Goal: Check status: Check status

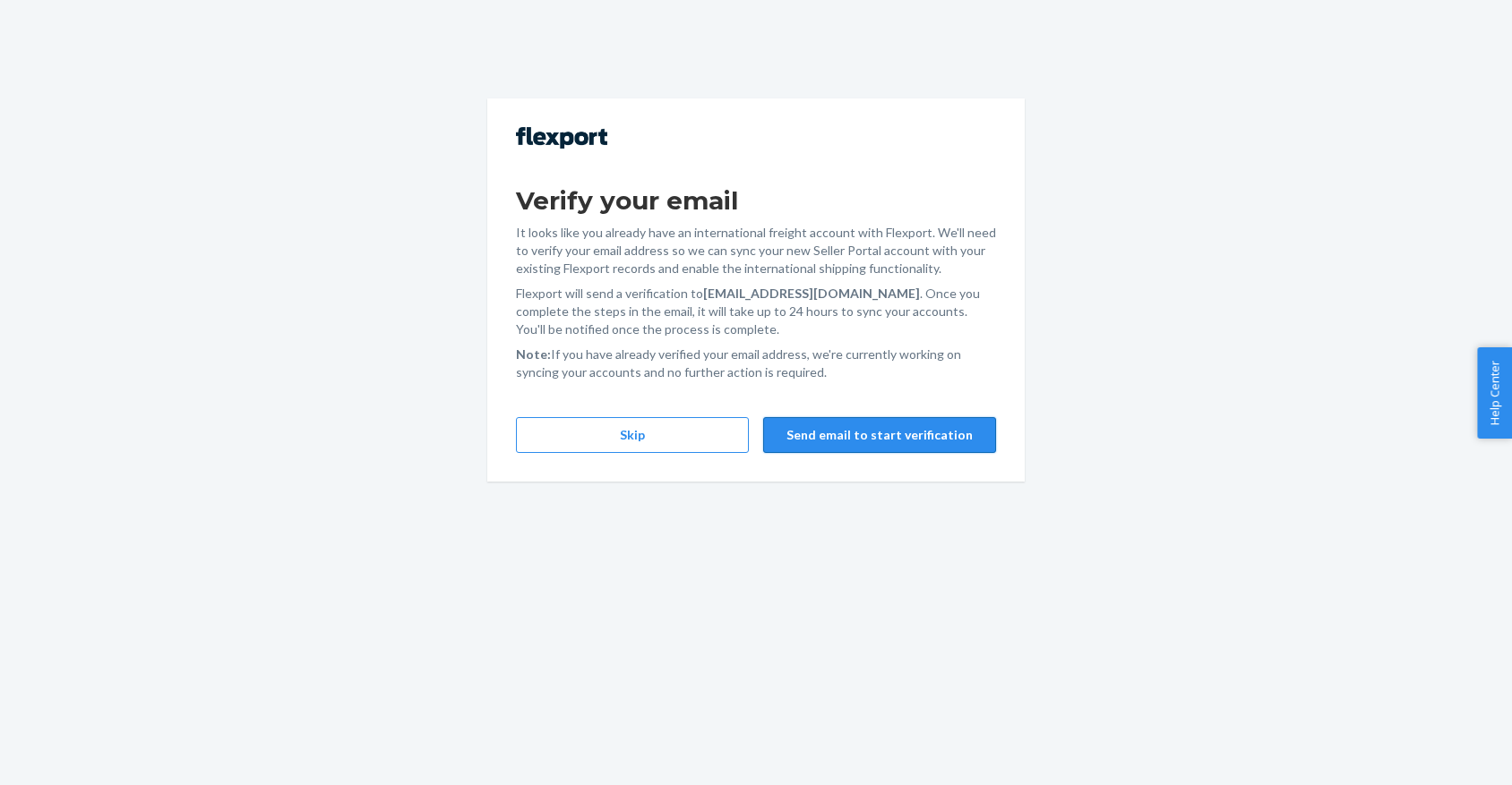
click at [914, 449] on button "Send email to start verification" at bounding box center [880, 435] width 233 height 36
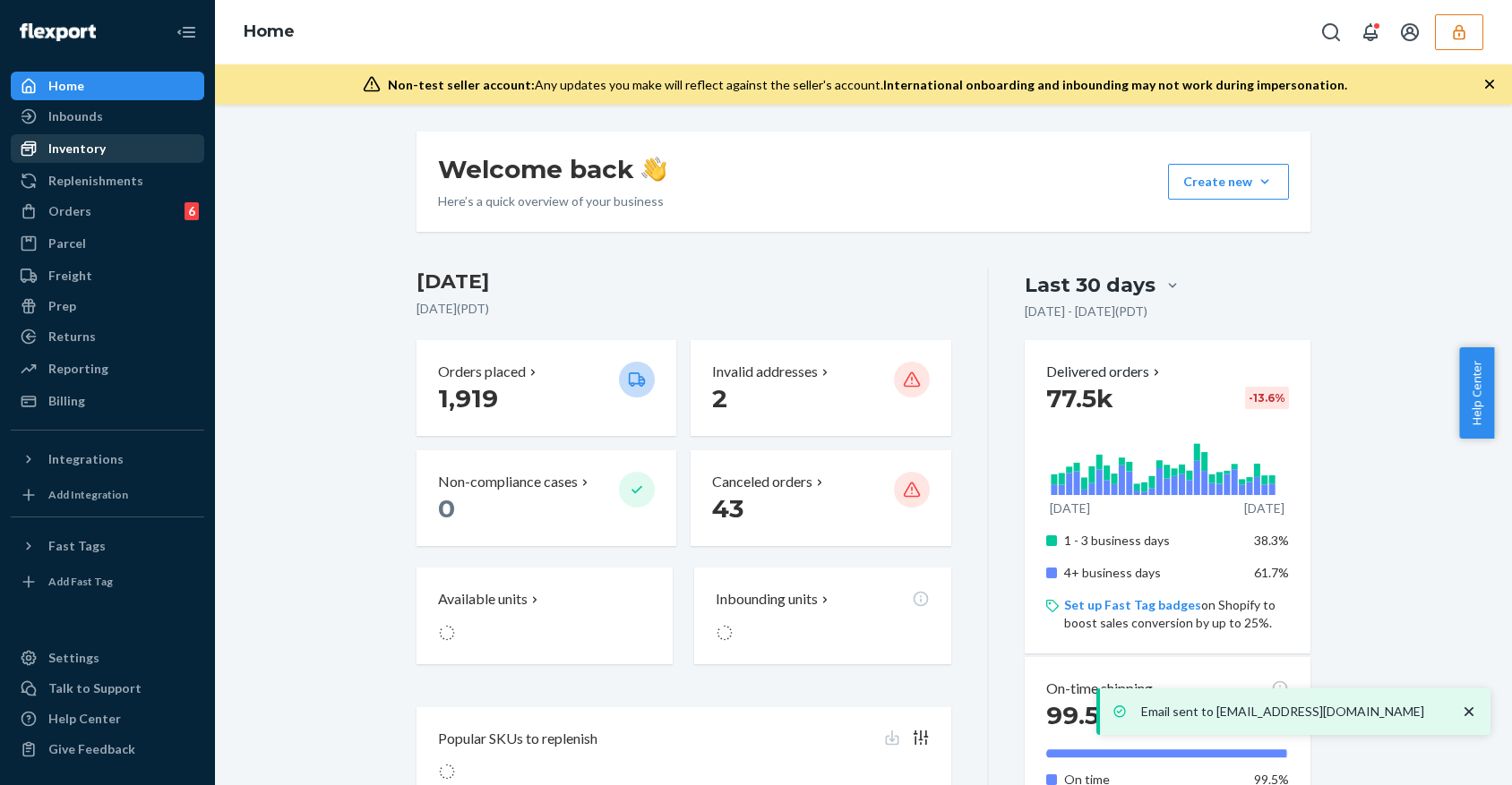
click at [117, 138] on div "Inventory" at bounding box center [108, 148] width 189 height 25
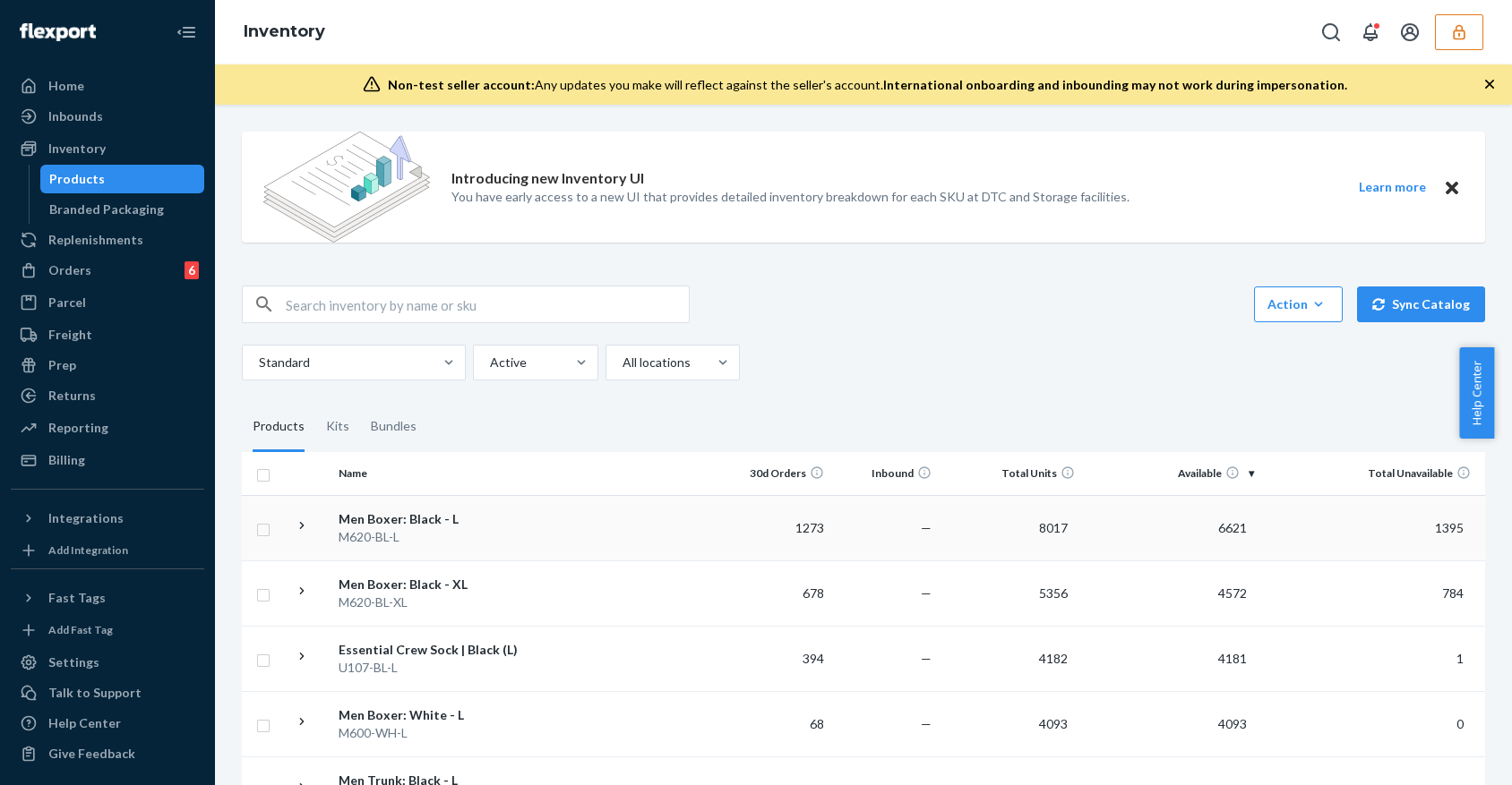
click at [307, 524] on icon at bounding box center [302, 526] width 17 height 17
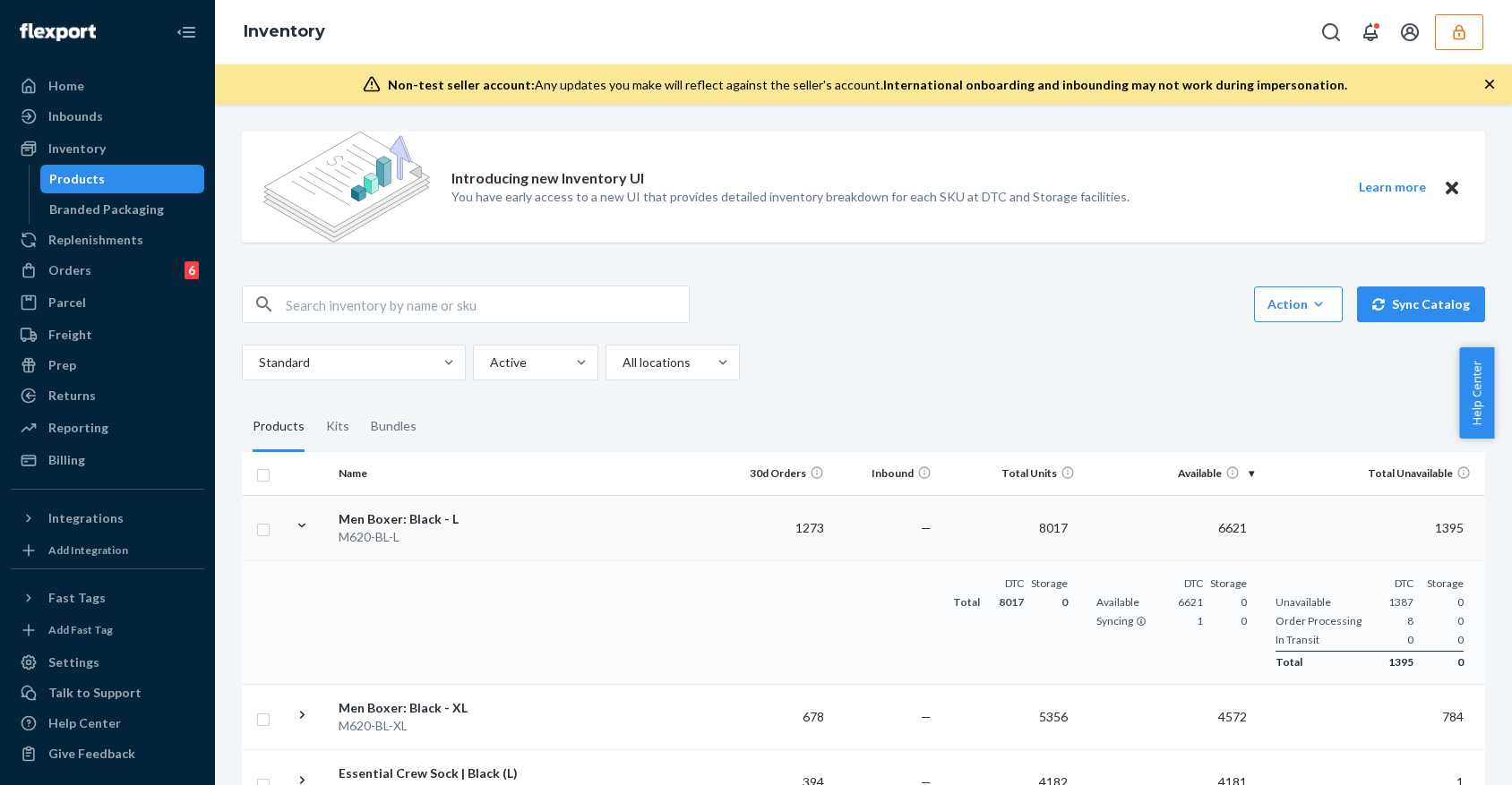
click at [307, 525] on icon at bounding box center [302, 526] width 17 height 17
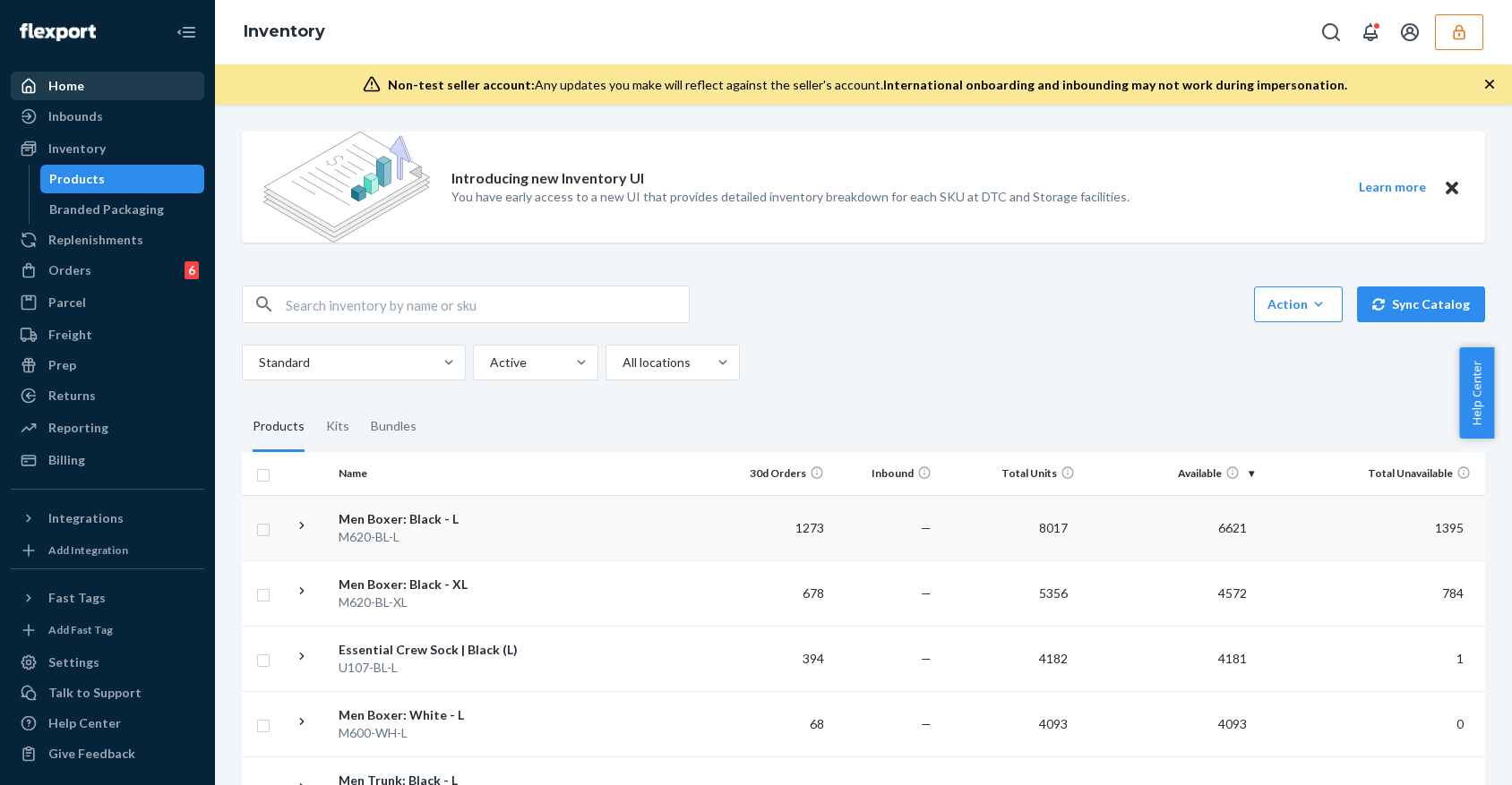
click at [97, 90] on div "Home" at bounding box center [108, 85] width 189 height 25
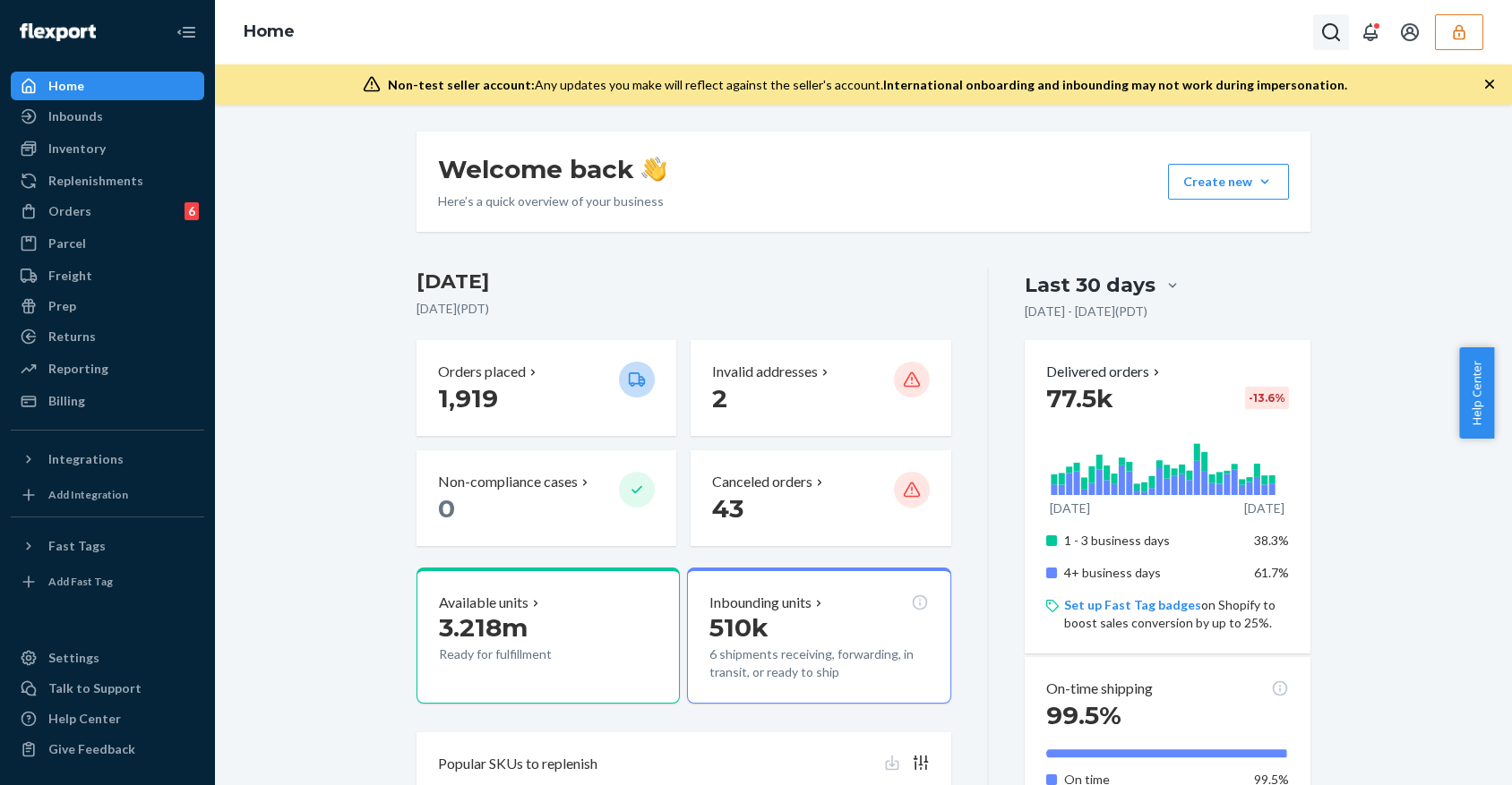
click at [1337, 40] on icon "Open Search Box" at bounding box center [1331, 33] width 22 height 22
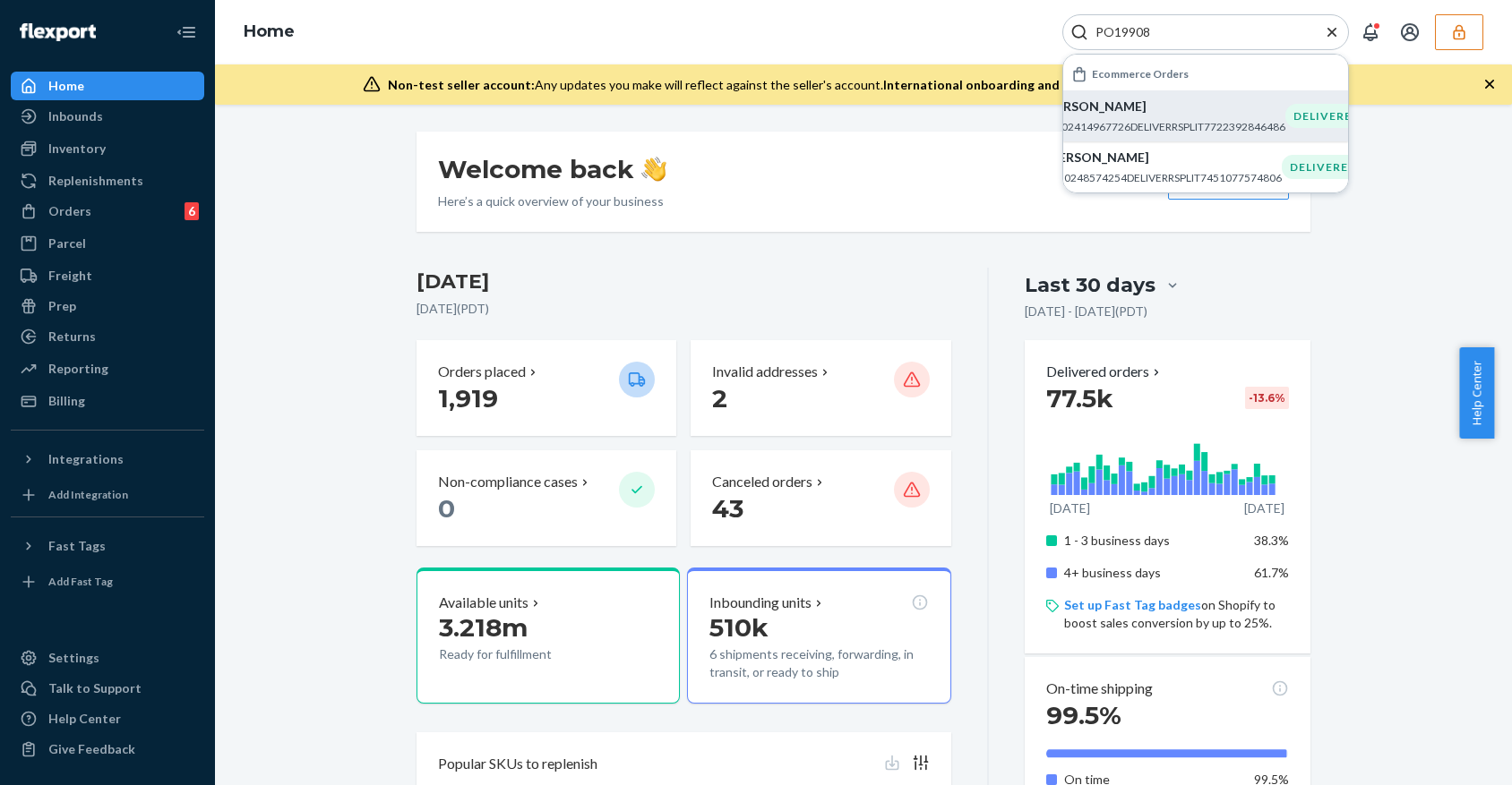
type input "PO19908"
click at [1122, 121] on p "MU02414967726DELIVERRSPLIT7722392846486" at bounding box center [1164, 126] width 242 height 15
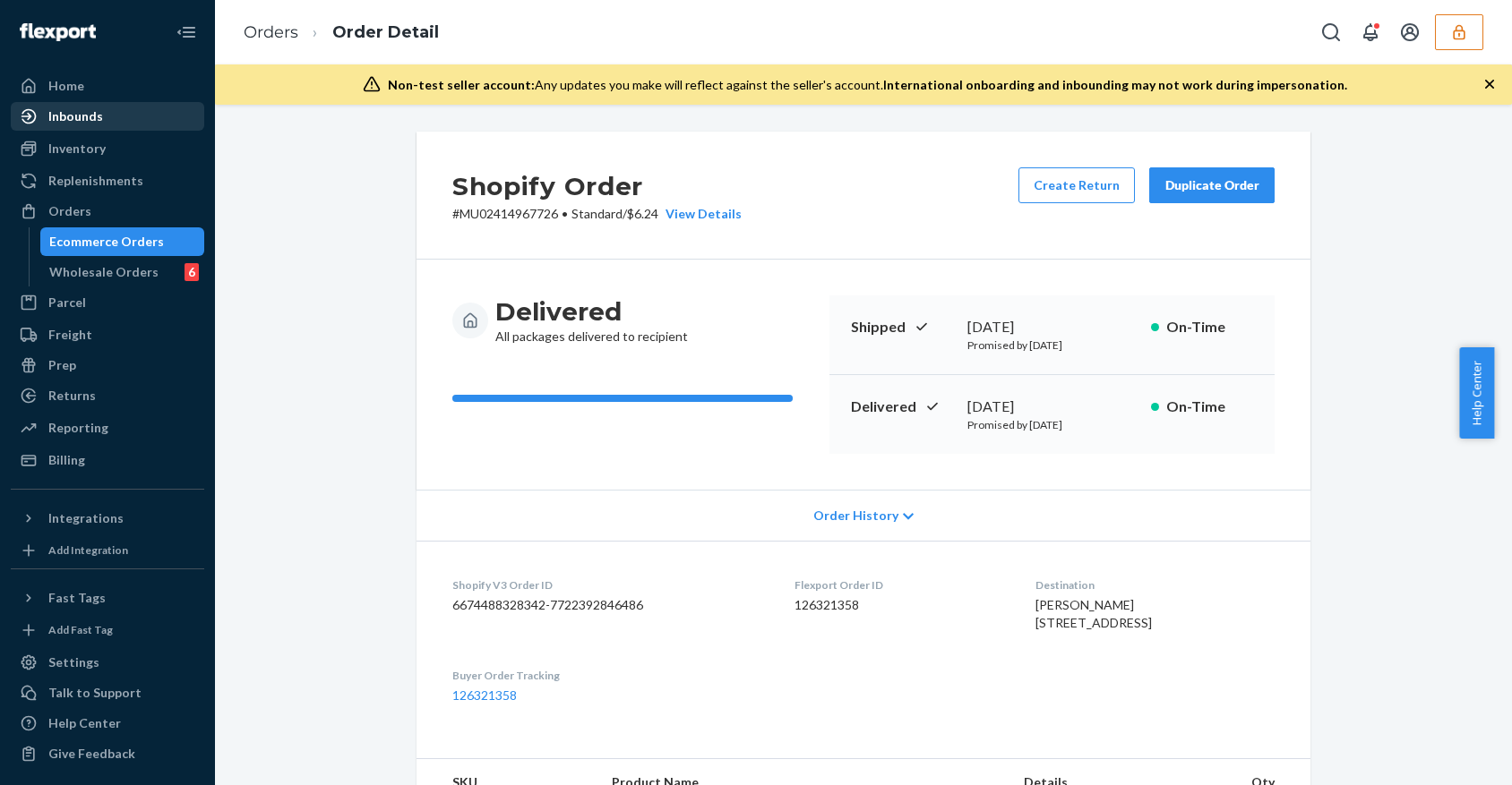
click at [88, 119] on div "Inbounds" at bounding box center [75, 116] width 54 height 18
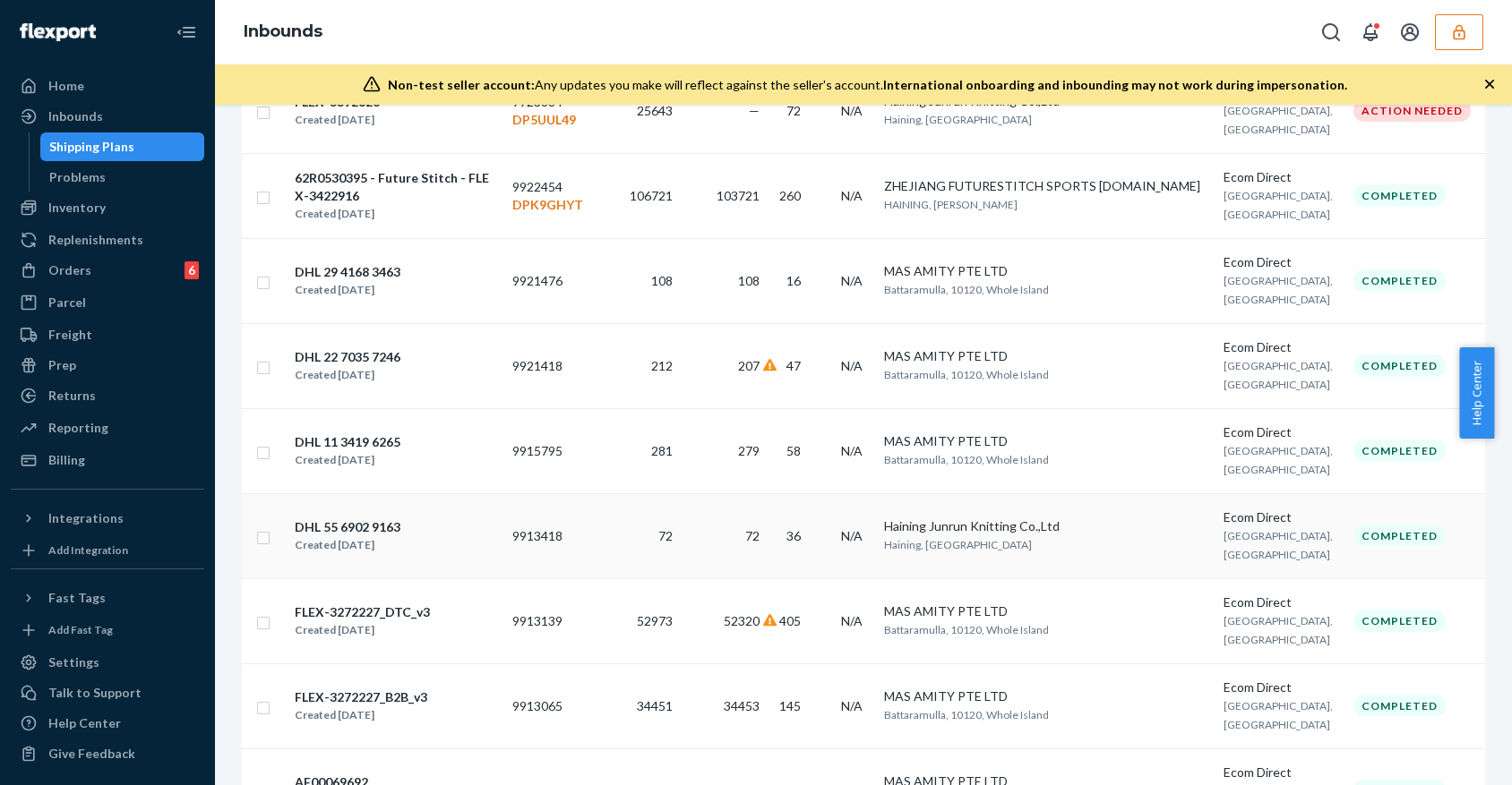
scroll to position [716, 0]
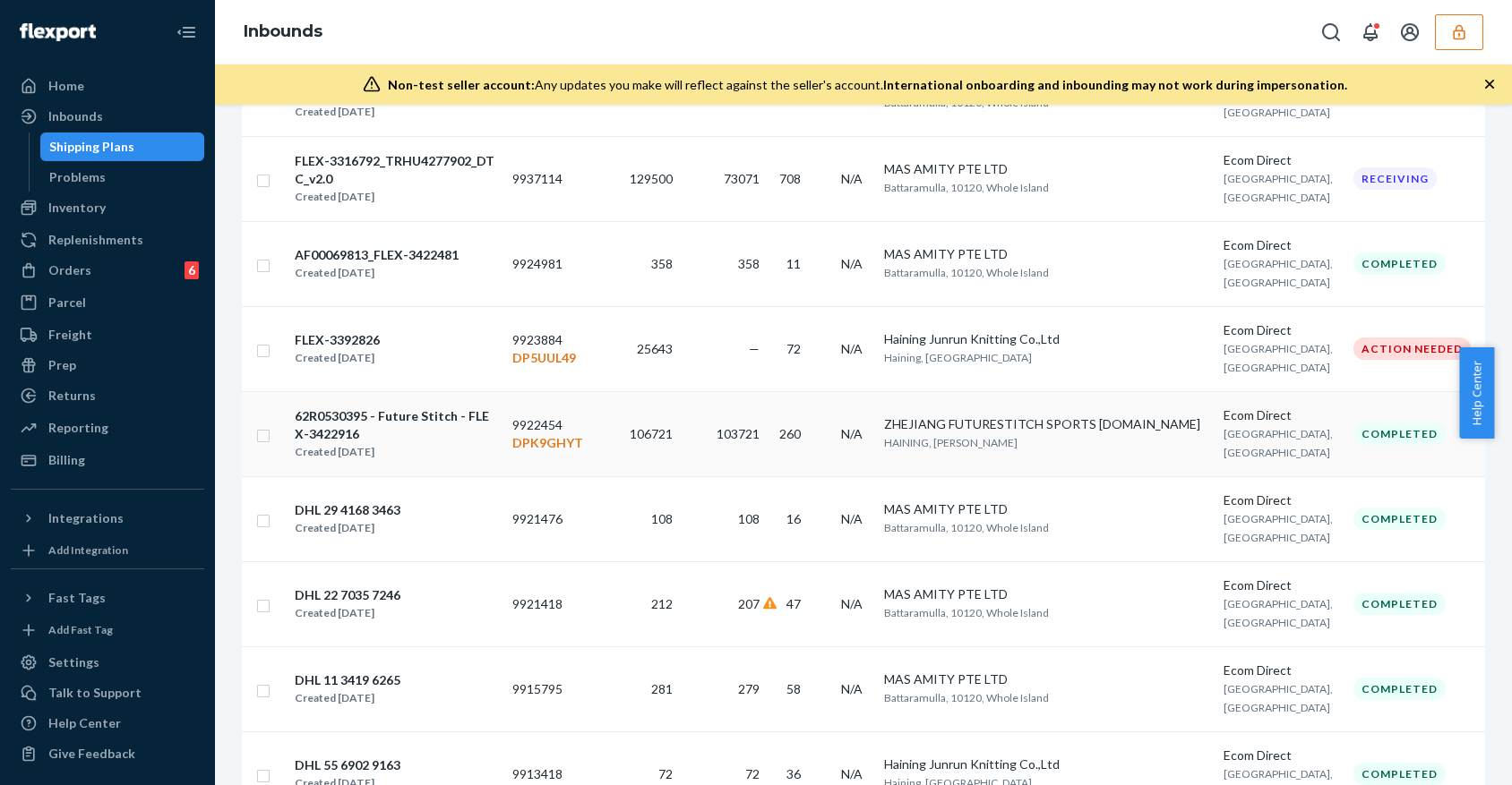
click at [475, 443] on div "Created [DATE]" at bounding box center [396, 452] width 202 height 18
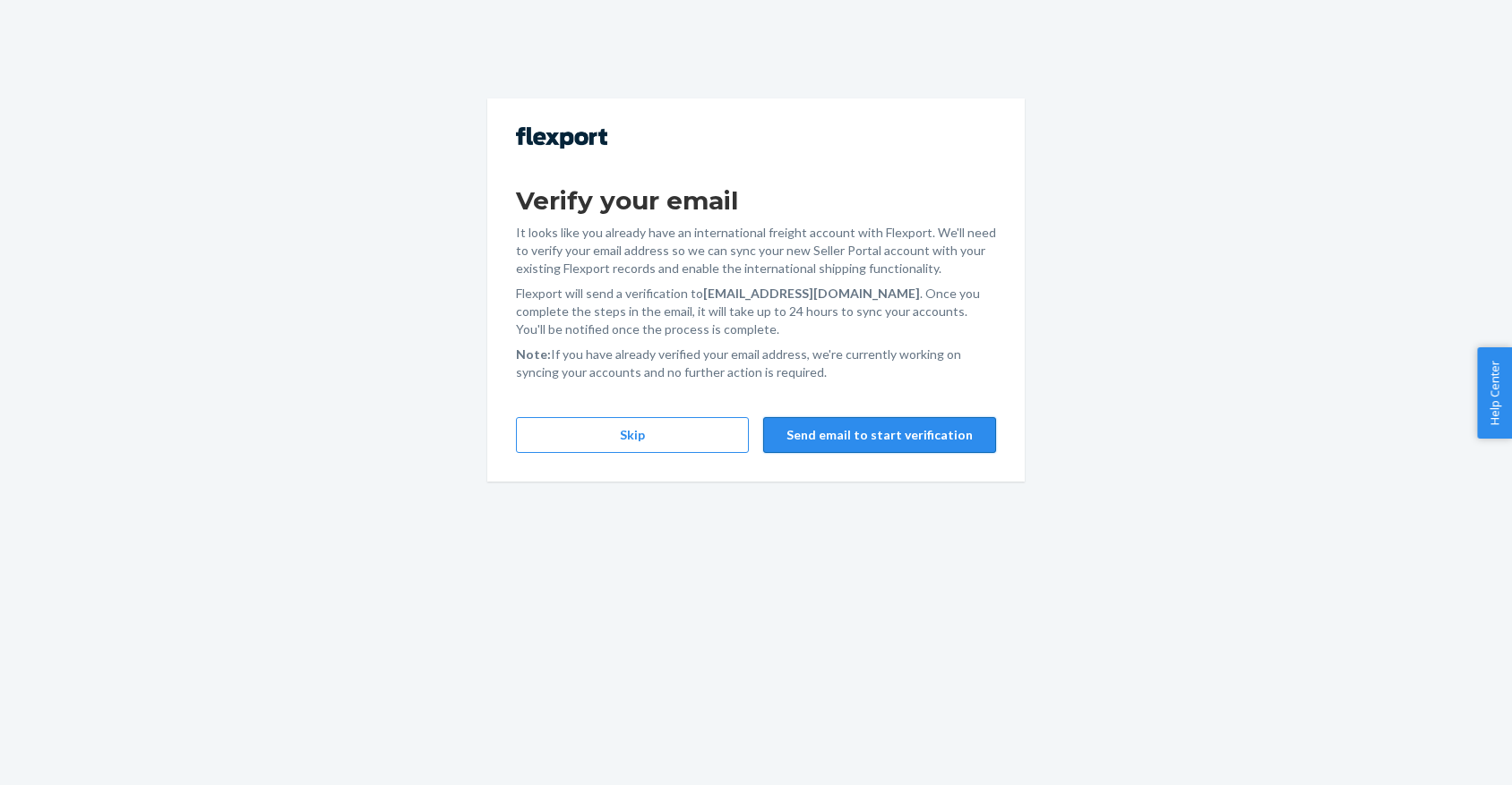
click at [973, 432] on button "Send email to start verification" at bounding box center [880, 435] width 233 height 36
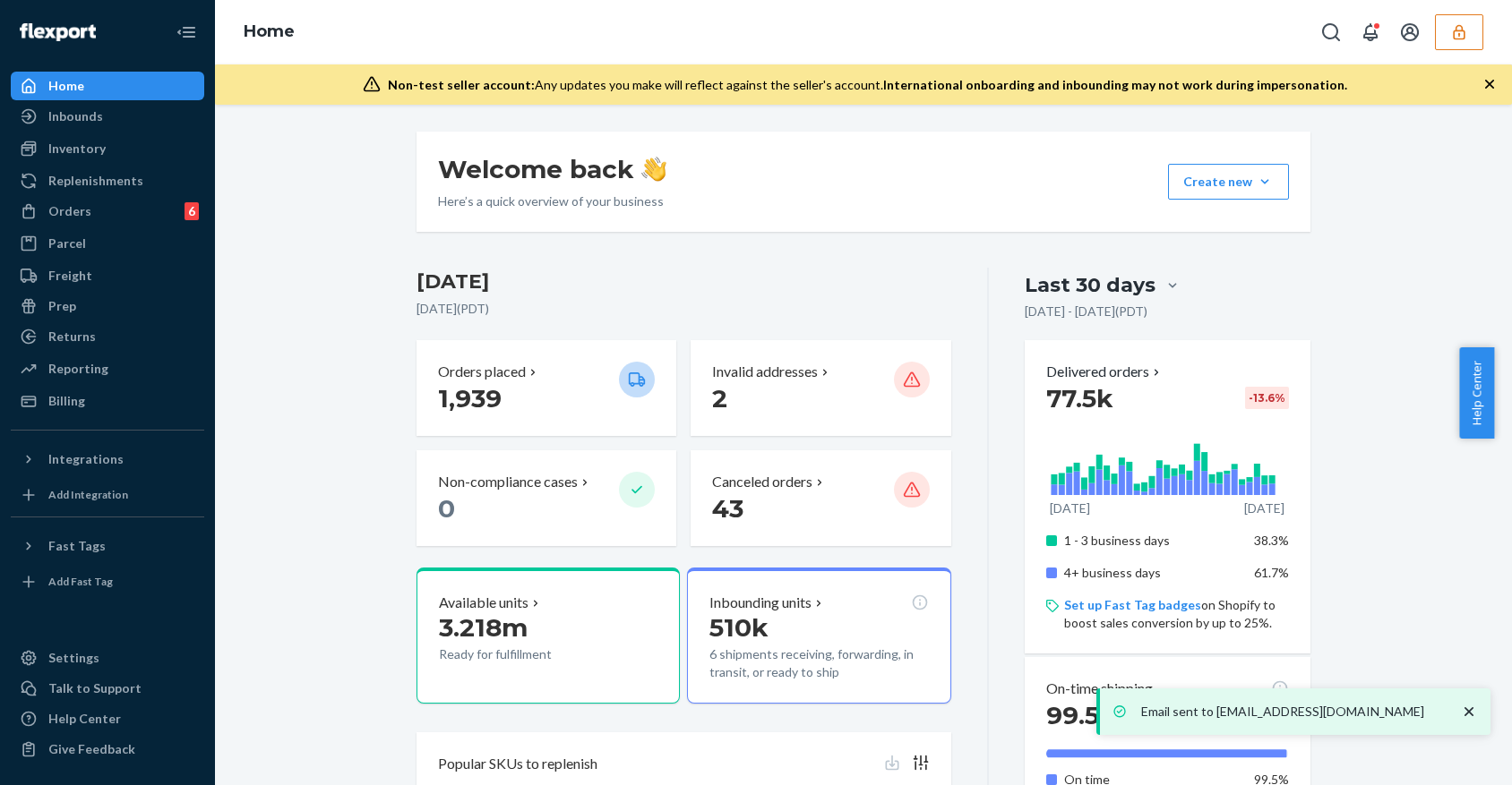
click at [1454, 40] on button "button" at bounding box center [1458, 33] width 48 height 36
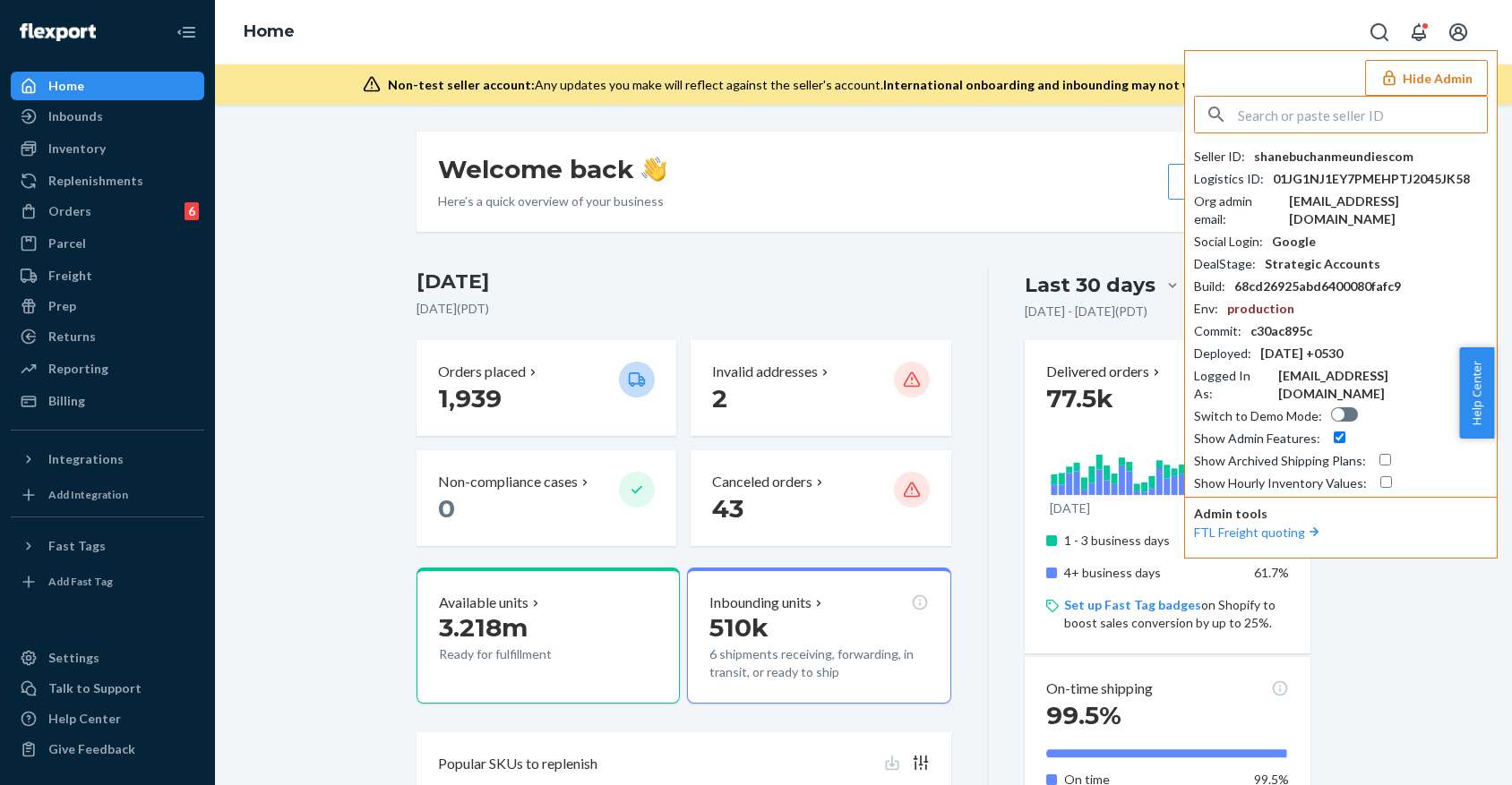
click at [1335, 116] on input "text" at bounding box center [1362, 114] width 249 height 36
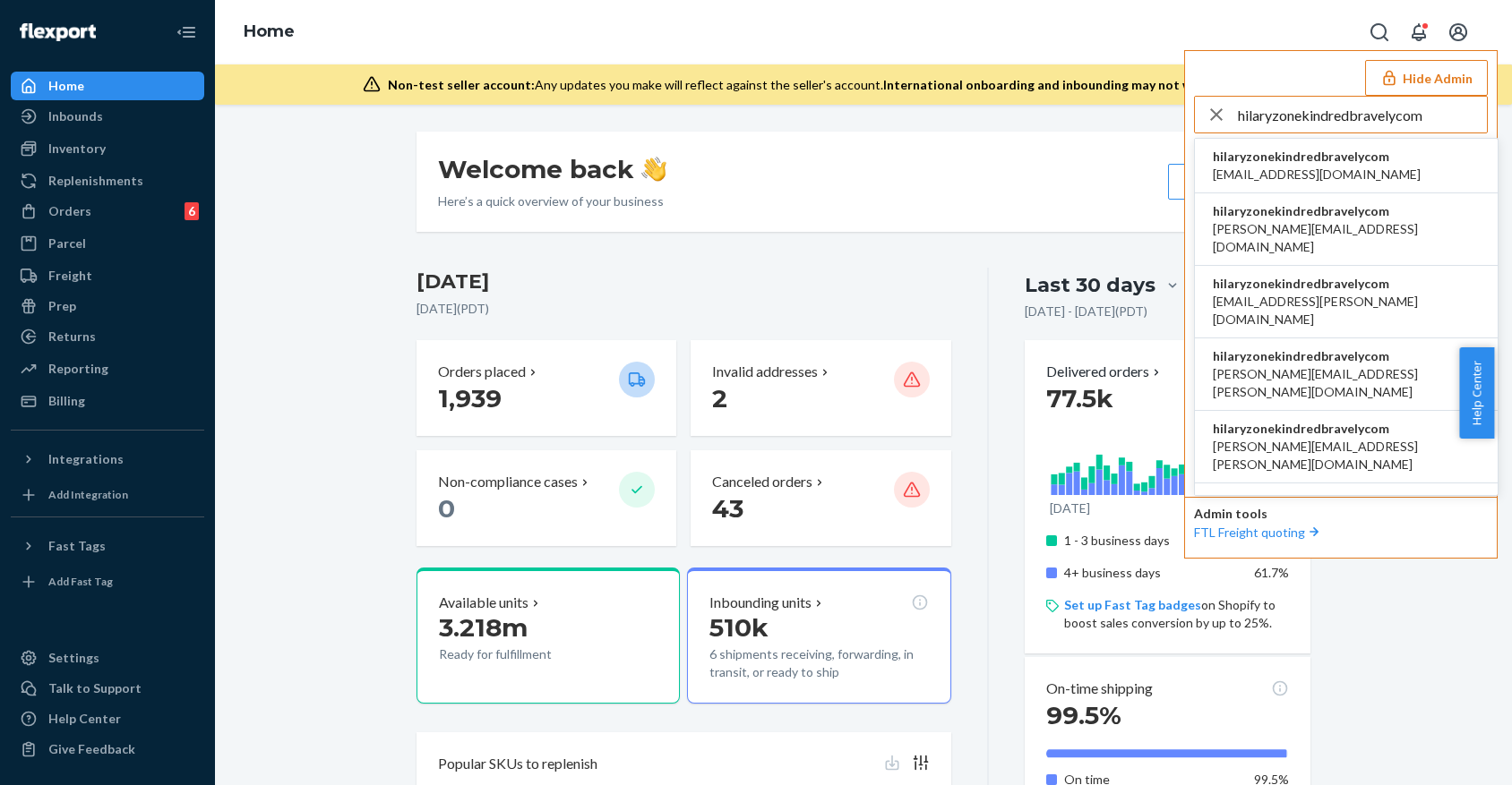
type input "hilaryzonekindredbravelycom"
click at [1347, 163] on span "hilaryzonekindredbravelycom" at bounding box center [1316, 157] width 208 height 18
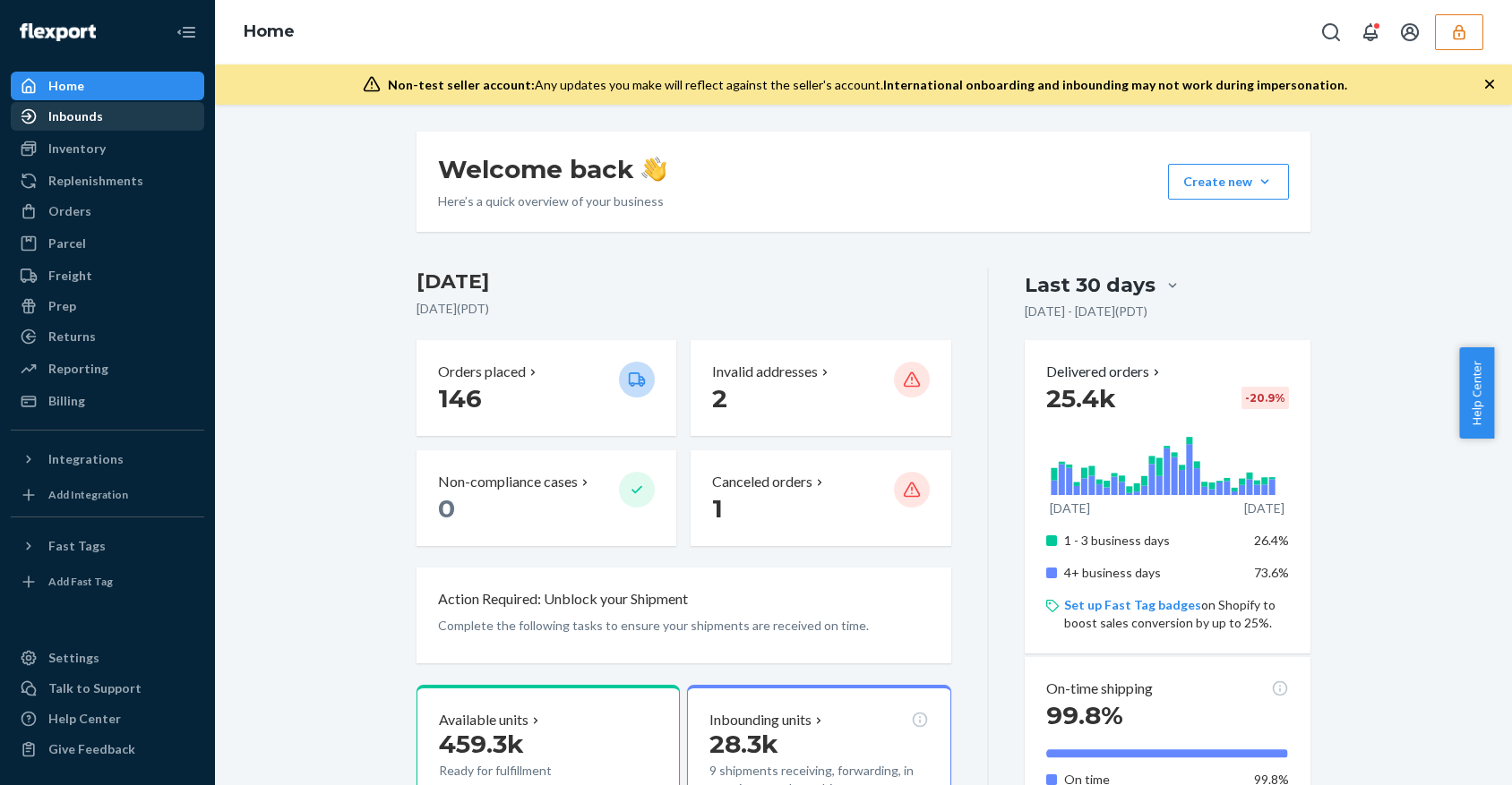
click at [87, 118] on div "Inbounds" at bounding box center [75, 116] width 54 height 18
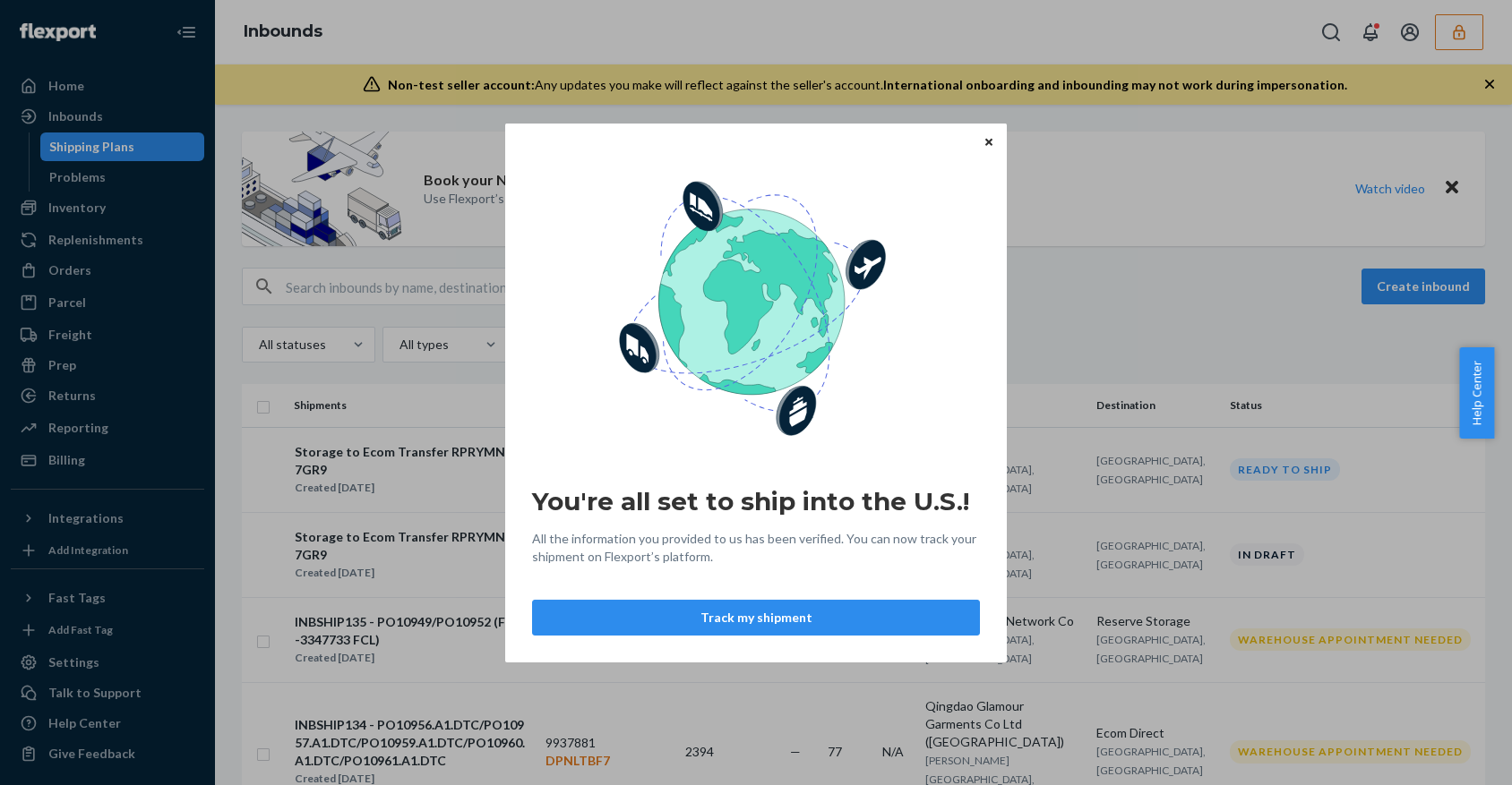
click at [993, 151] on button "Close" at bounding box center [988, 141] width 18 height 20
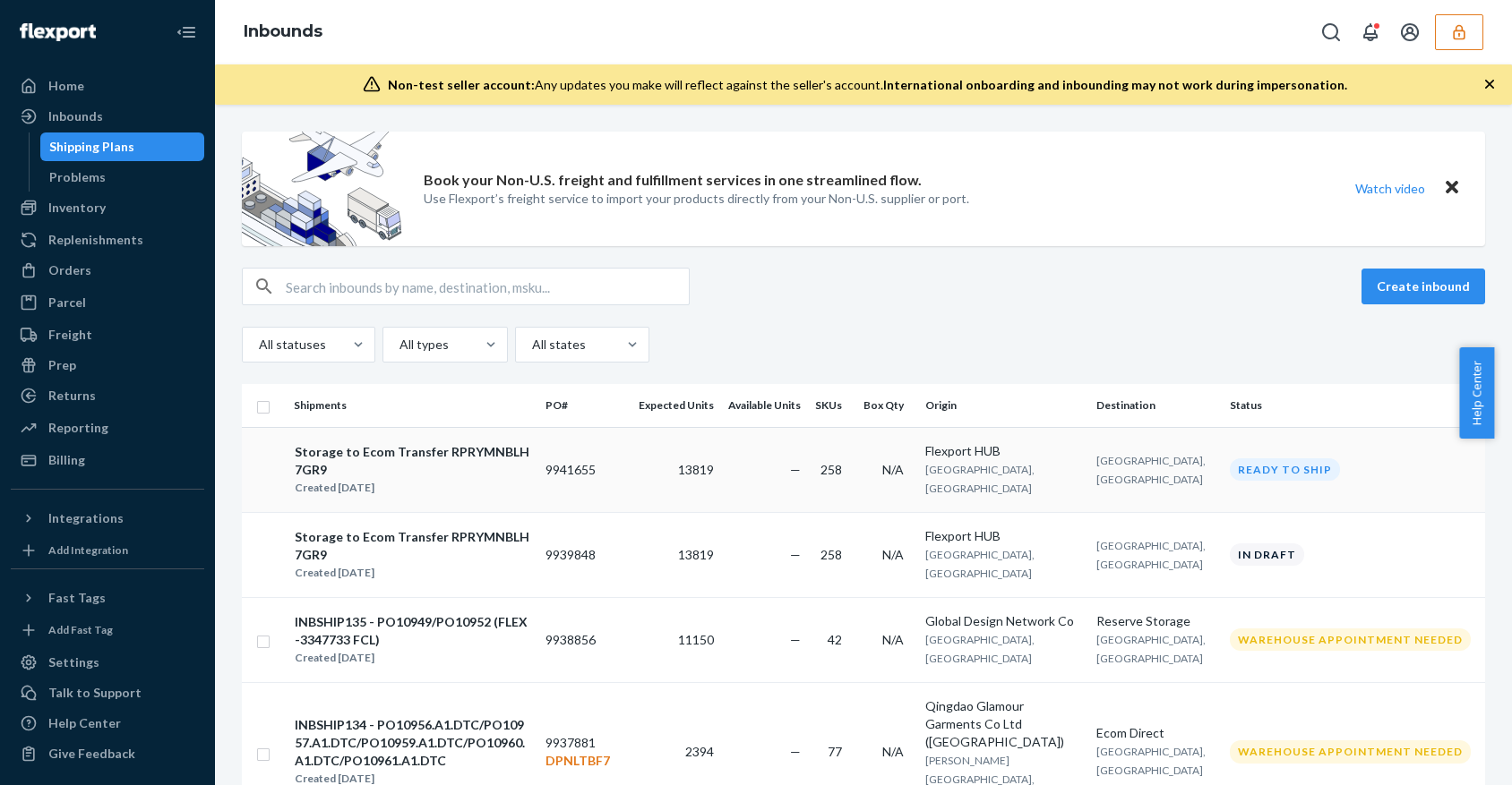
click at [690, 449] on td "13819" at bounding box center [676, 469] width 90 height 85
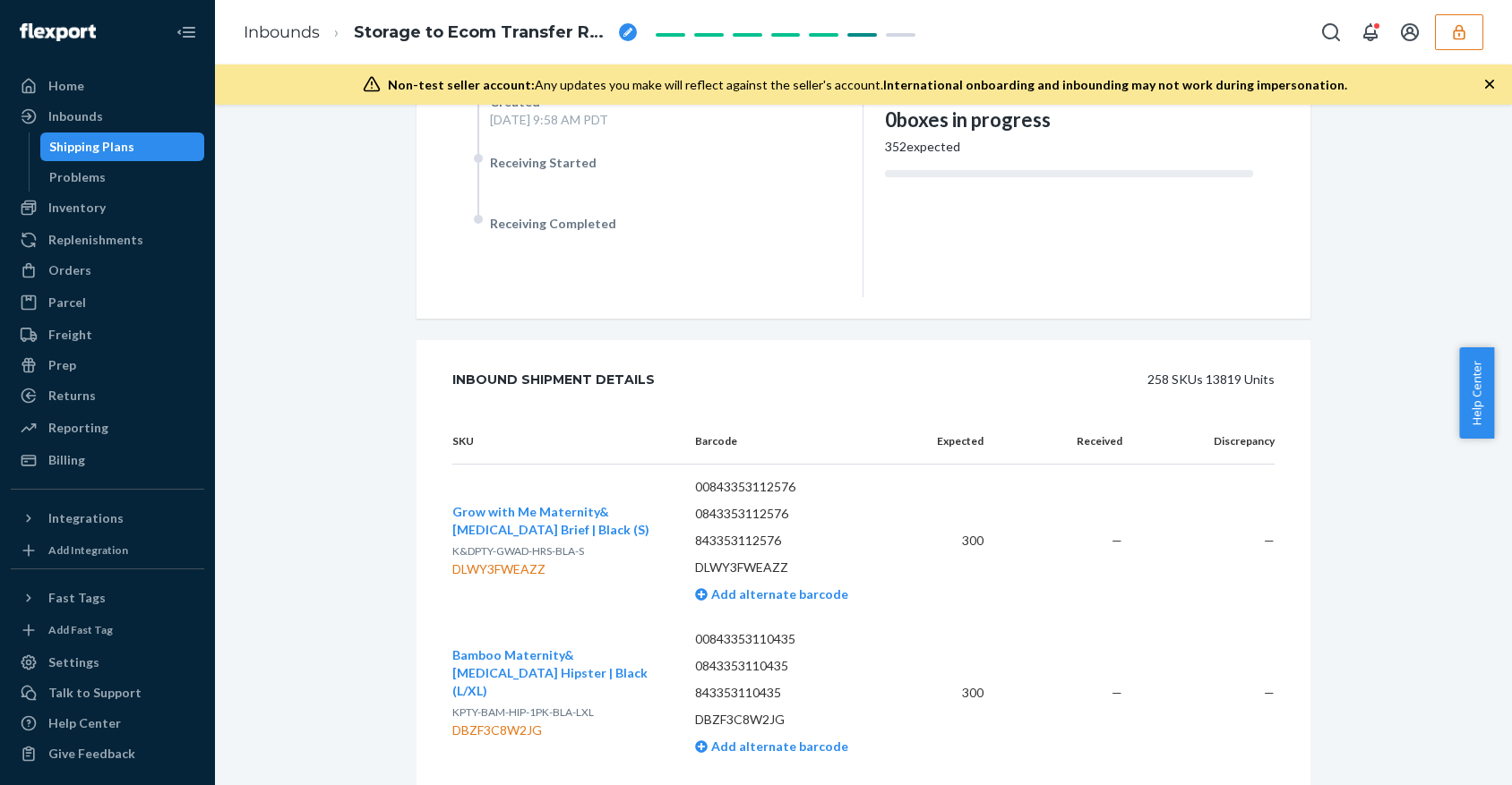
scroll to position [119, 0]
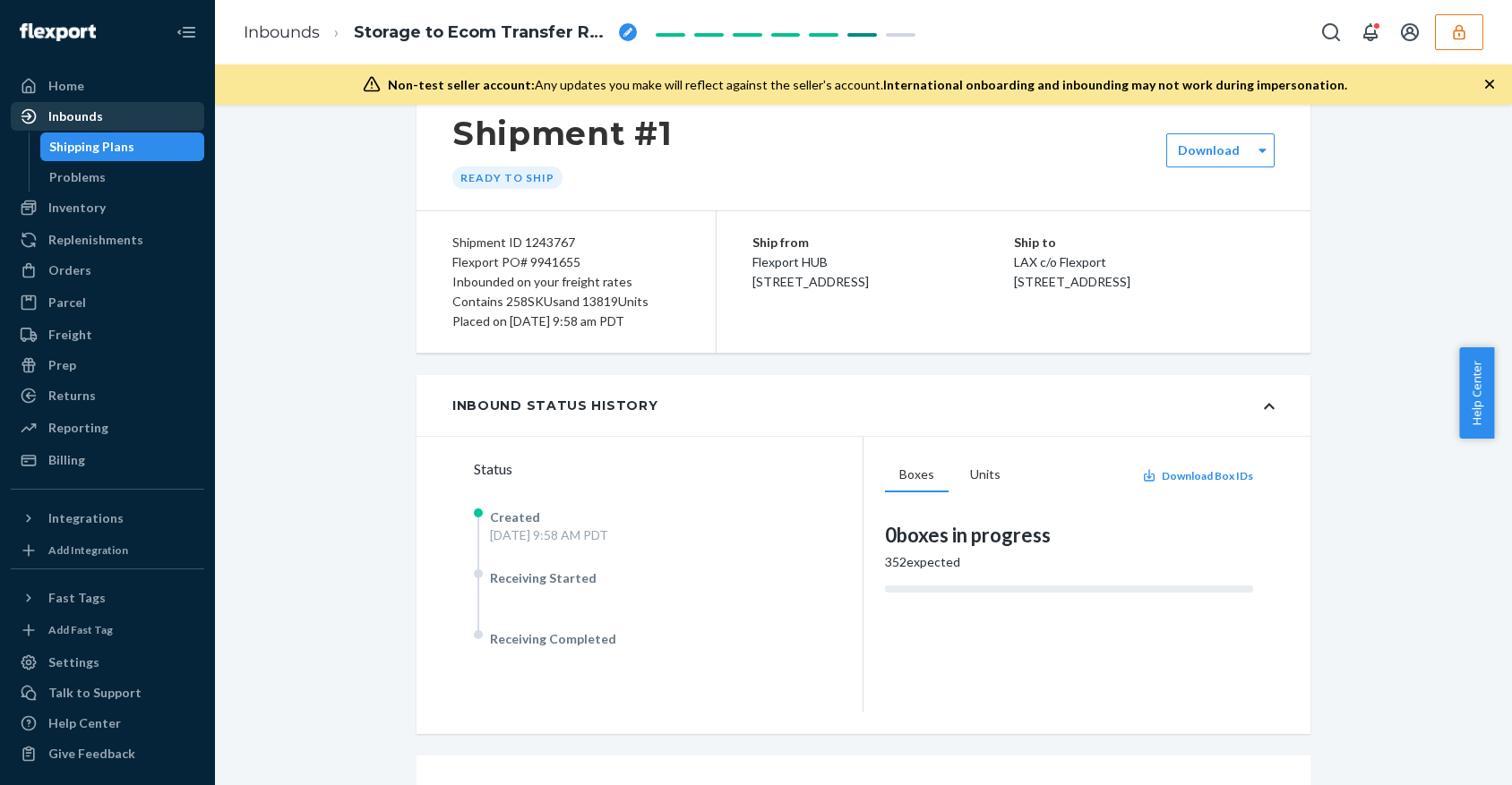
click at [86, 119] on div "Inbounds" at bounding box center [75, 116] width 54 height 18
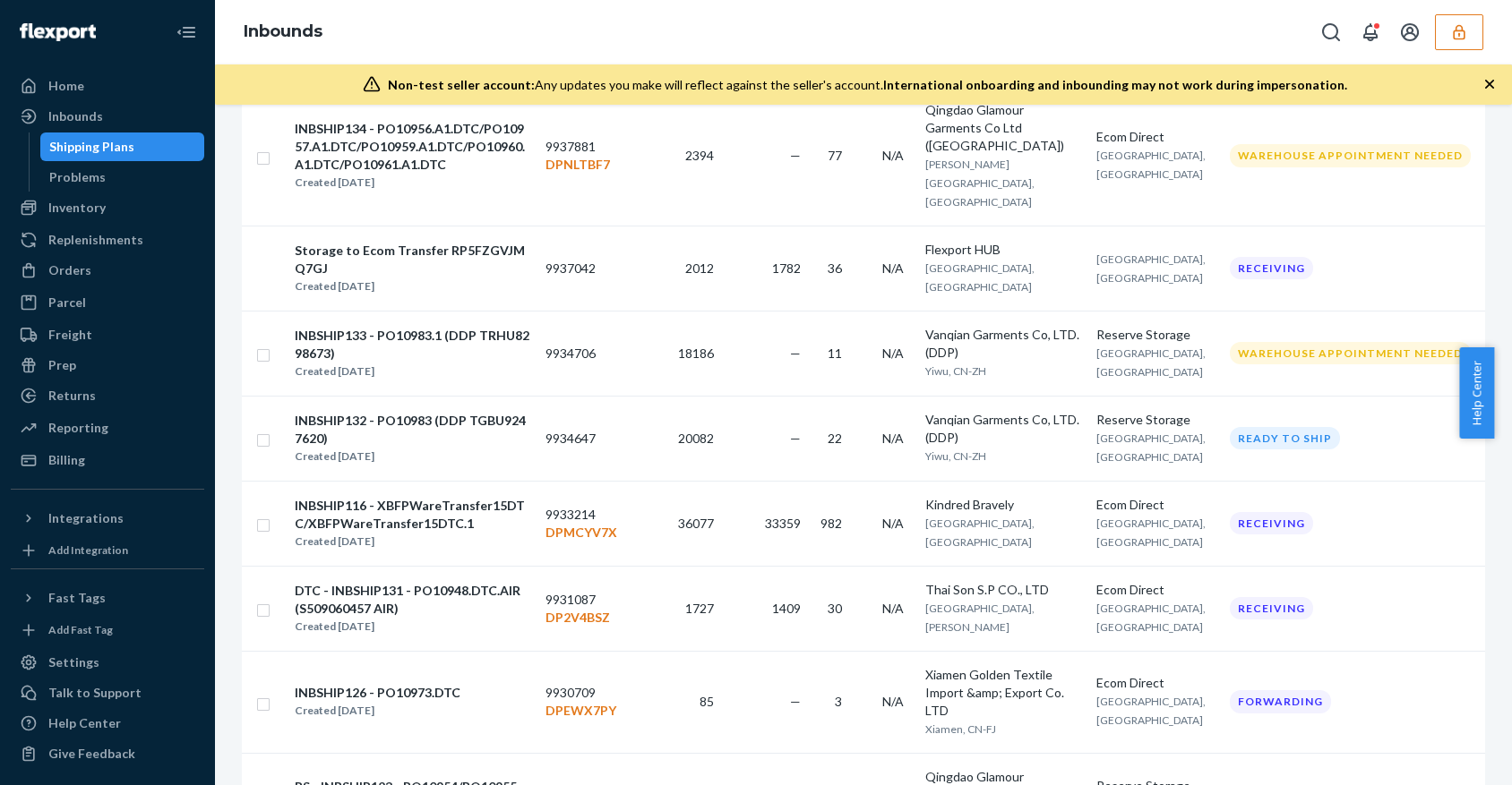
scroll to position [716, 0]
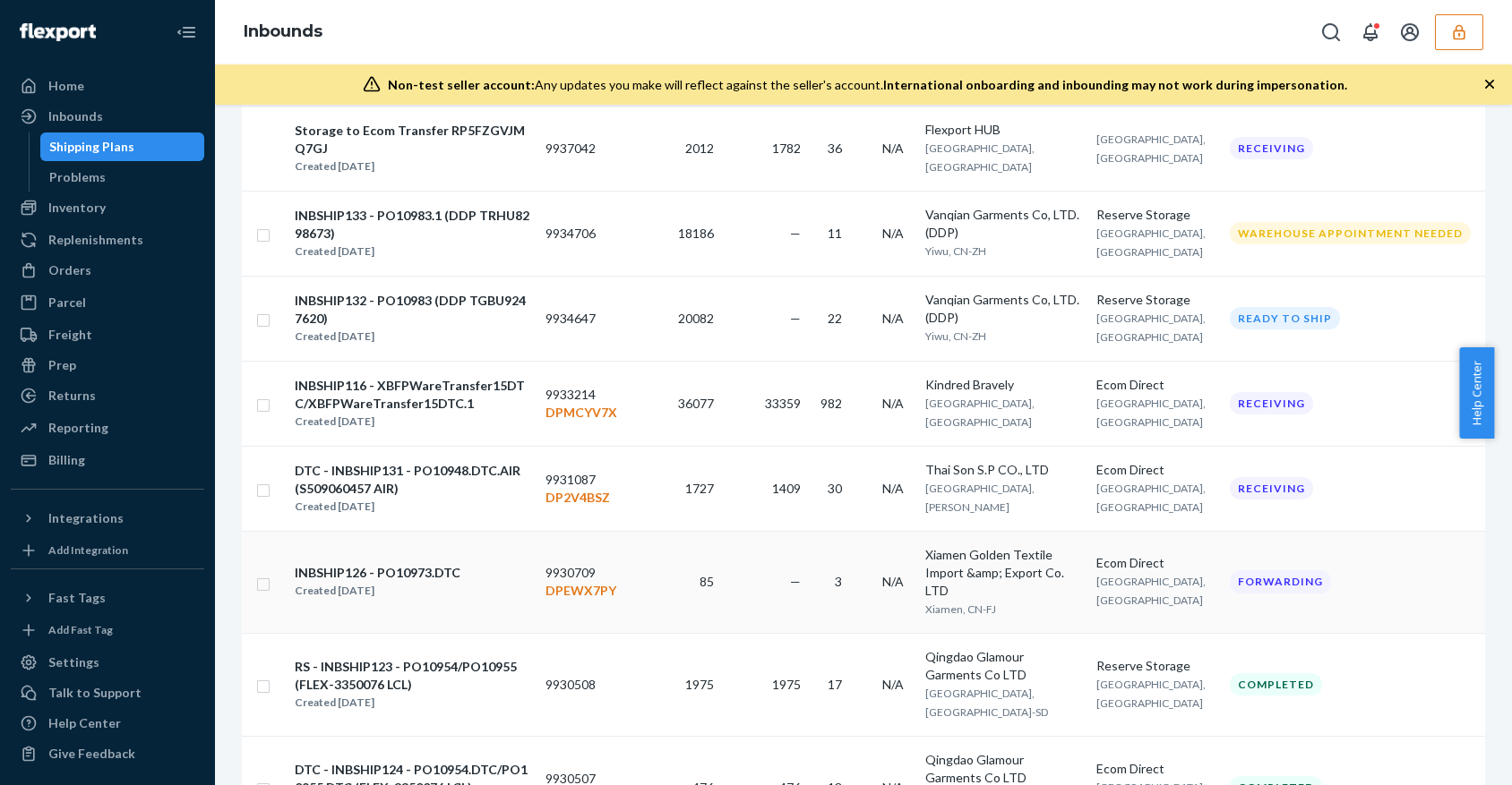
click at [531, 566] on div "INBSHIP126 - PO10973.DTC Created Sep 10, 2025" at bounding box center [412, 582] width 238 height 37
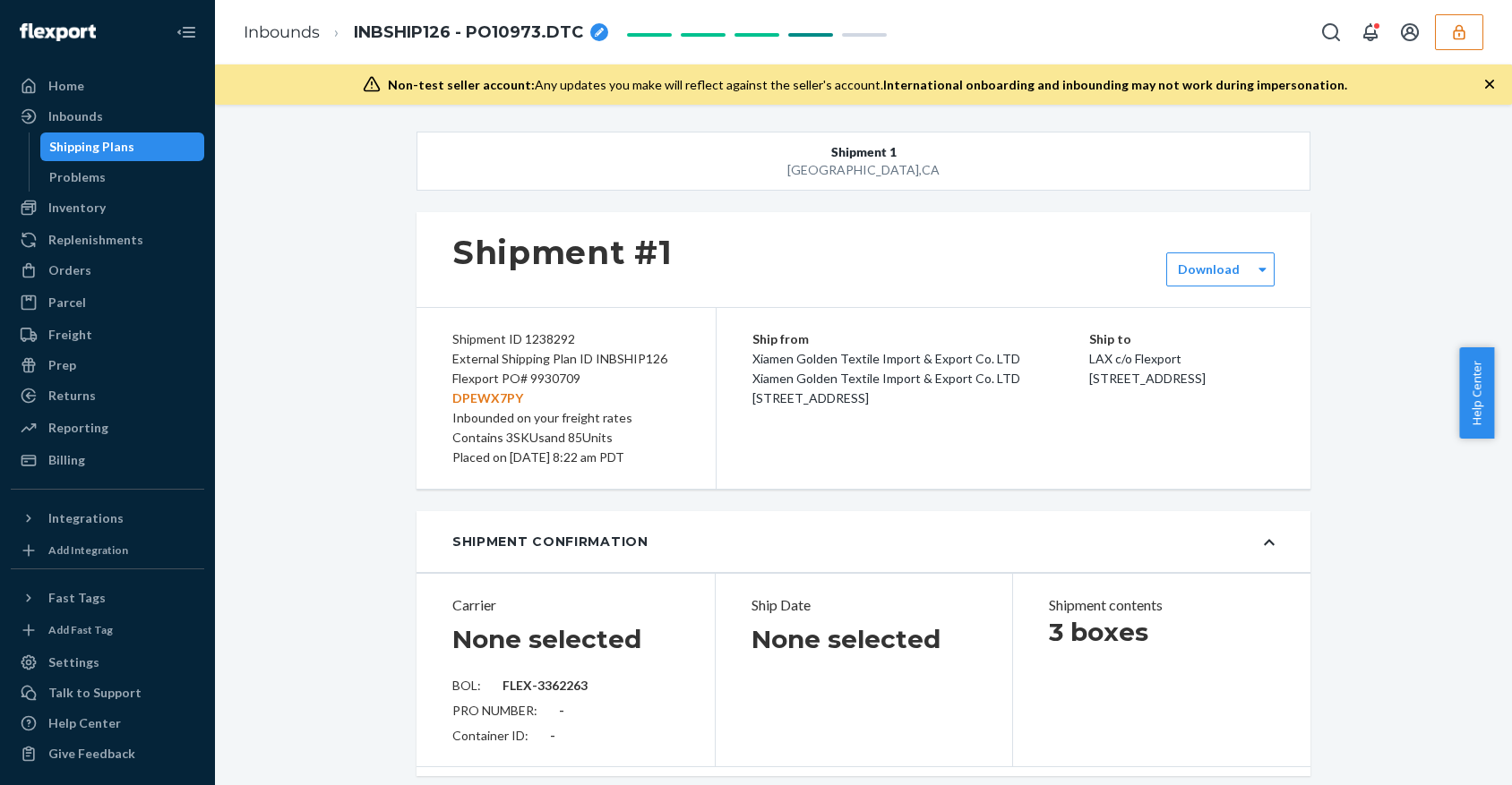
type input "FLEX-3362263"
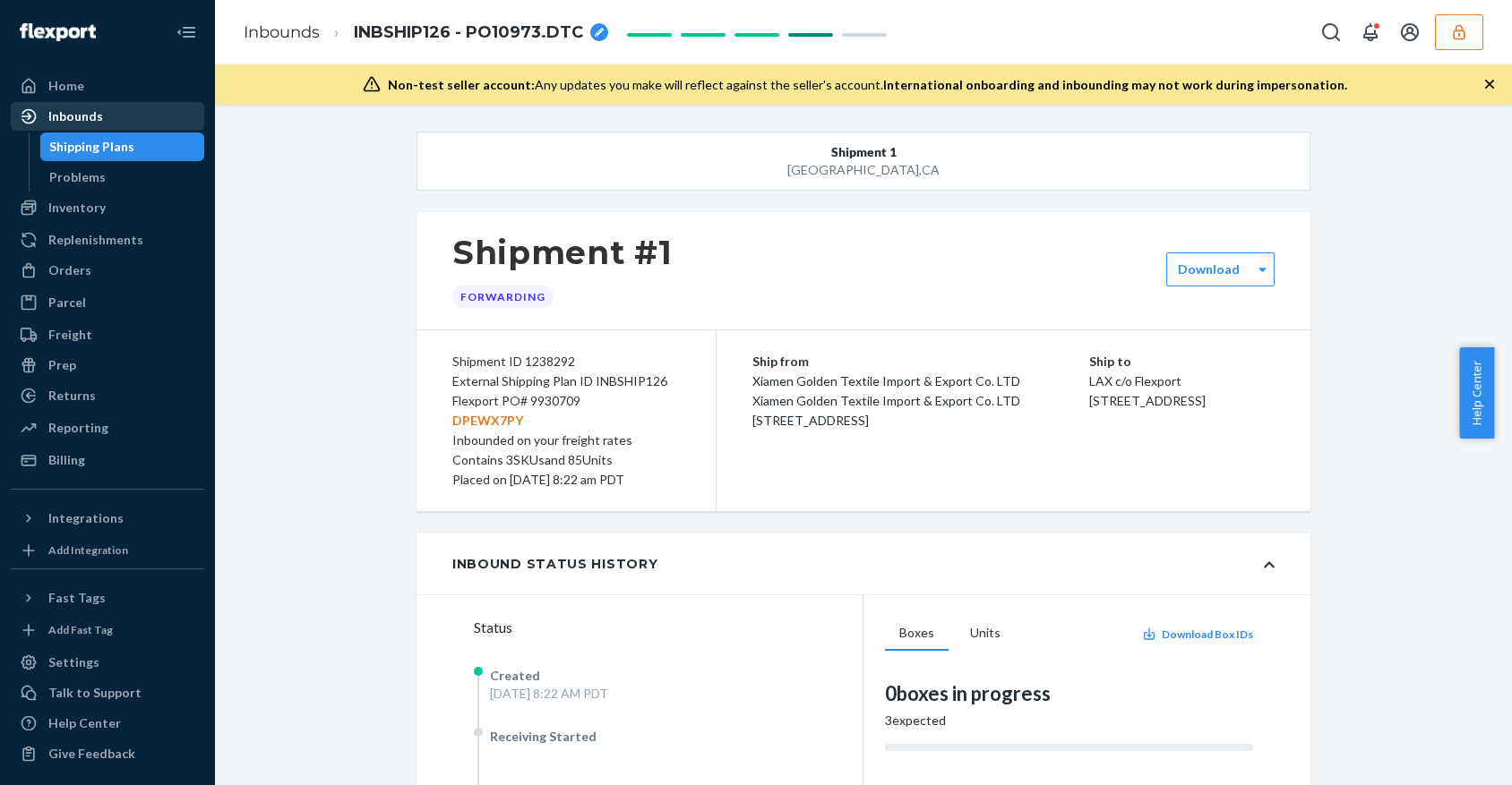
click at [106, 120] on div "Inbounds" at bounding box center [108, 115] width 189 height 25
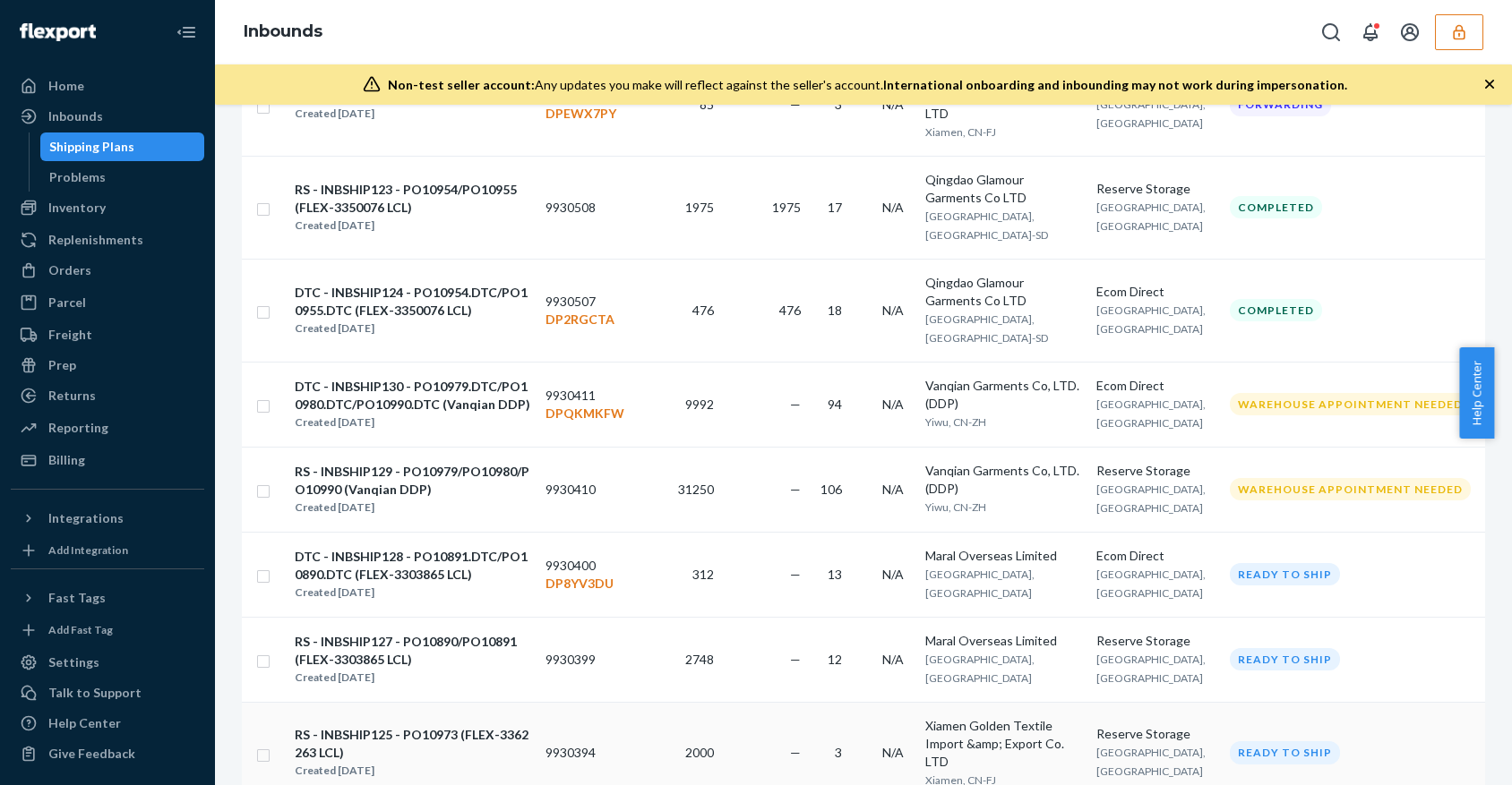
scroll to position [1433, 0]
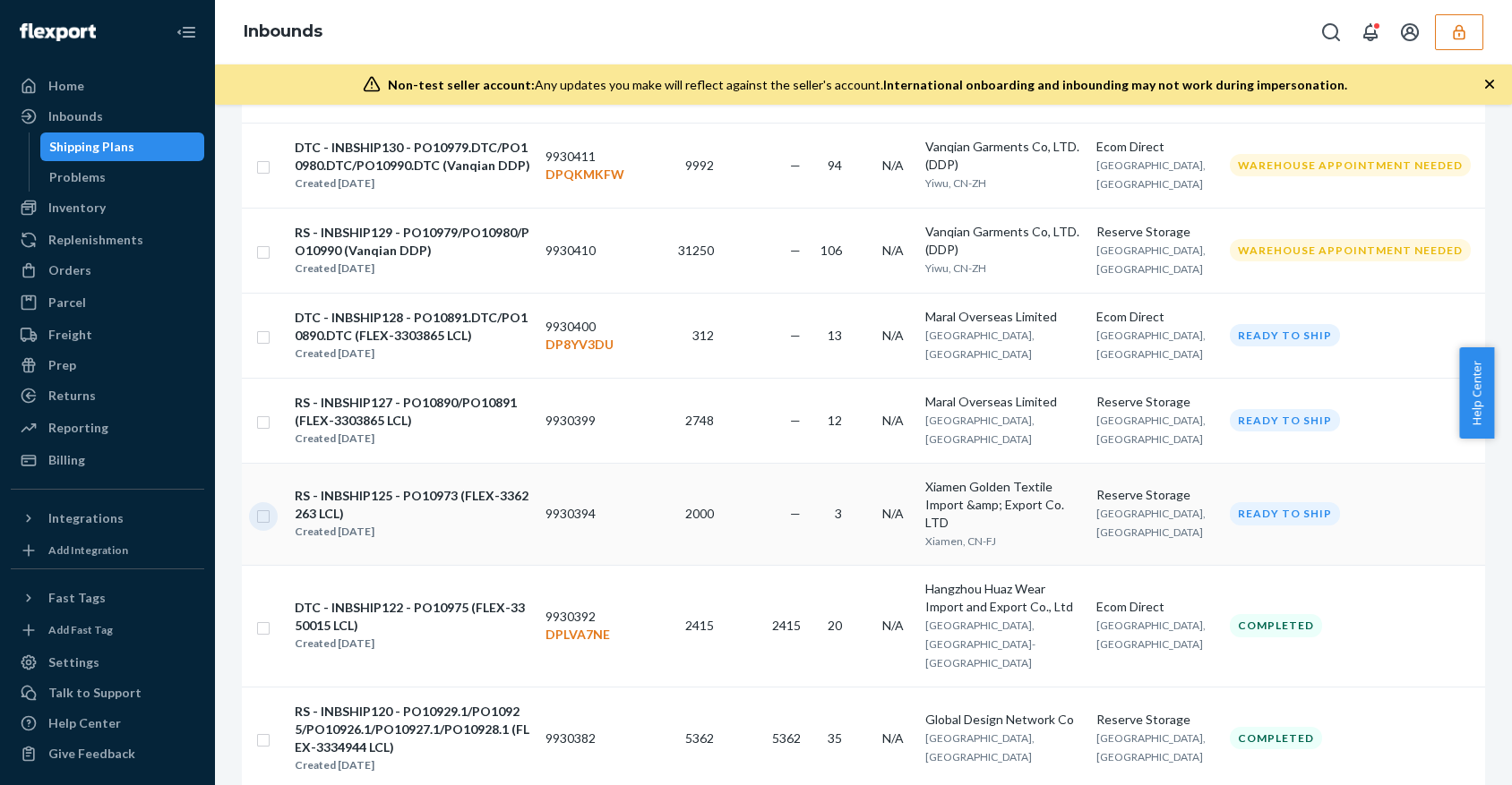
click at [257, 511] on input "checkbox" at bounding box center [263, 514] width 15 height 19
checkbox input "true"
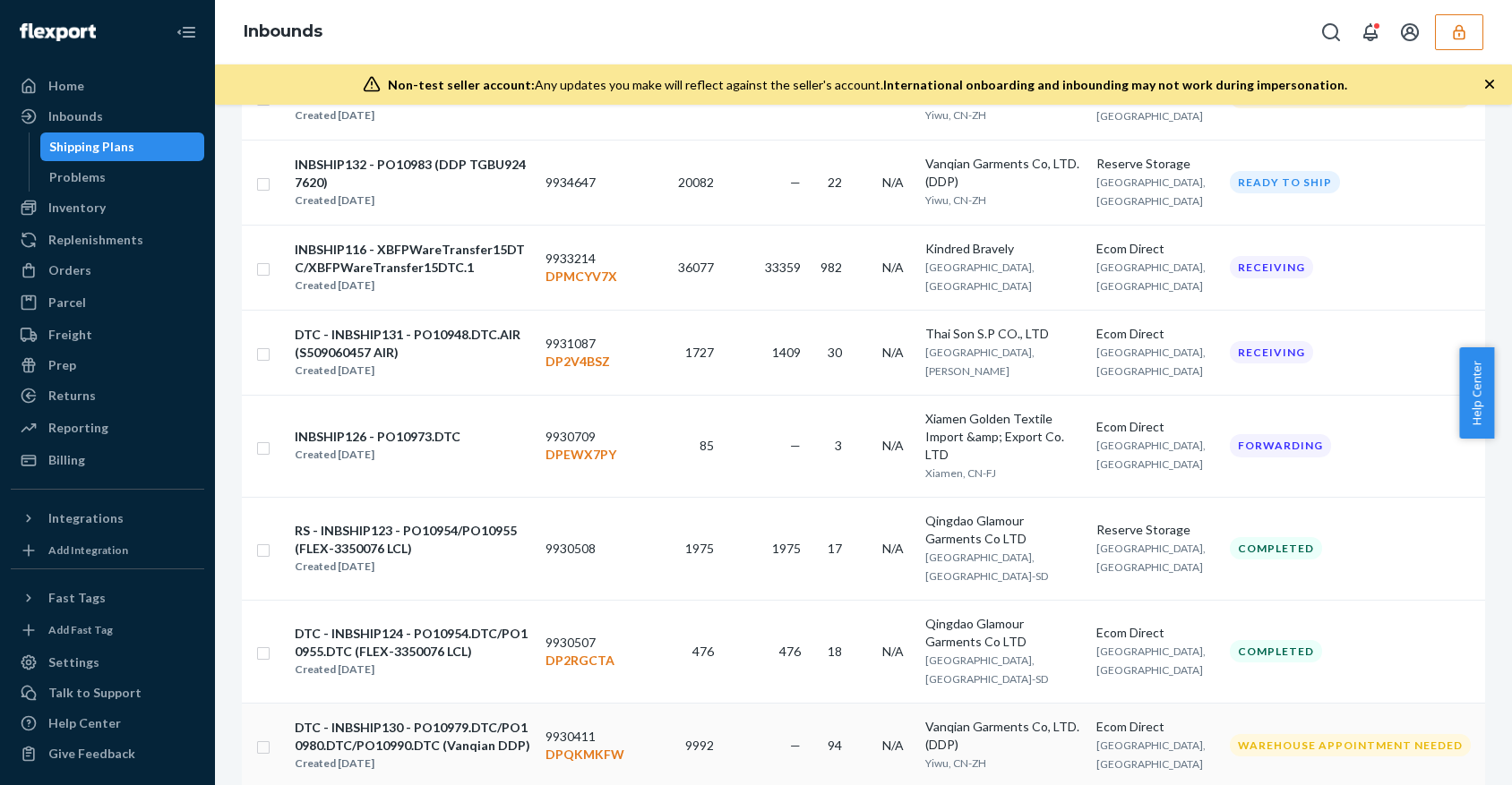
scroll to position [835, 0]
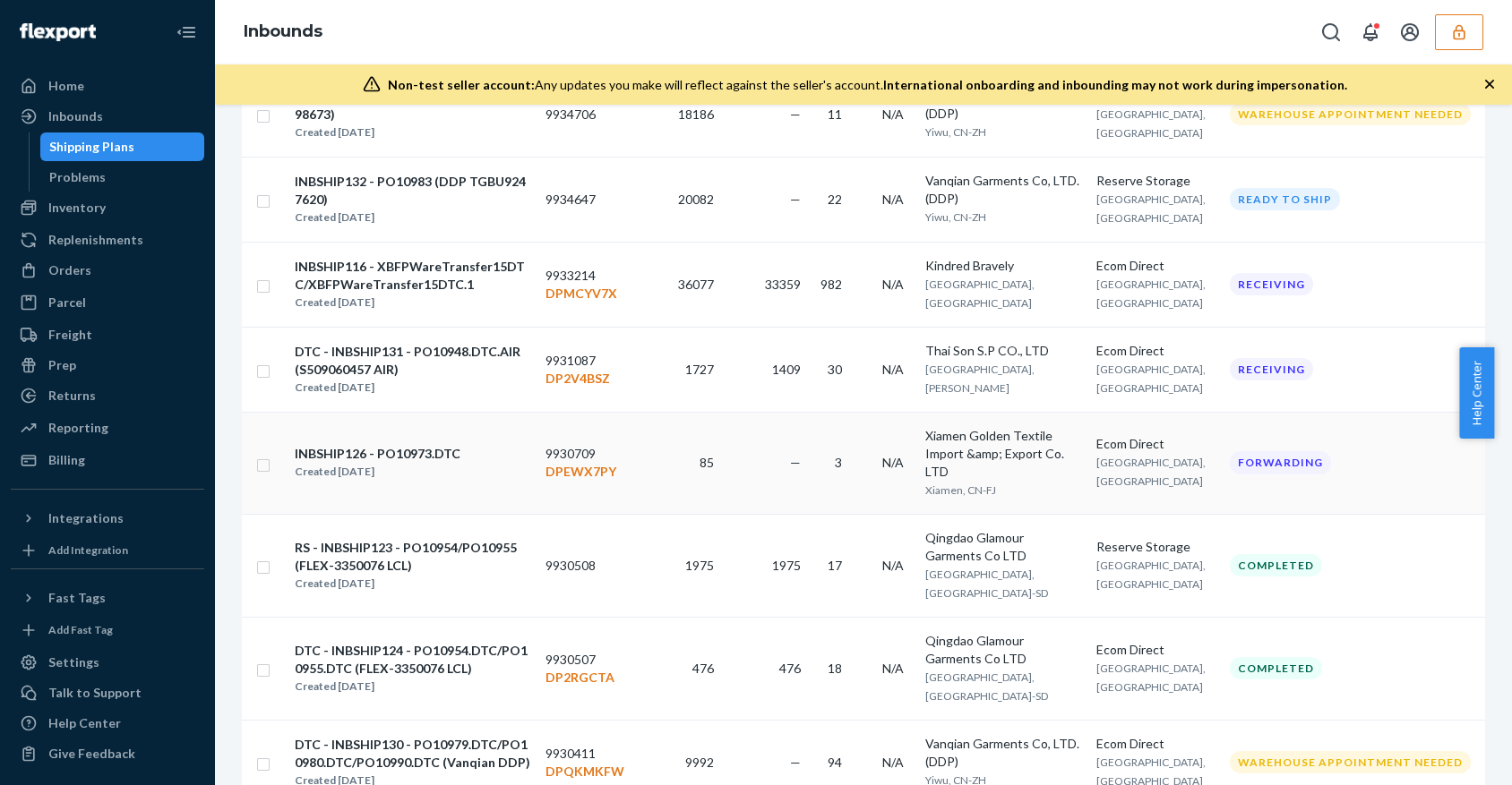
click at [251, 448] on td at bounding box center [263, 464] width 44 height 103
click at [272, 446] on td at bounding box center [263, 464] width 44 height 103
click at [262, 454] on input "checkbox" at bounding box center [263, 463] width 15 height 19
checkbox input "true"
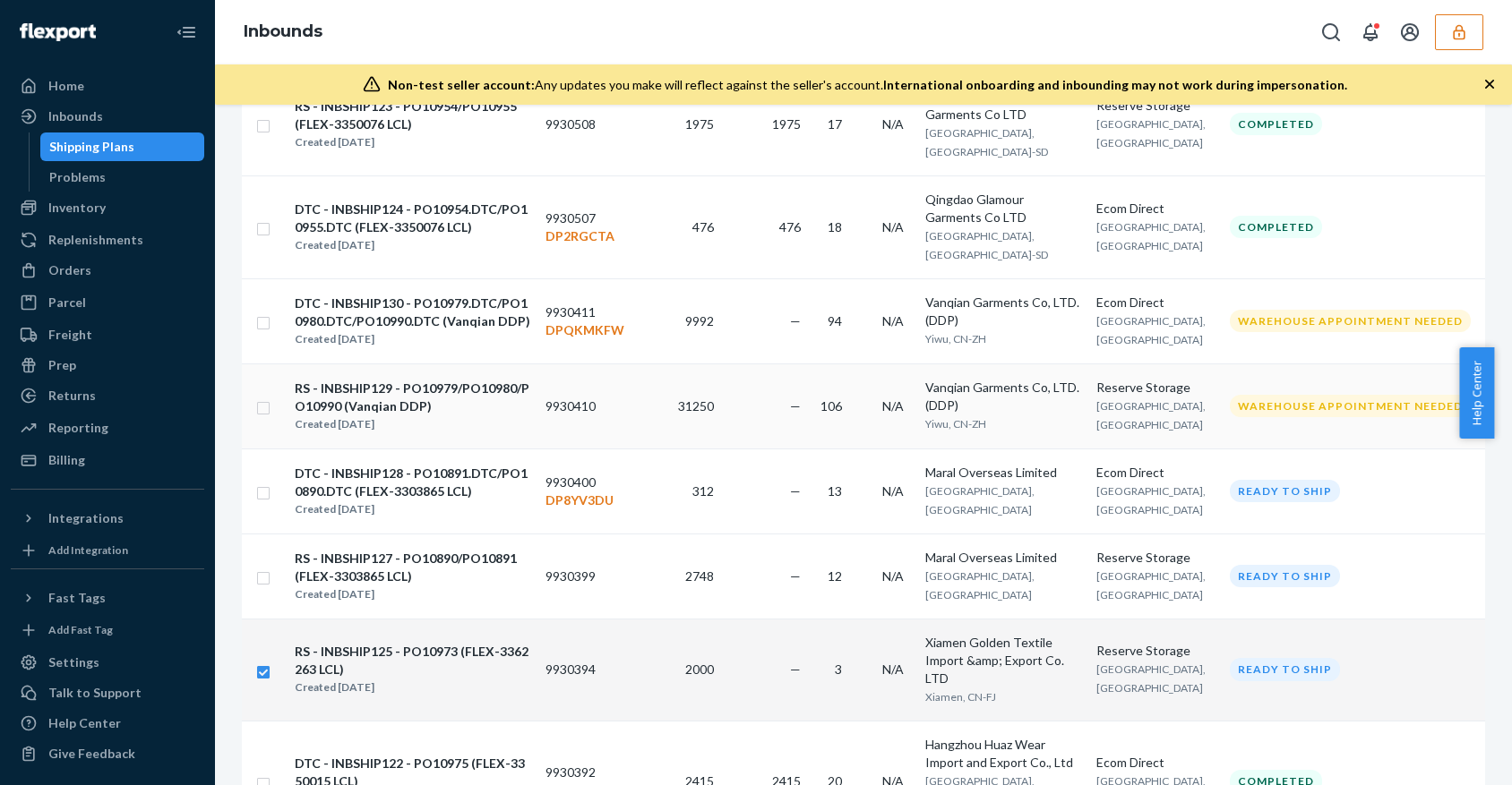
scroll to position [1551, 0]
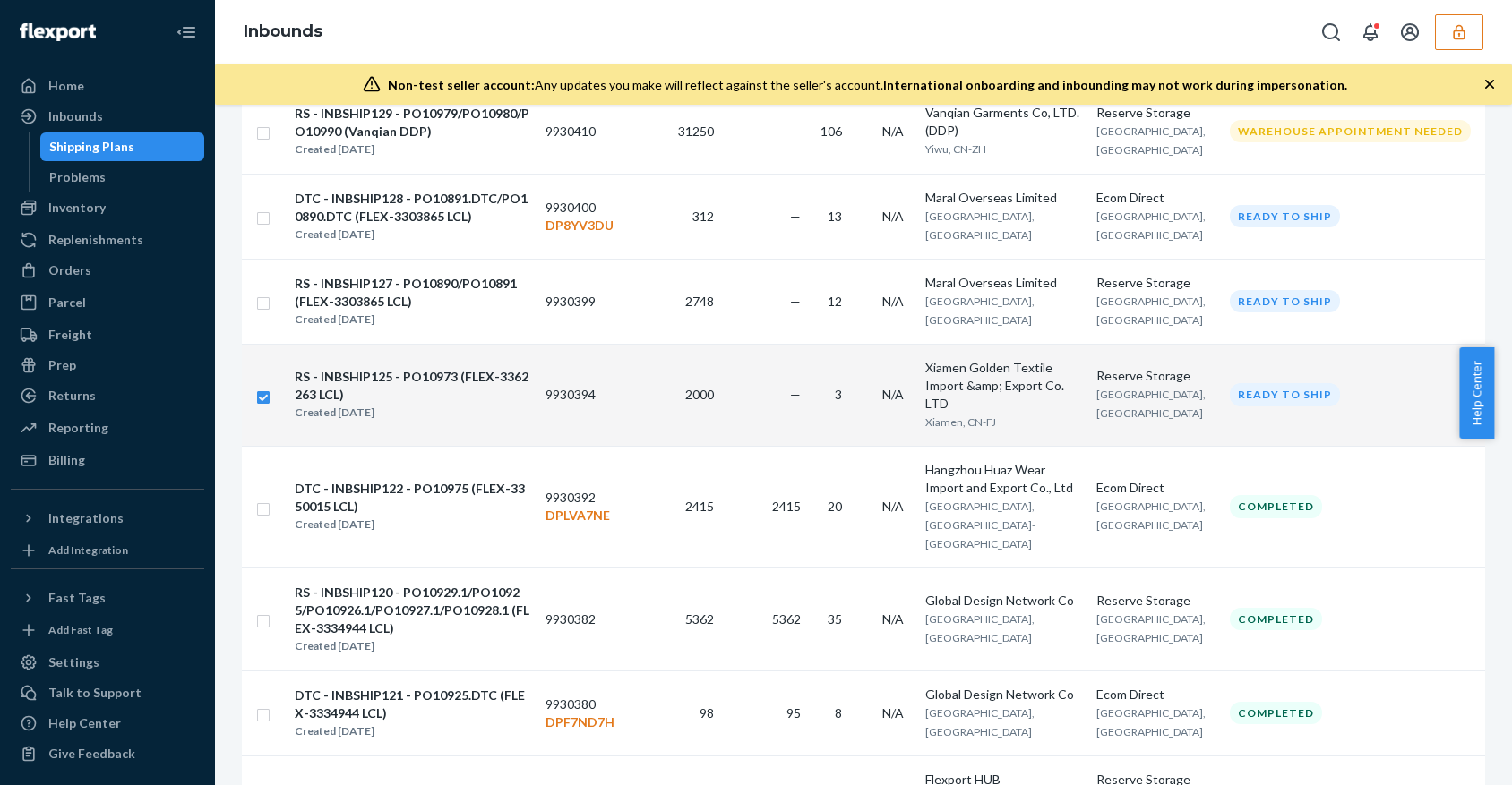
click at [631, 409] on td "9930394" at bounding box center [585, 395] width 93 height 103
click at [631, 404] on td "9930394" at bounding box center [585, 395] width 93 height 103
checkbox input "false"
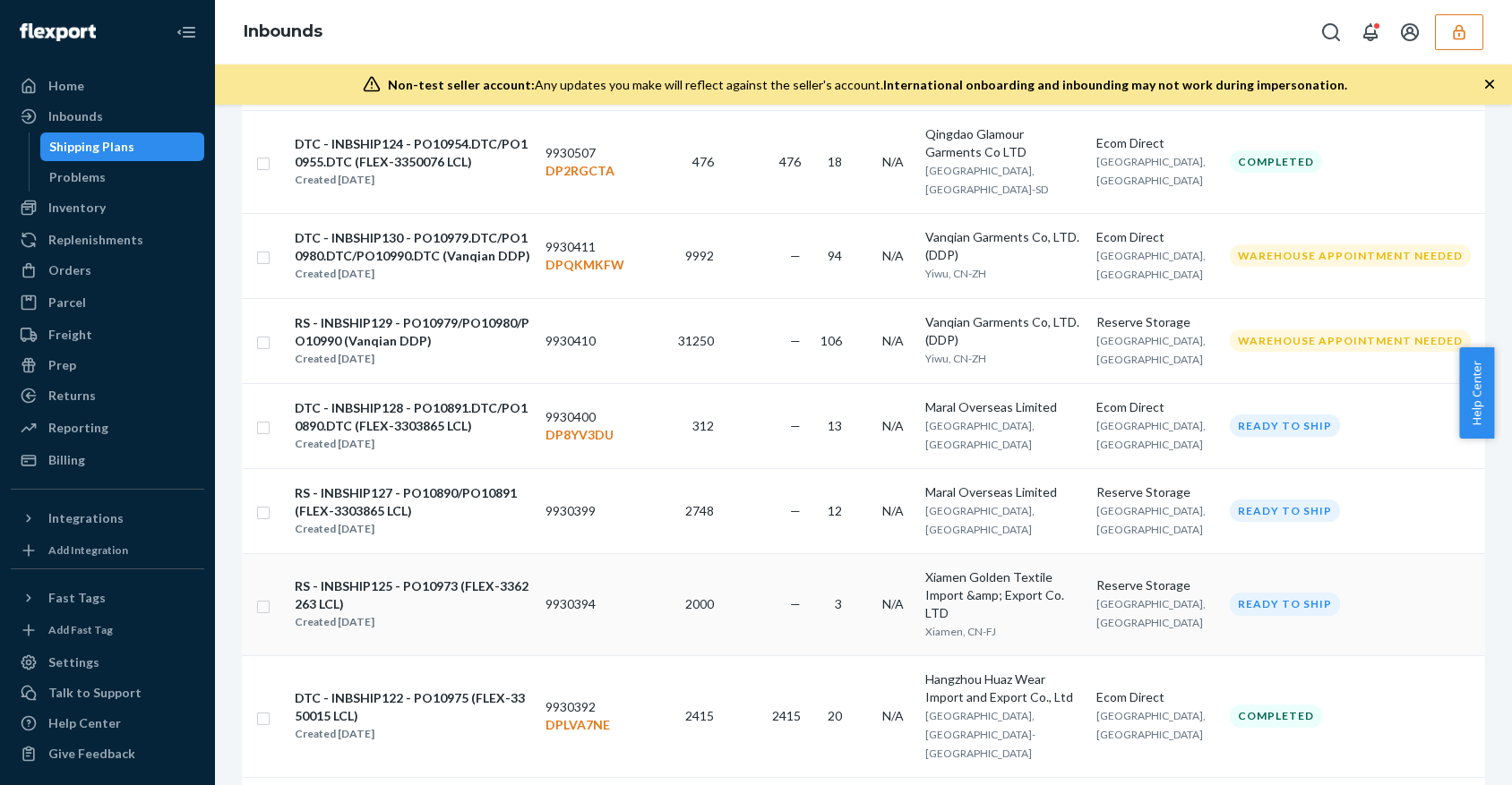
scroll to position [1074, 0]
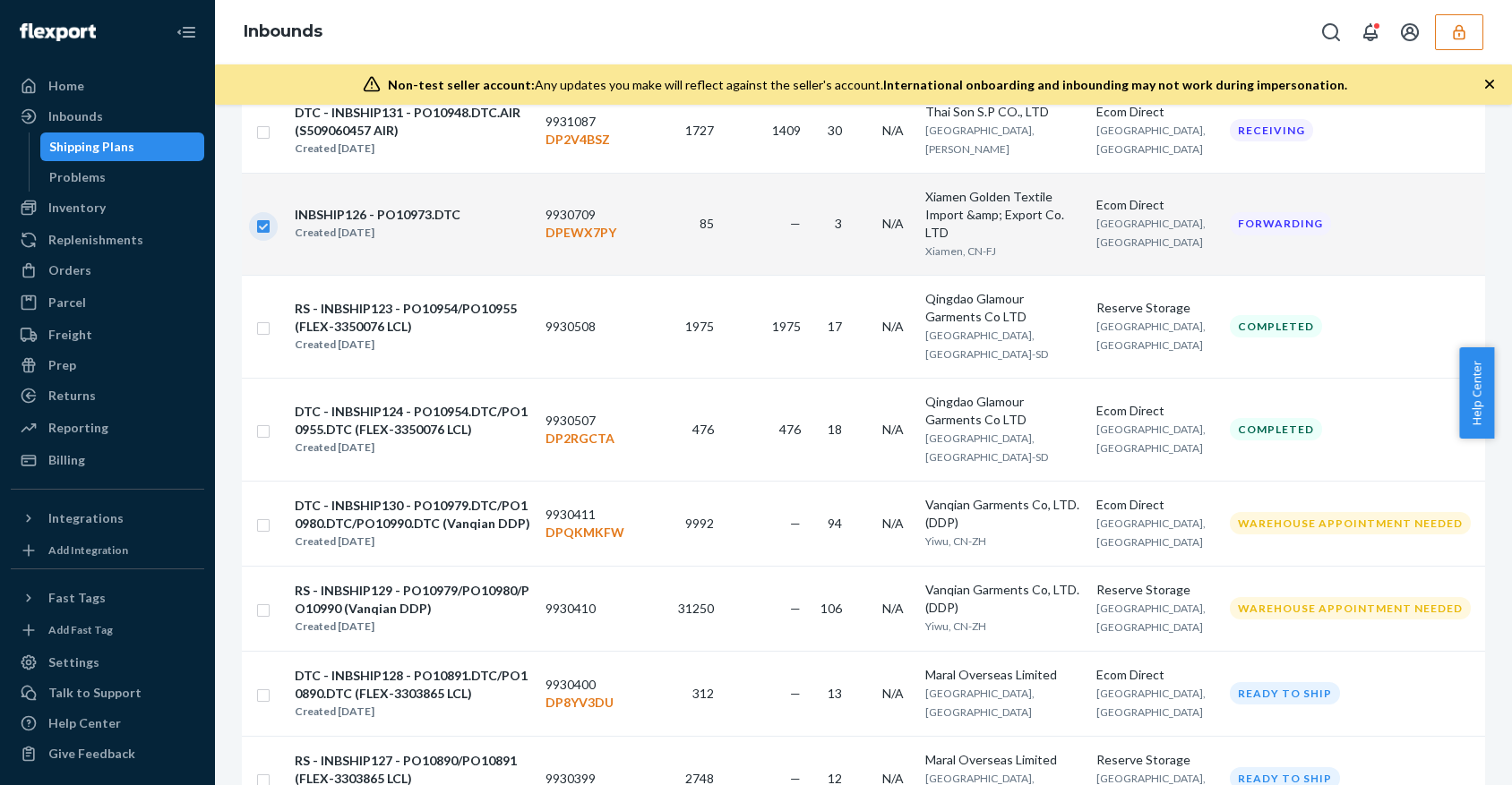
click at [266, 215] on input "checkbox" at bounding box center [263, 224] width 15 height 19
checkbox input "false"
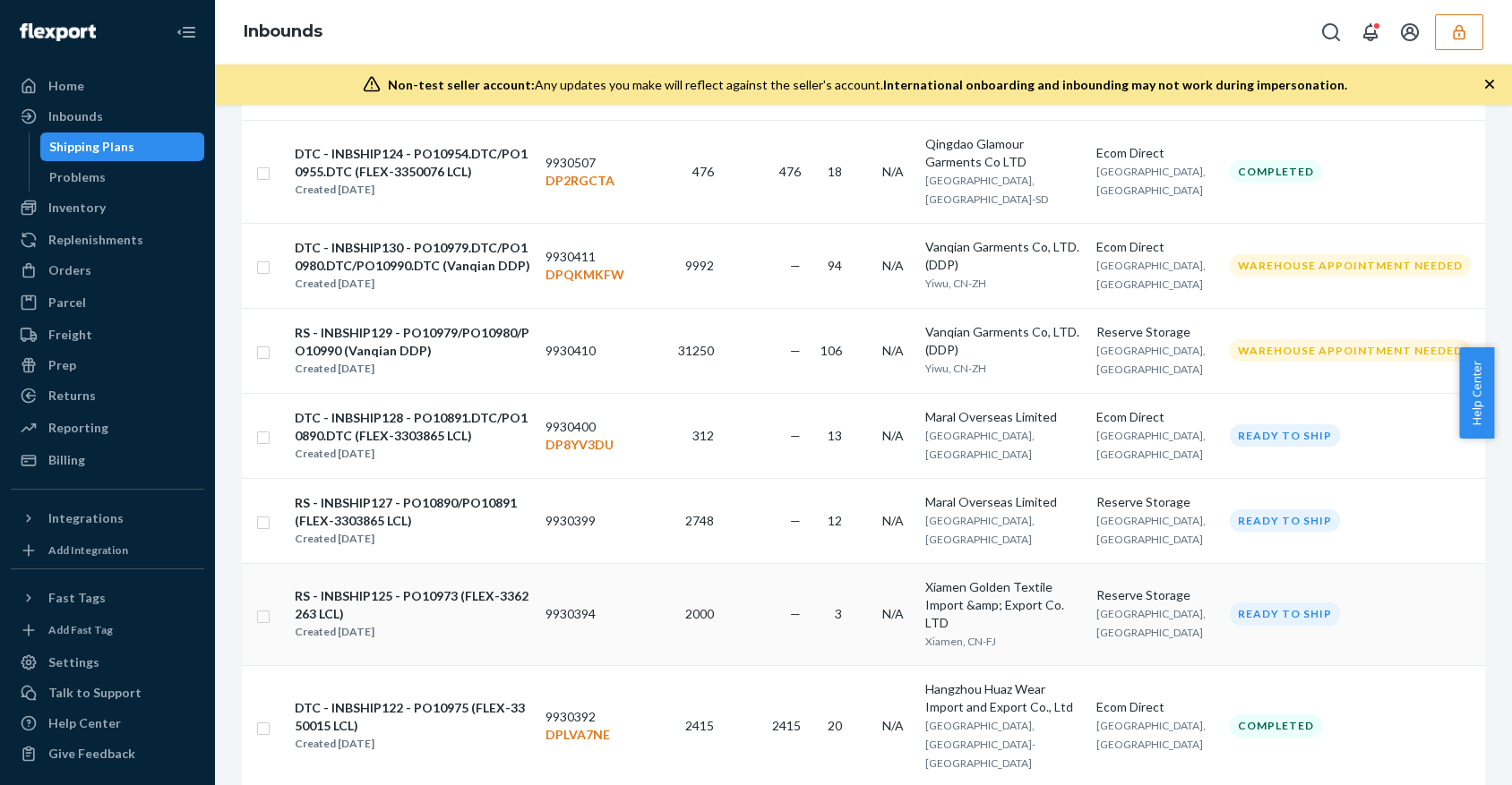
scroll to position [1551, 0]
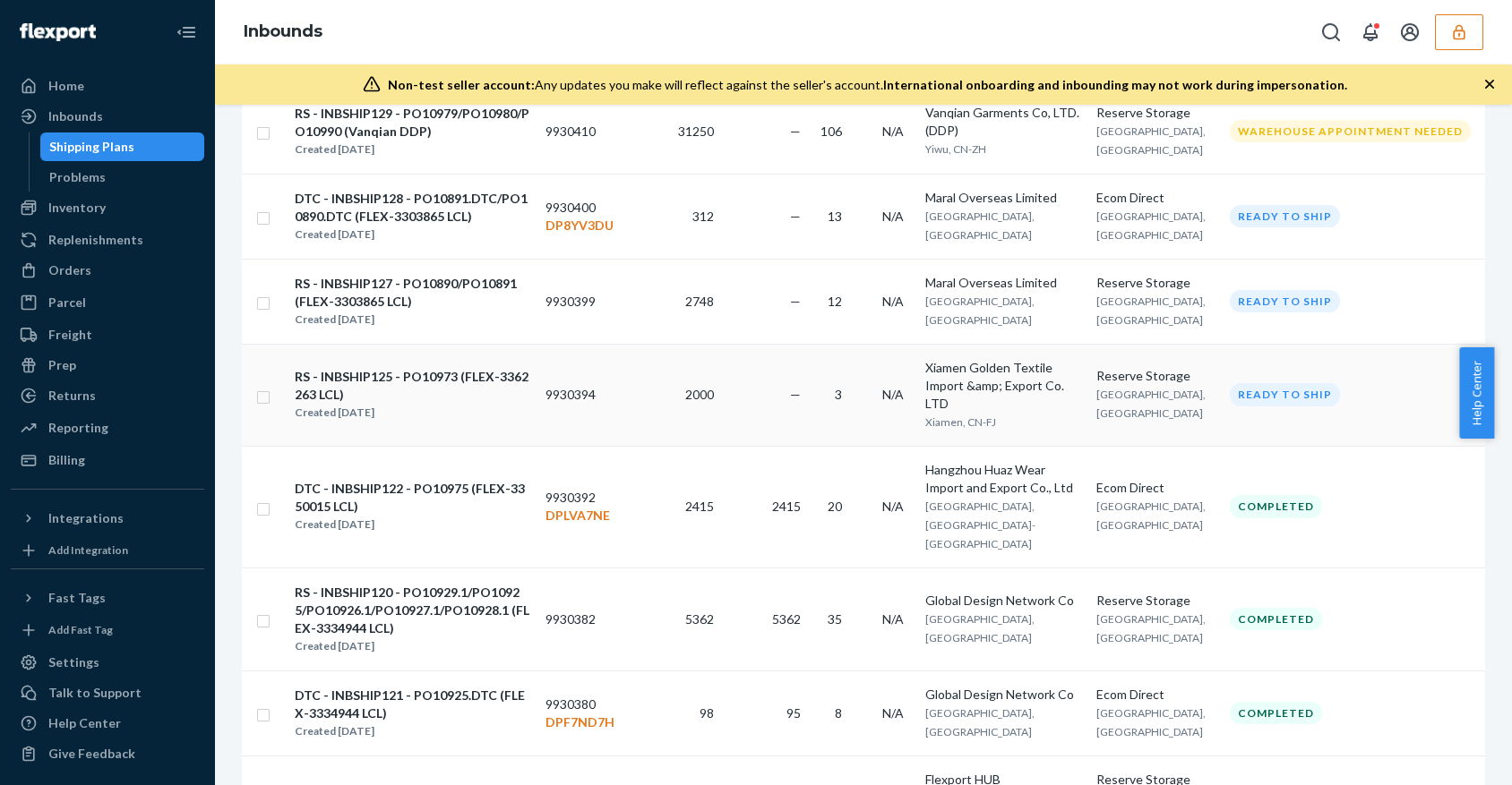
click at [695, 393] on td "2000" at bounding box center [676, 395] width 90 height 103
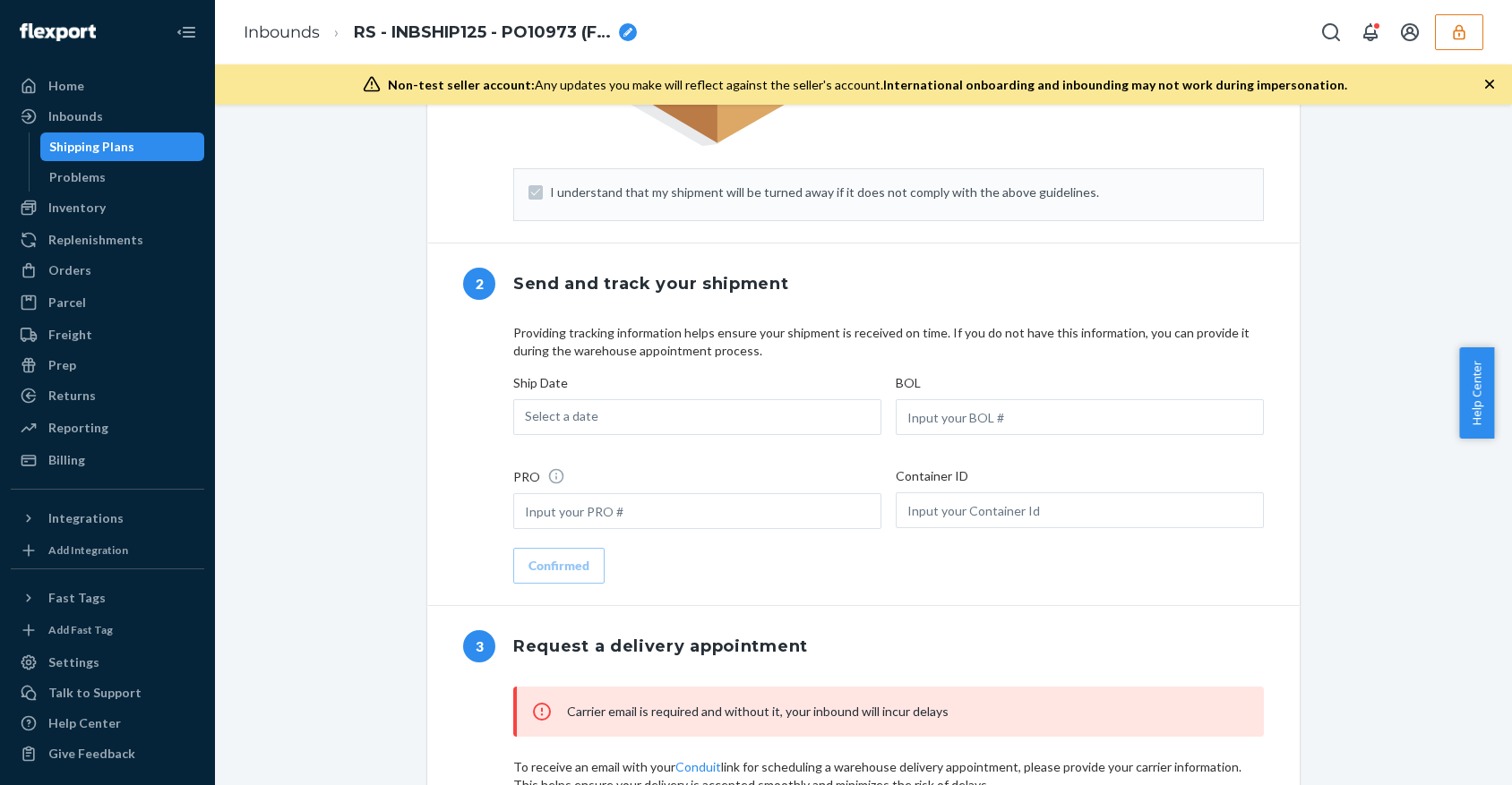
scroll to position [994, 0]
click at [1339, 22] on icon "Open Search Box" at bounding box center [1331, 33] width 22 height 22
click at [1451, 39] on icon "button" at bounding box center [1459, 33] width 18 height 18
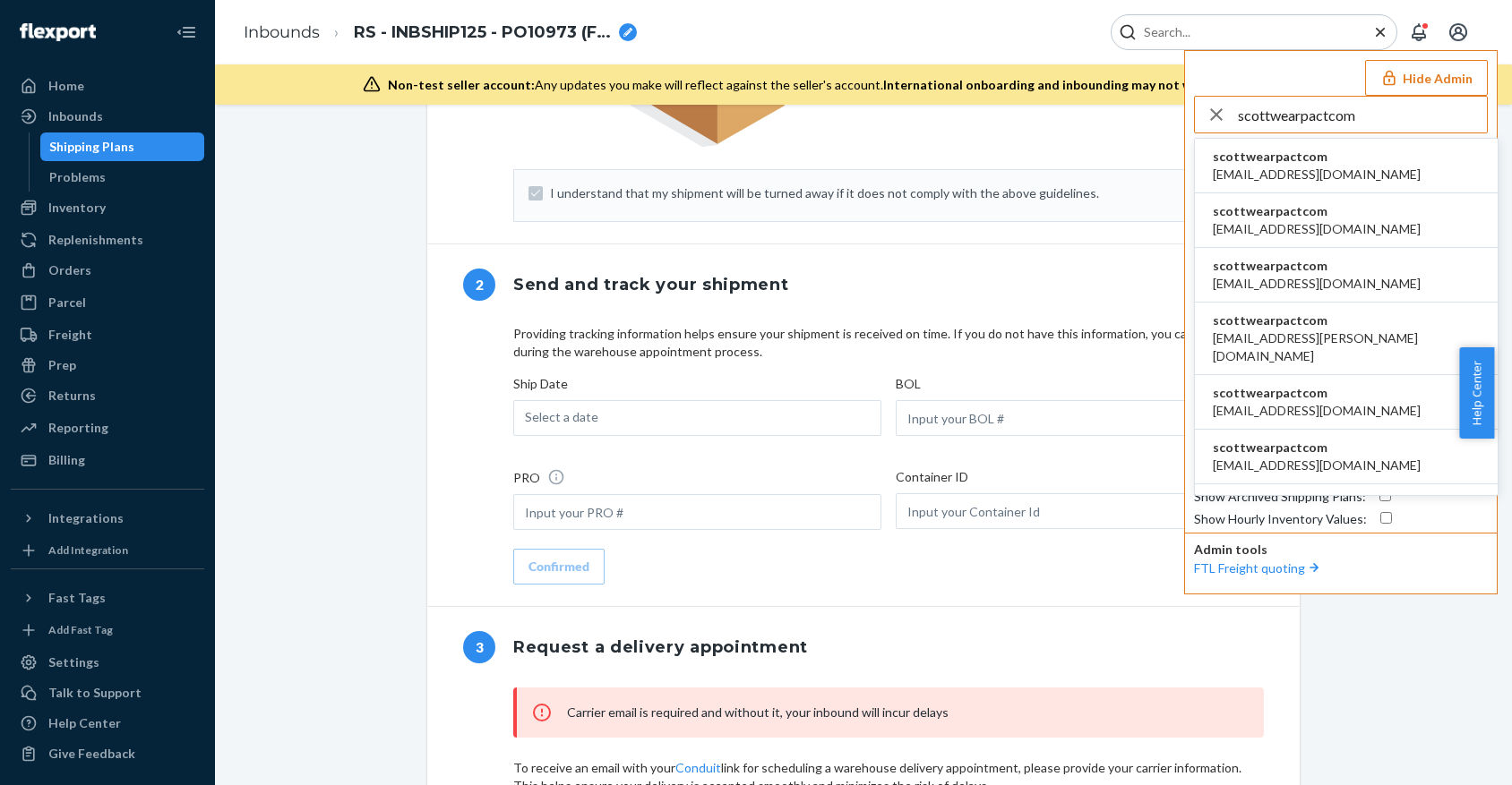
type input "scottwearpactcom"
click at [1311, 154] on span "scottwearpactcom" at bounding box center [1316, 157] width 208 height 18
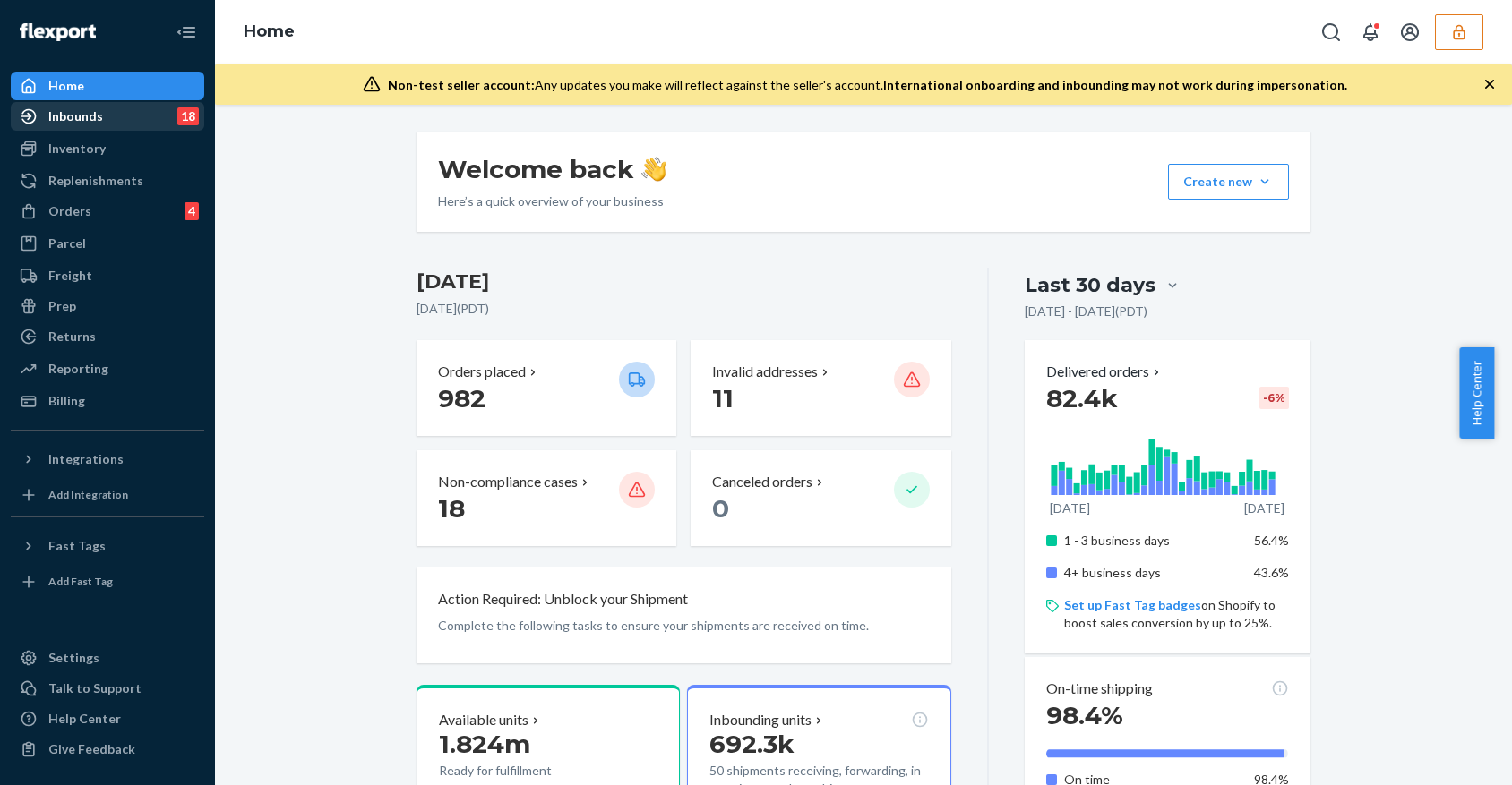
click at [102, 121] on div "Inbounds 18" at bounding box center [108, 115] width 189 height 25
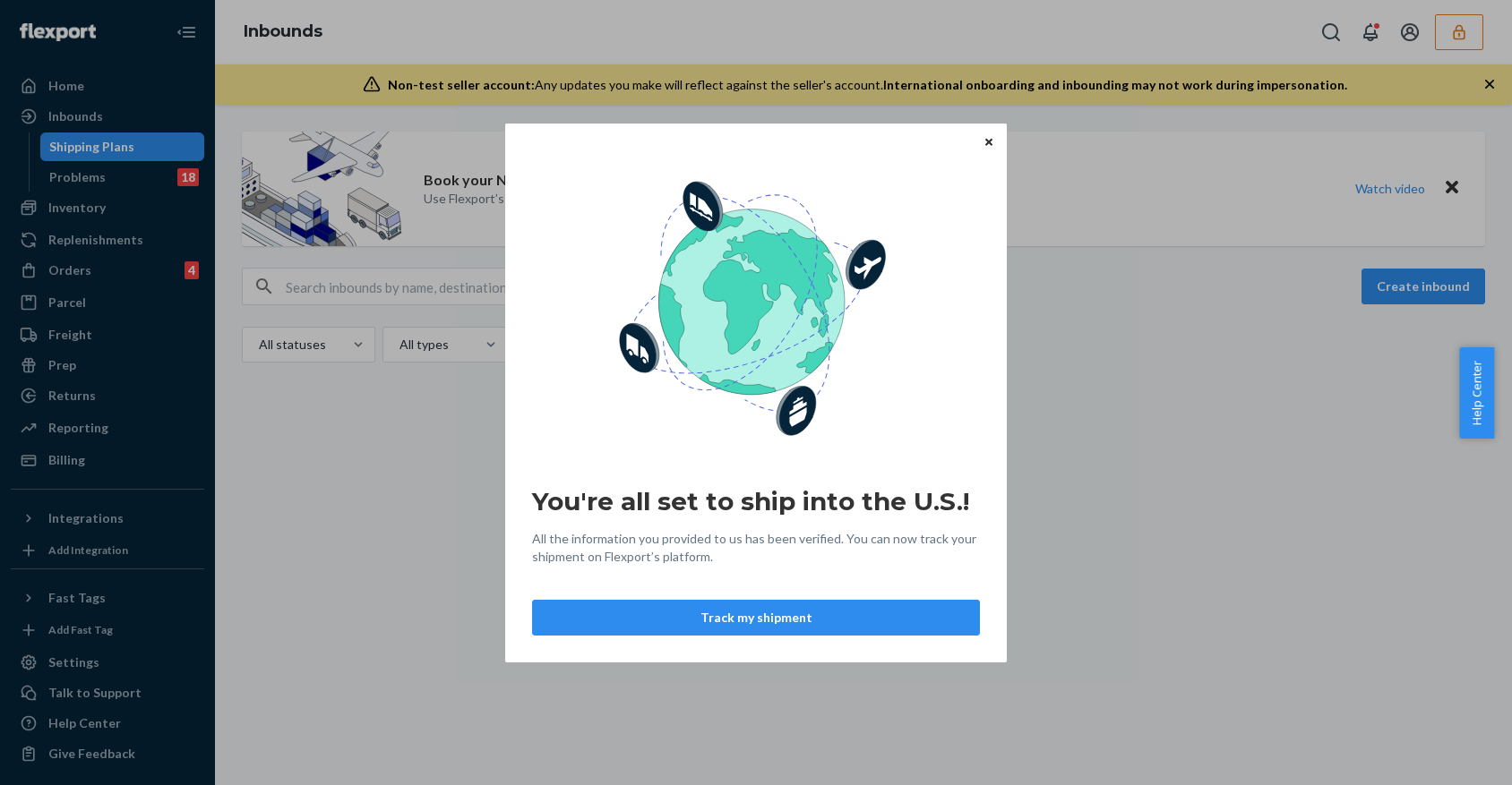
click at [993, 133] on button "Close" at bounding box center [988, 141] width 18 height 20
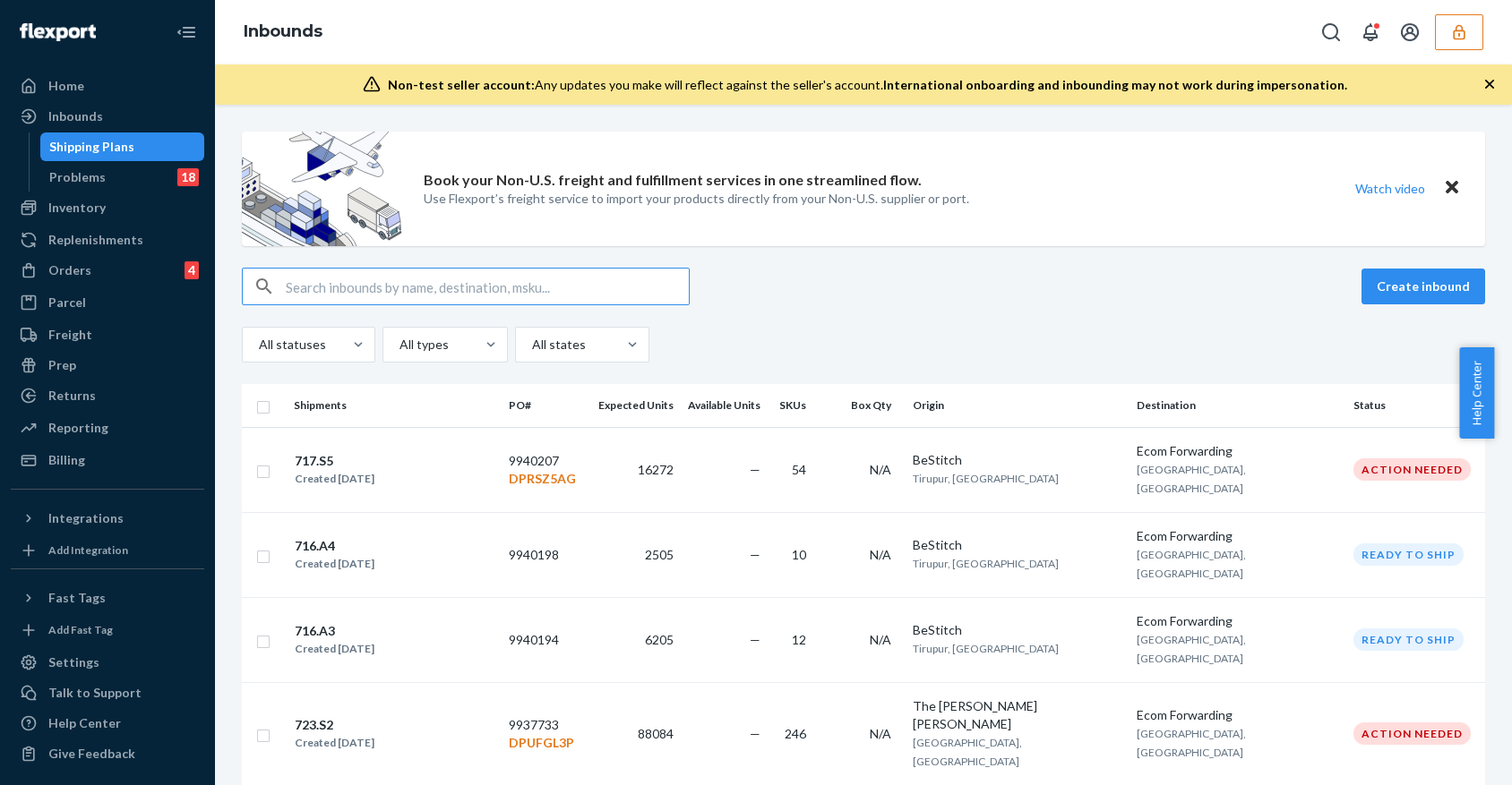
click at [516, 283] on input "text" at bounding box center [487, 286] width 403 height 36
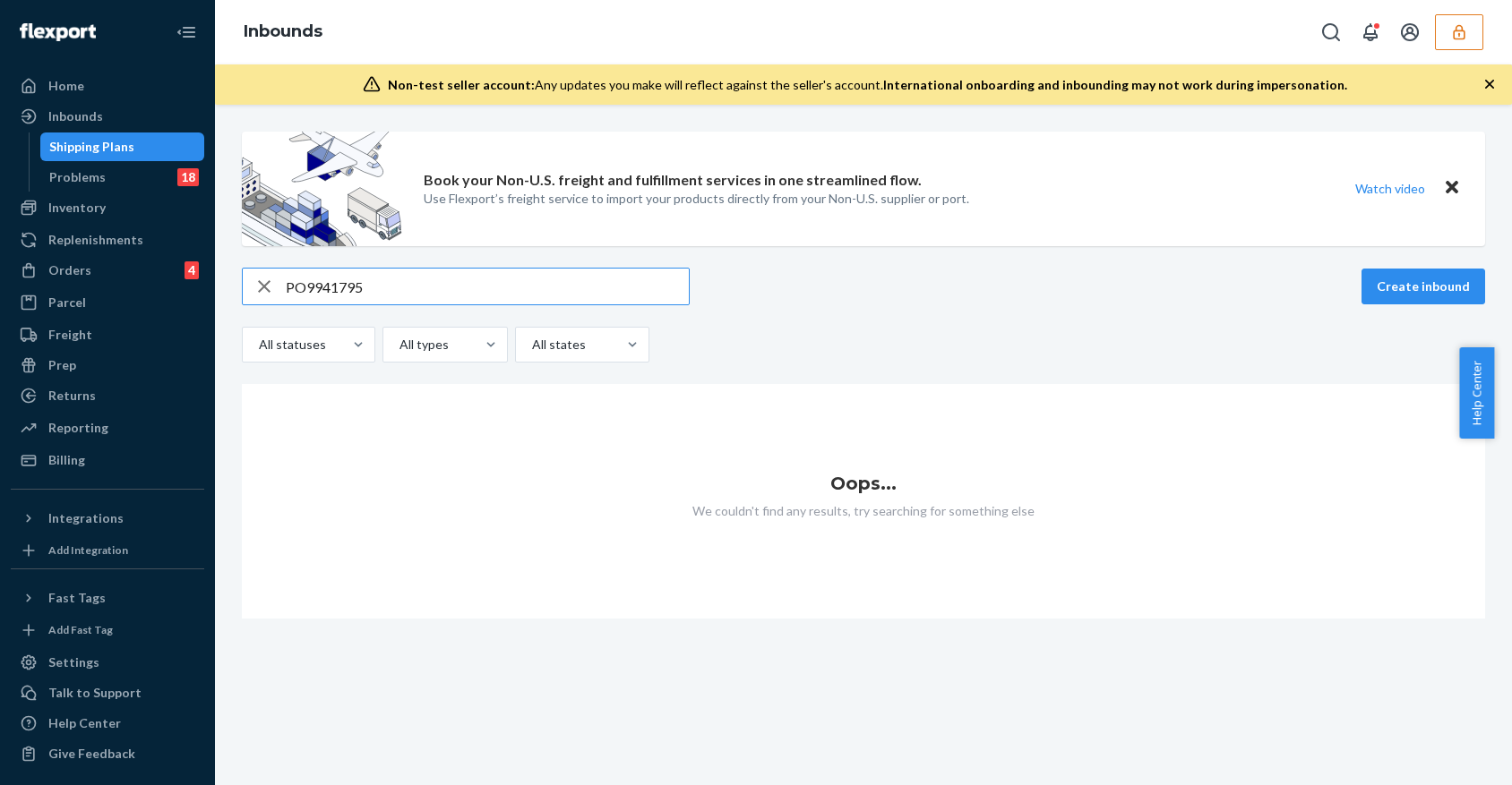
click at [302, 284] on input "PO9941795" at bounding box center [487, 286] width 403 height 36
type input "PO 9941795"
drag, startPoint x: 423, startPoint y: 287, endPoint x: 210, endPoint y: 268, distance: 213.8
click at [210, 268] on div "Home Inbounds Shipping Plans Problems 18 Inventory Products Branded Packaging R…" at bounding box center [756, 392] width 1512 height 785
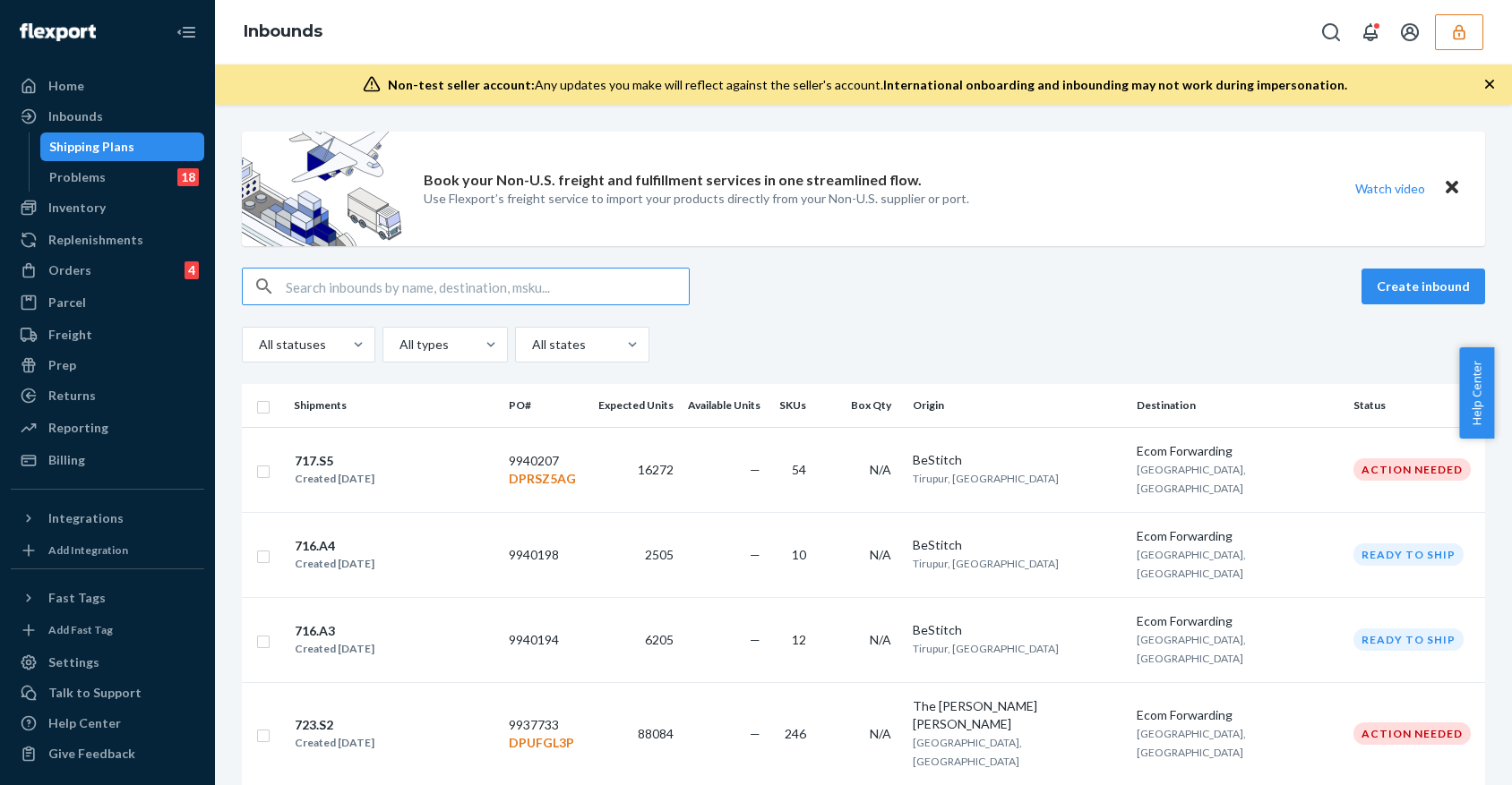
click at [477, 302] on input "text" at bounding box center [487, 286] width 403 height 36
click at [479, 296] on input "text" at bounding box center [487, 286] width 403 height 36
paste input "9892530"
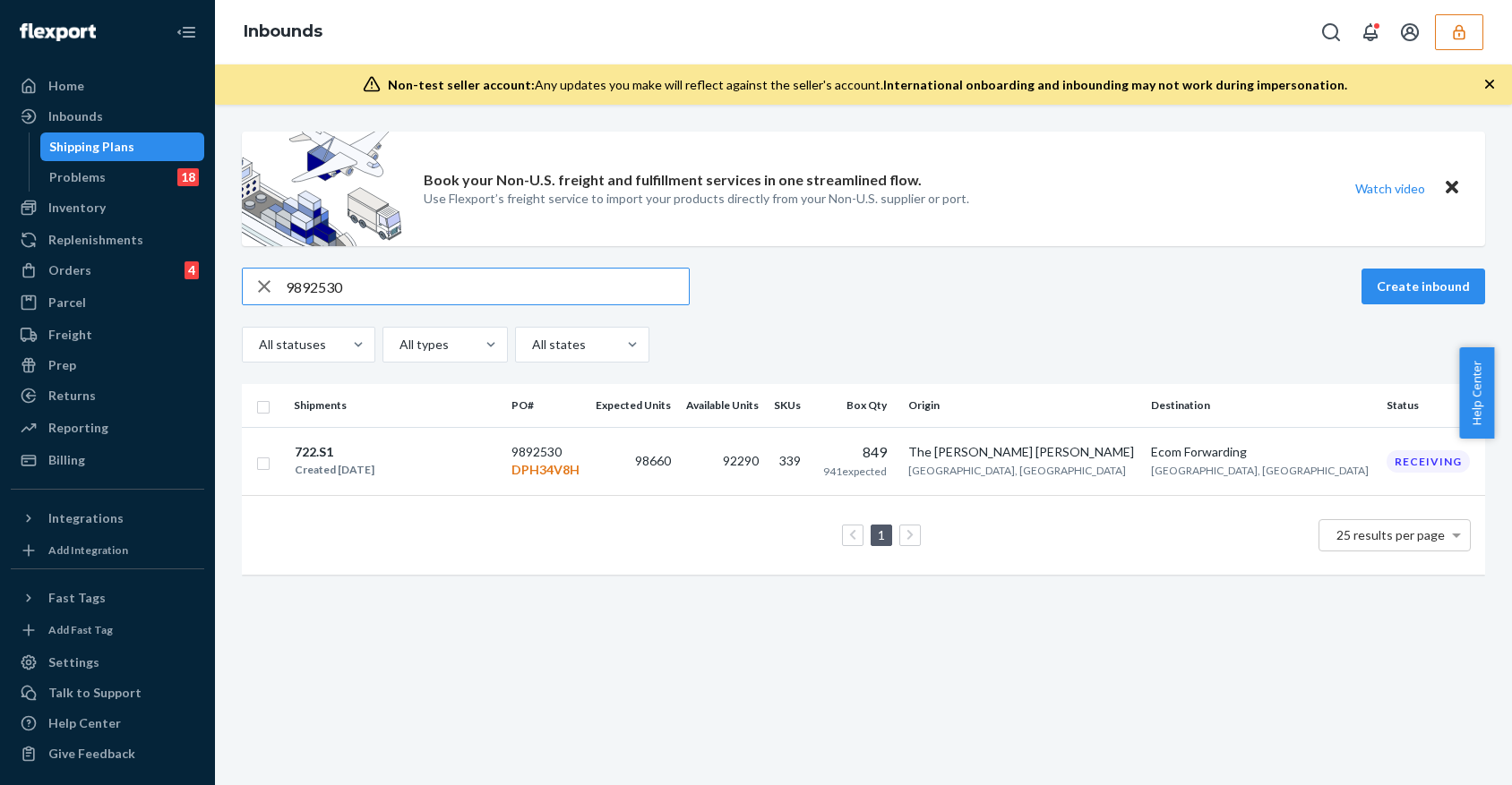
type input "9892530"
click at [481, 464] on div "722.S1 Created Aug 9, 2025" at bounding box center [396, 462] width 203 height 37
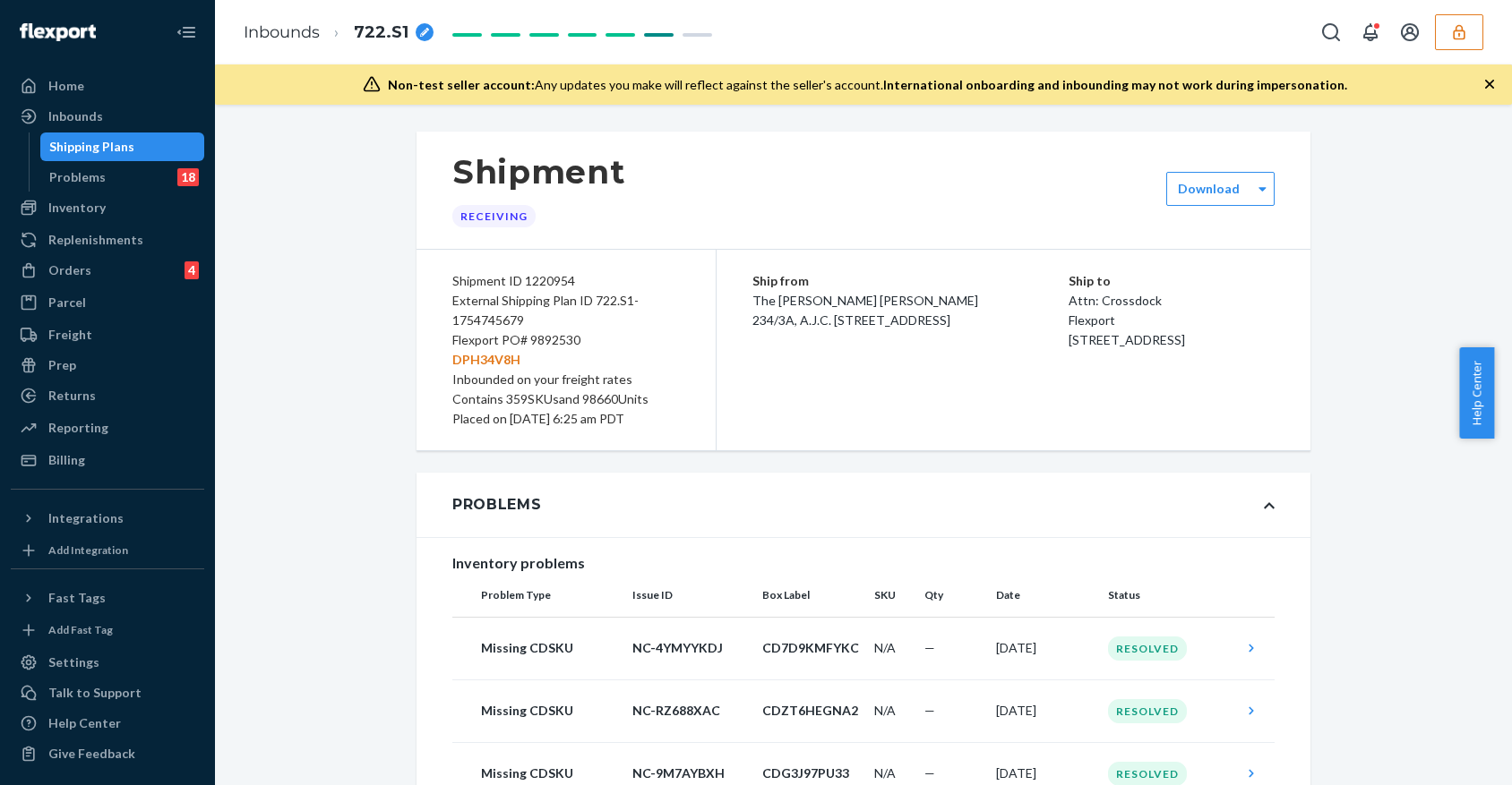
click at [1459, 29] on icon "button" at bounding box center [1459, 33] width 18 height 18
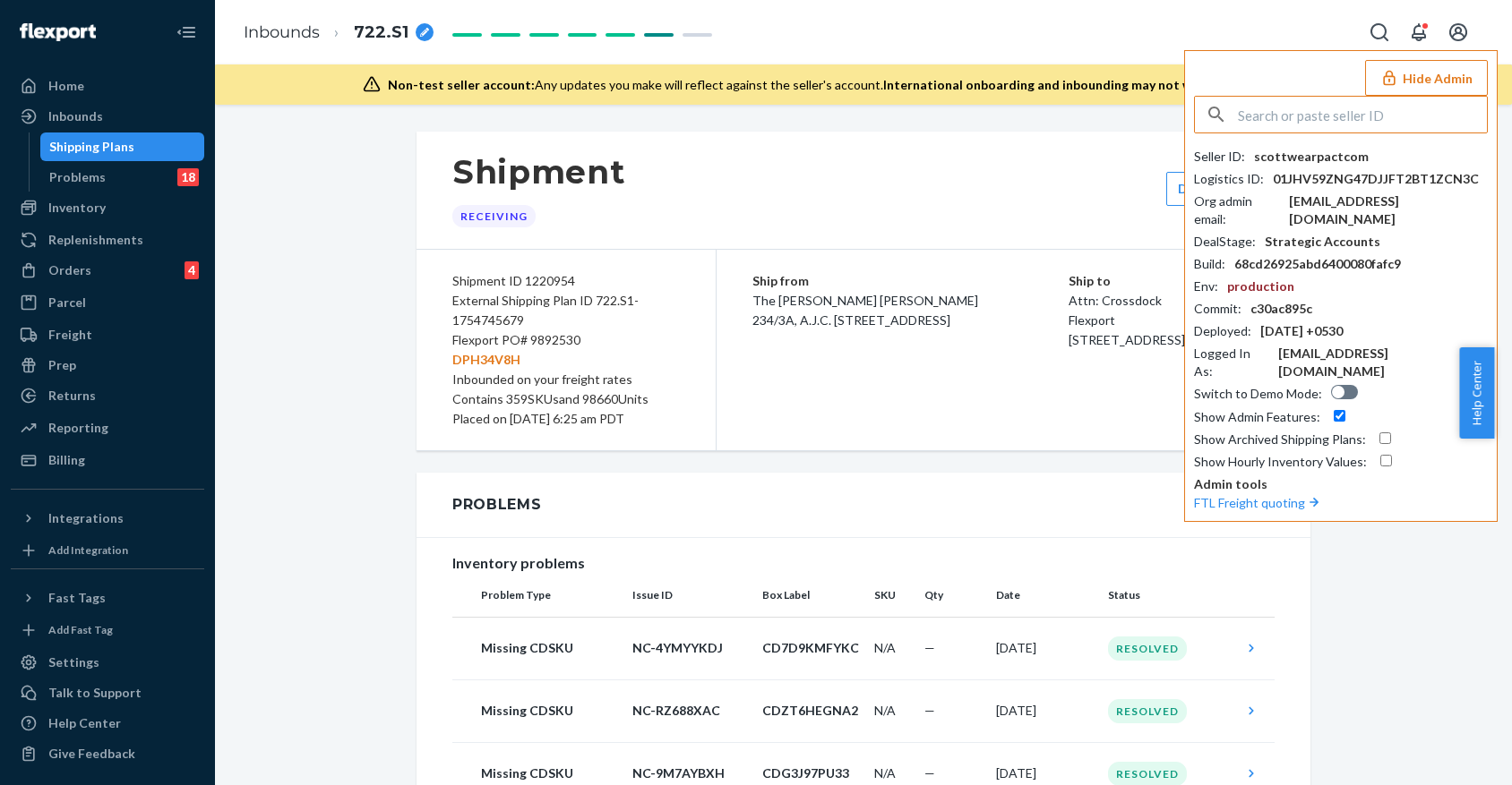
paste input "shanebuchanmeundiescom"
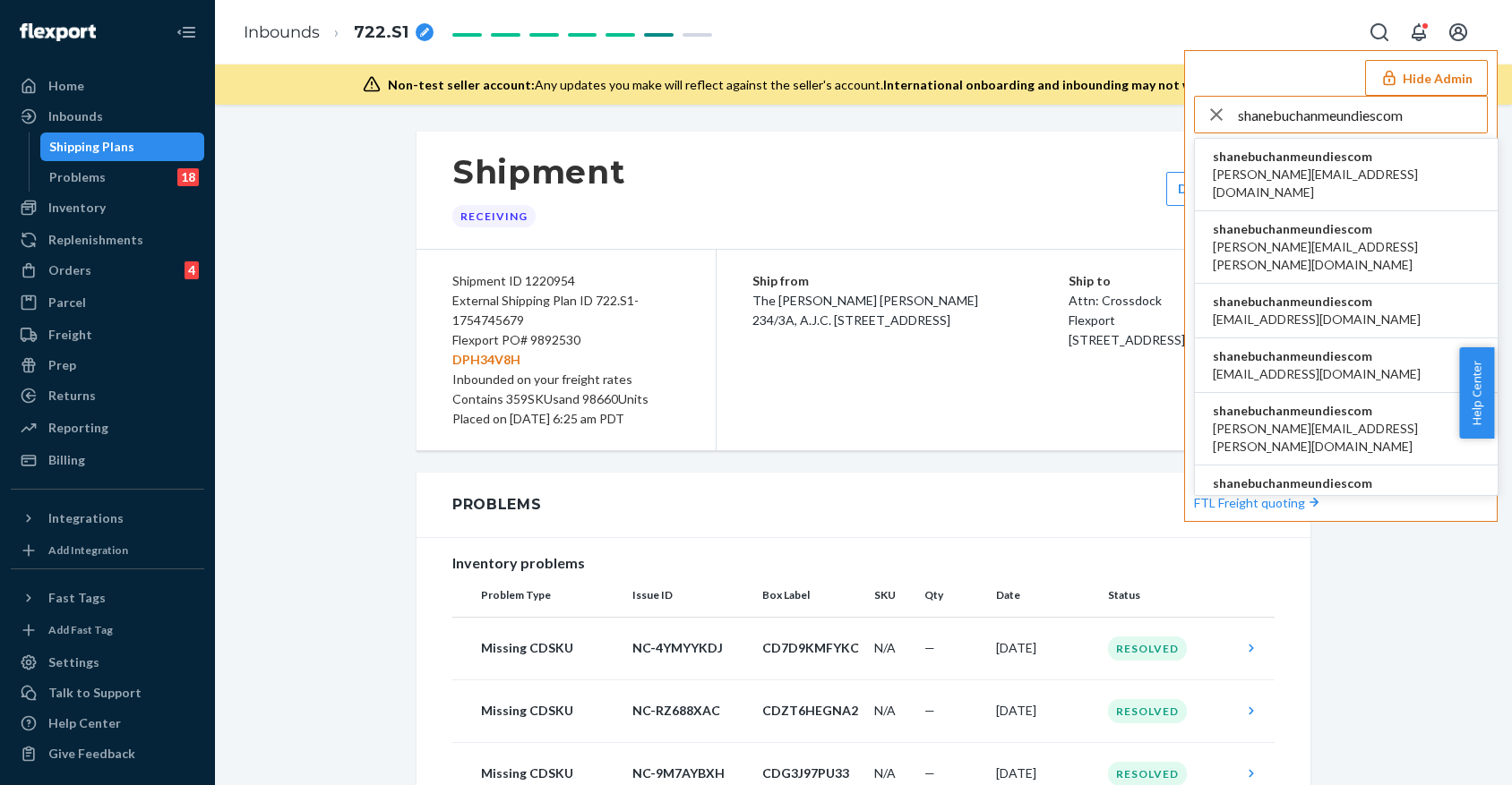
type input "shanebuchanmeundiescom"
click at [1399, 171] on li "shanebuchanmeundiescom aaronjhon.ygay@awesomecx.com" at bounding box center [1345, 176] width 303 height 73
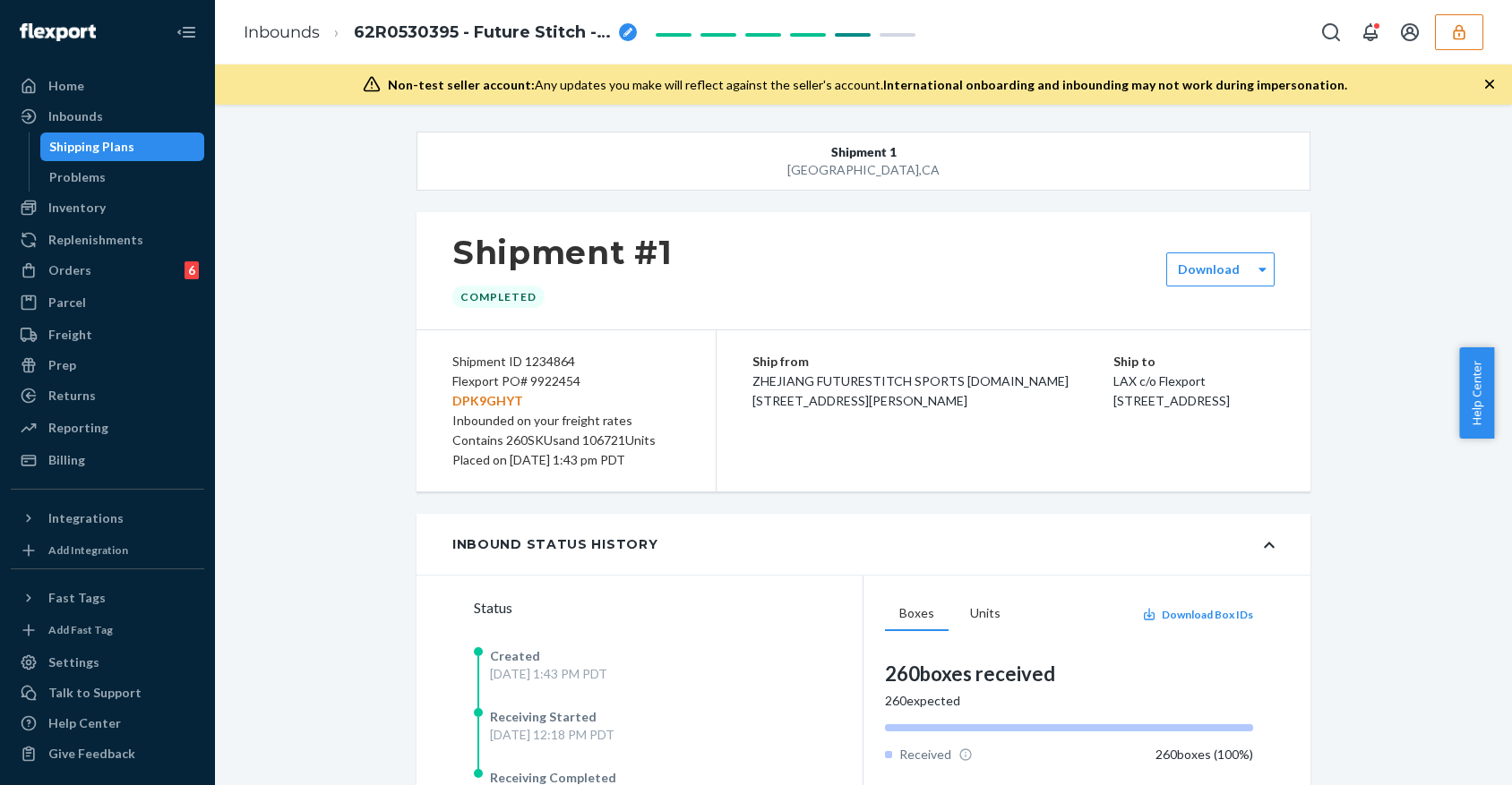
click at [1473, 37] on button "button" at bounding box center [1458, 33] width 48 height 36
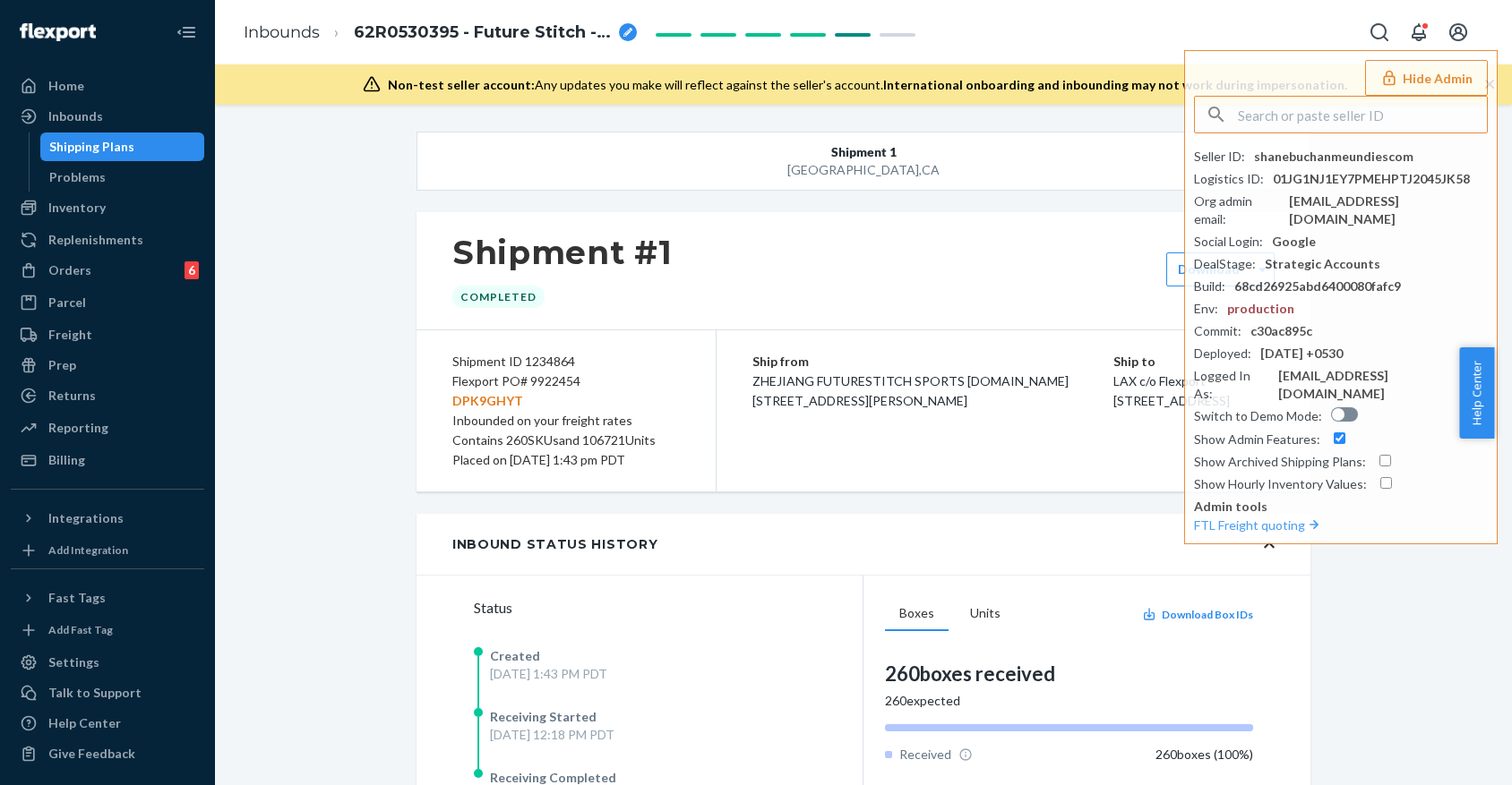
click at [958, 213] on div "Shipment #1 Completed" at bounding box center [863, 270] width 894 height 117
click at [109, 211] on div "Inventory" at bounding box center [108, 207] width 189 height 25
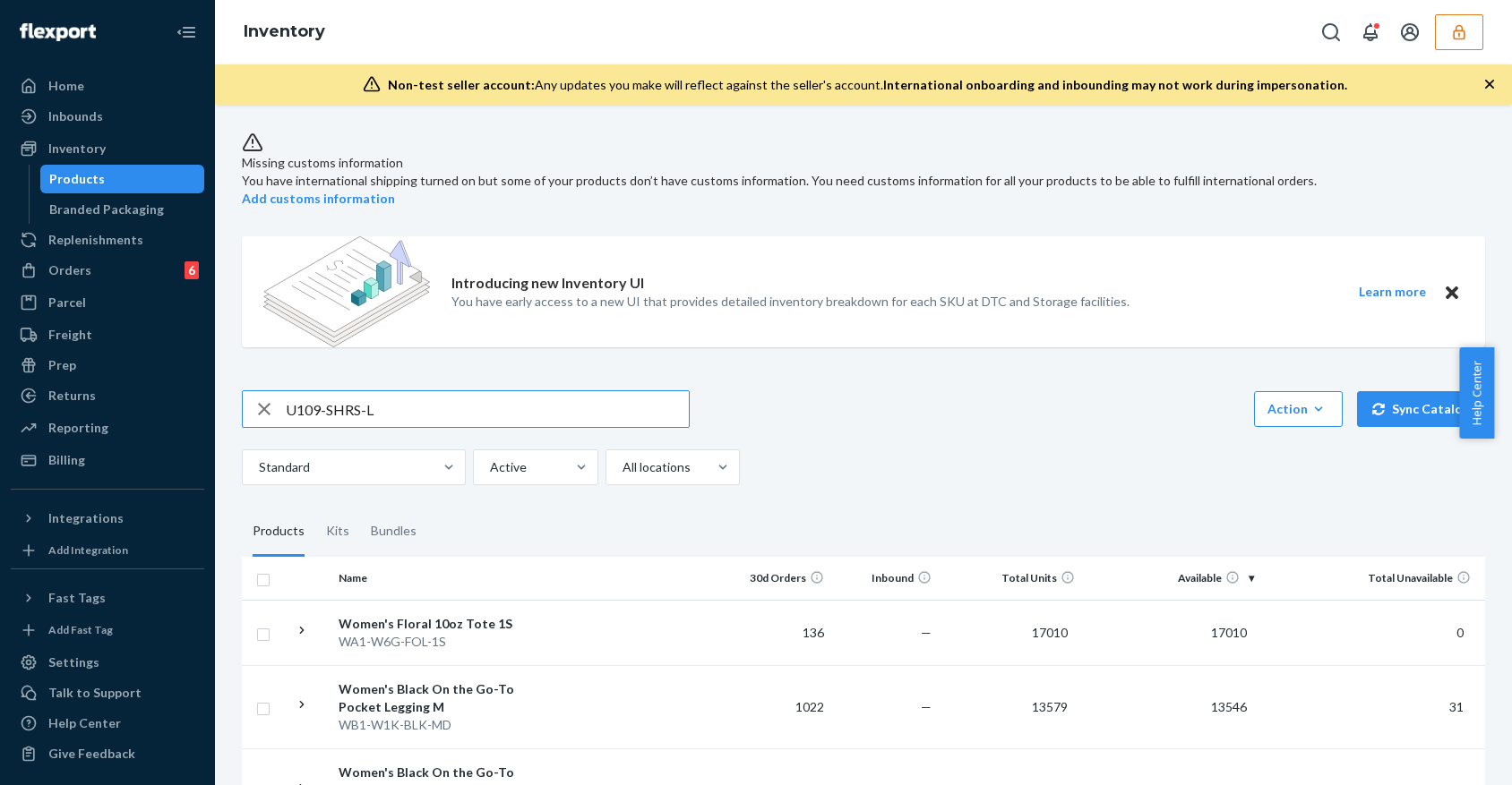
click at [464, 407] on input "U109-SHRS-L" at bounding box center [487, 409] width 403 height 36
type input "U109-SHRS-L"
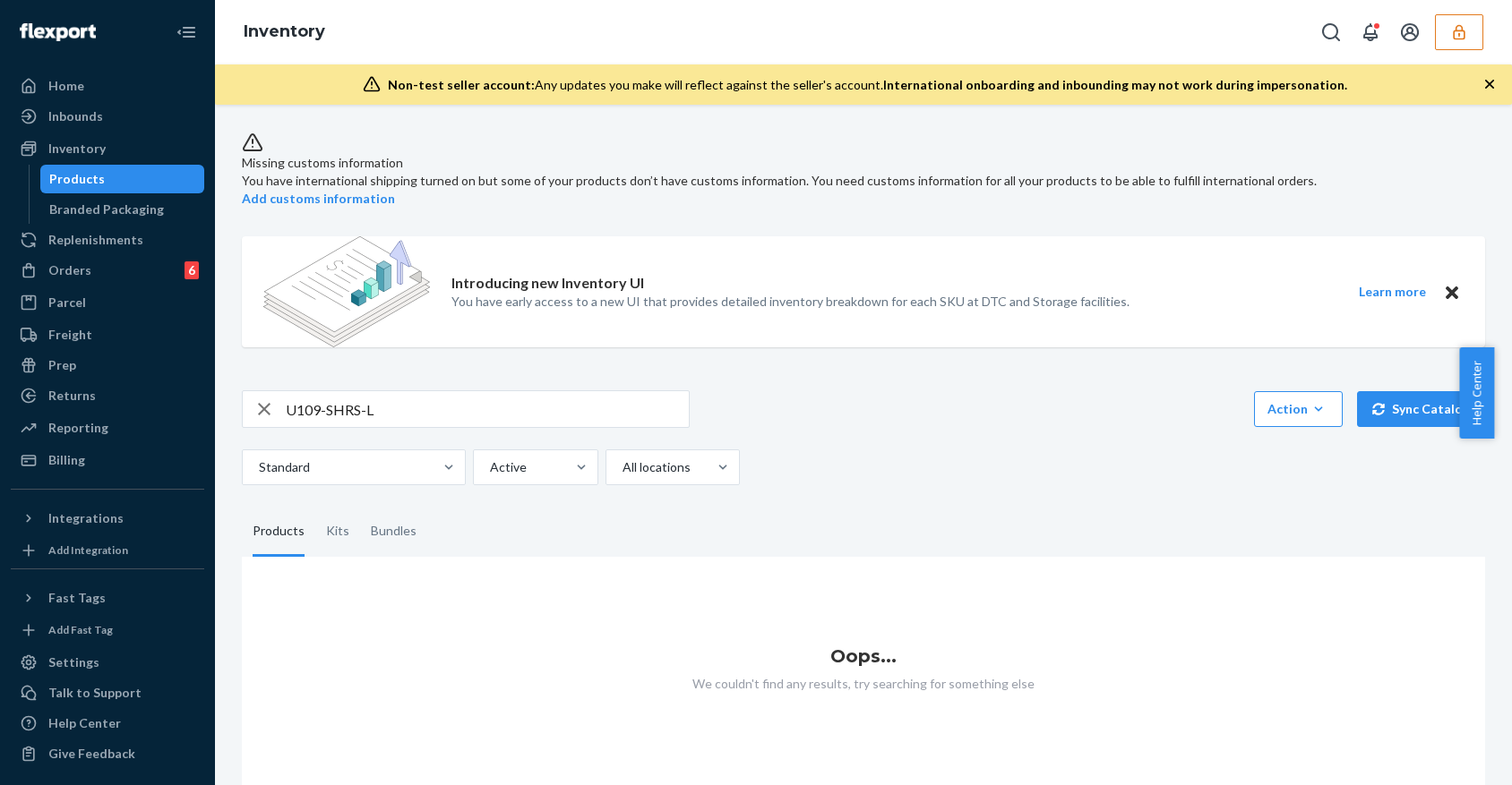
click at [452, 421] on input "U109-SHRS-L" at bounding box center [487, 409] width 403 height 36
drag, startPoint x: 433, startPoint y: 423, endPoint x: 215, endPoint y: 423, distance: 218.0
click at [215, 423] on div "Missing customs information You have international shipping turned on but some …" at bounding box center [863, 445] width 1297 height 680
click at [1473, 30] on button "button" at bounding box center [1458, 33] width 48 height 36
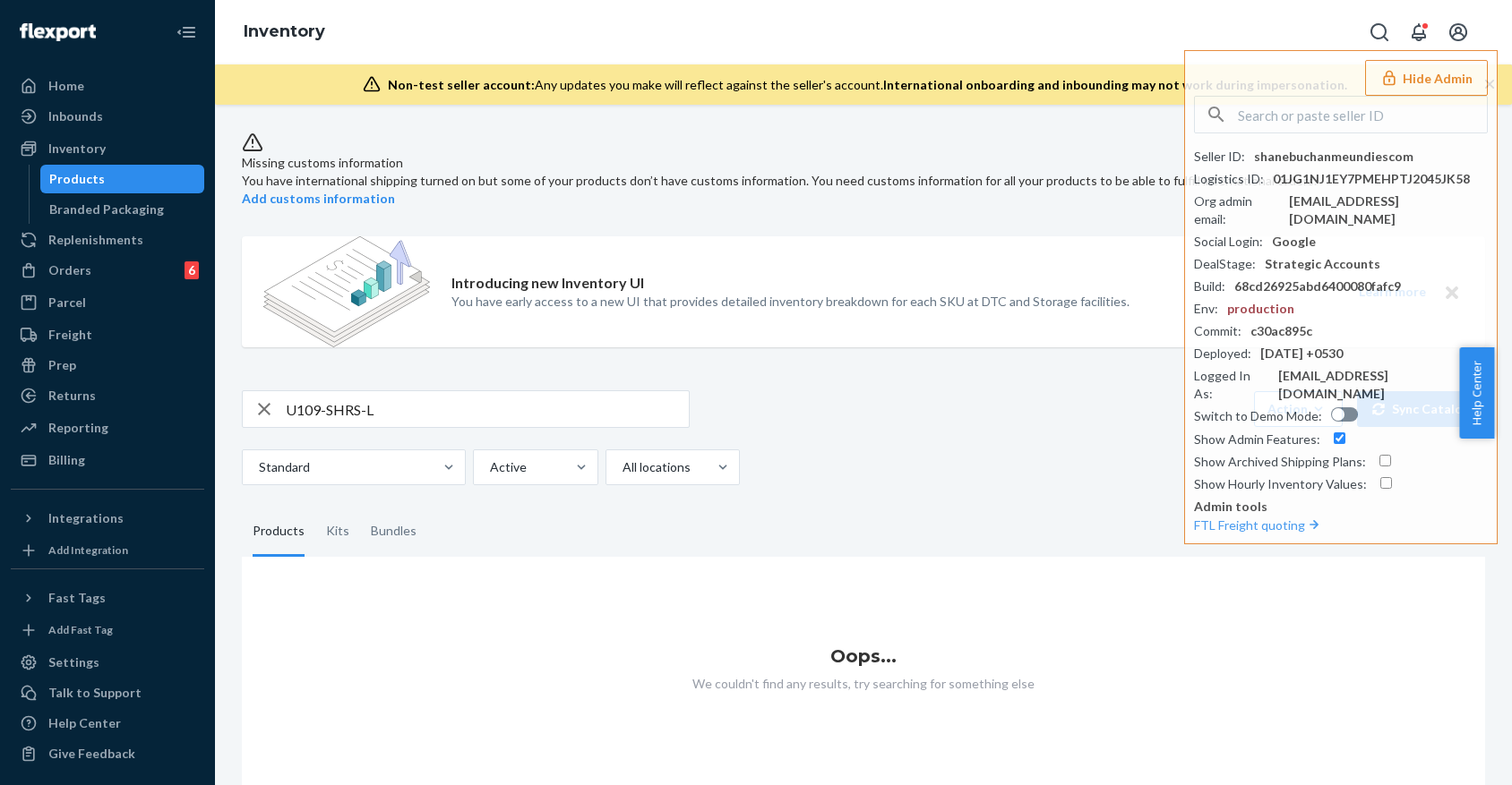
click at [717, 408] on div "U109-SHRS-L Action Create product Create kit or bundle Bulk create products Bul…" at bounding box center [863, 409] width 1243 height 37
click at [413, 411] on input "U109-SHRS-L" at bounding box center [487, 409] width 403 height 36
click at [261, 423] on icon "button" at bounding box center [264, 409] width 22 height 36
click at [431, 423] on input "text" at bounding box center [487, 409] width 403 height 36
click at [992, 378] on div "Missing customs information You have international shipping turned on but some …" at bounding box center [863, 455] width 1269 height 675
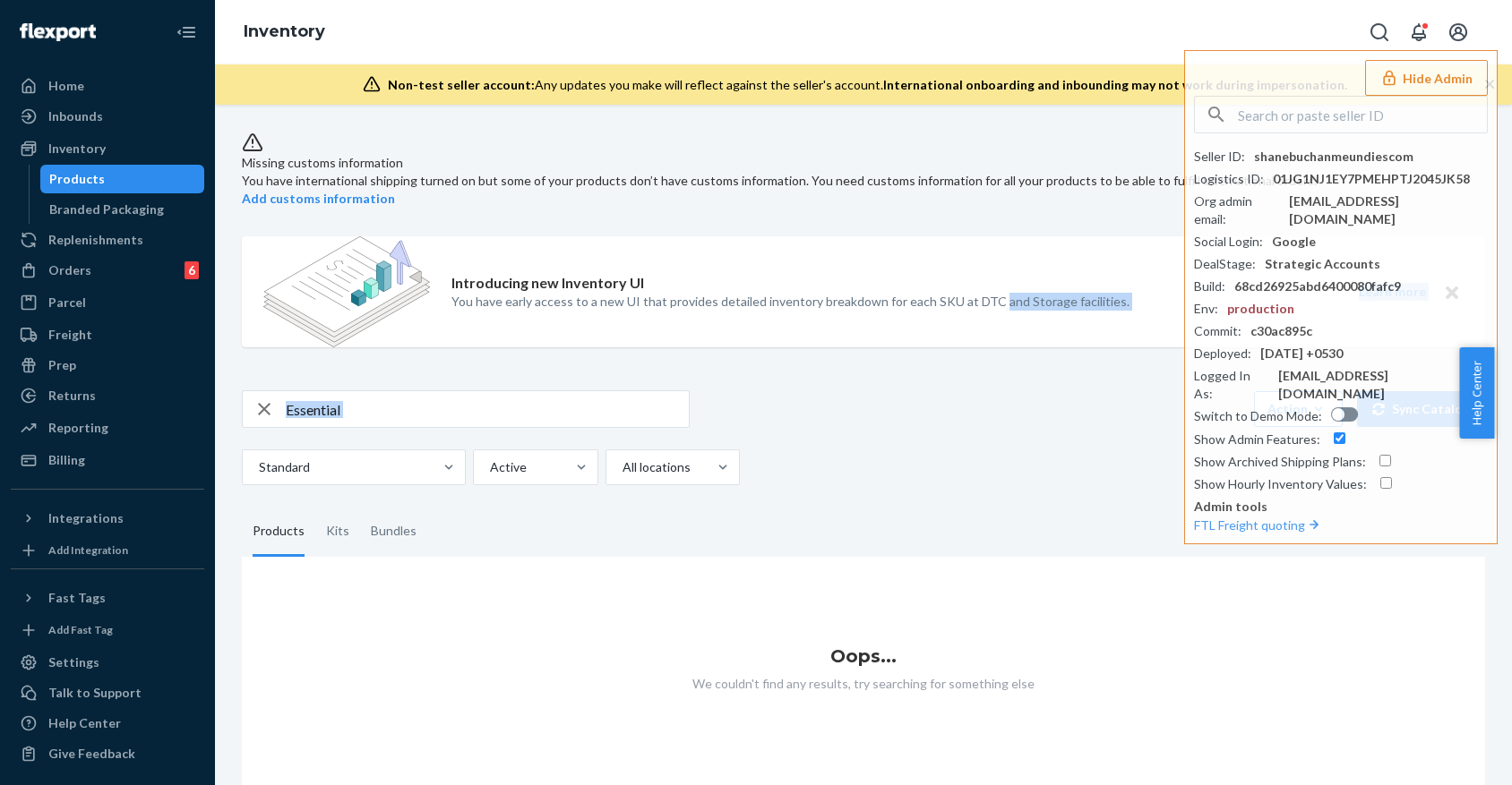
click at [543, 427] on input "Essential" at bounding box center [487, 409] width 403 height 36
click at [1202, 29] on div "Inventory Hide Admin Seller ID : shanebuchanmeundiescom Logistics ID : 01JG1NJ1…" at bounding box center [863, 32] width 1297 height 64
drag, startPoint x: 472, startPoint y: 428, endPoint x: 293, endPoint y: 434, distance: 179.1
click at [293, 427] on input "Essential Quarter Sock" at bounding box center [487, 409] width 403 height 36
type input "E"
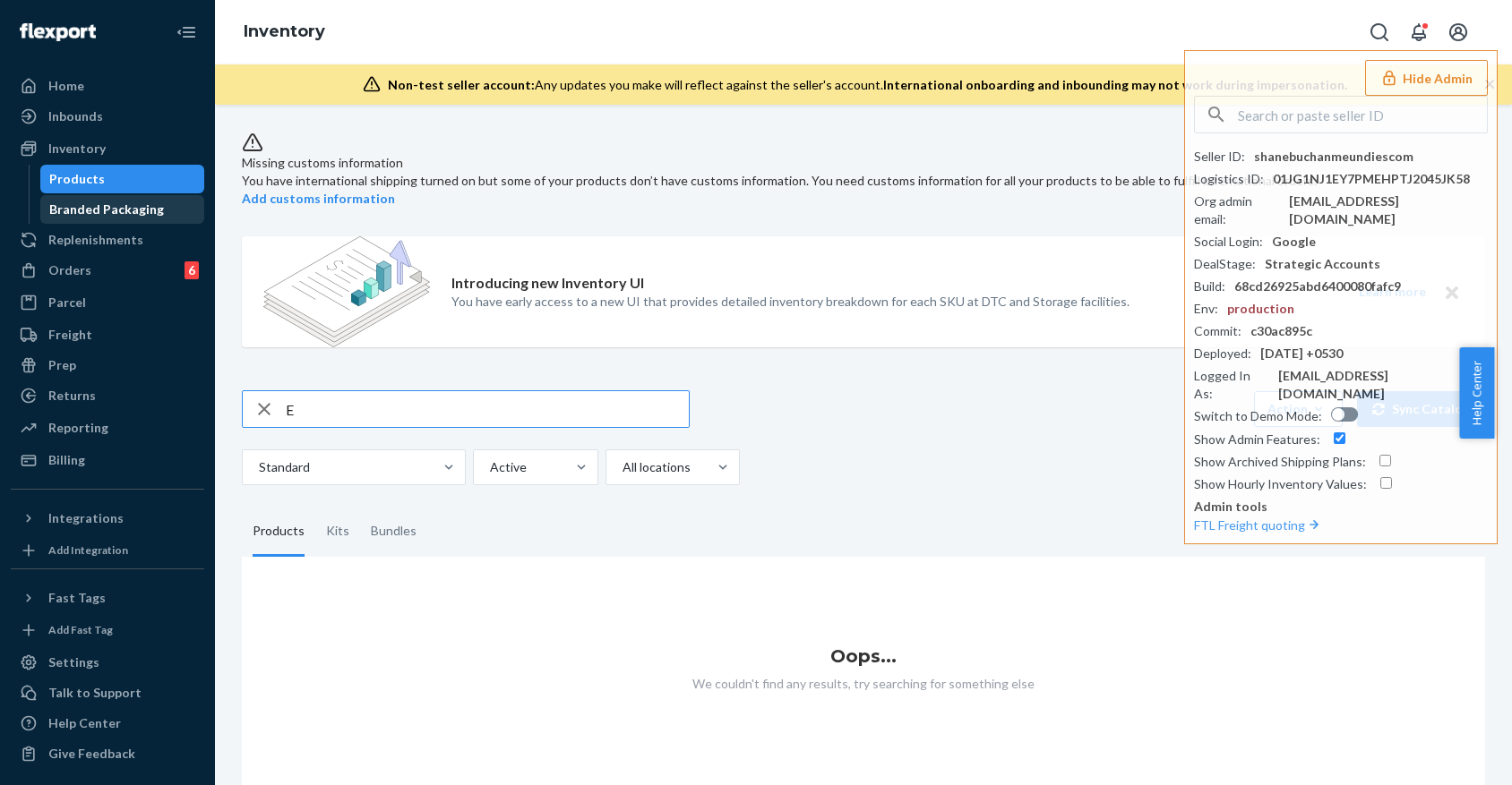
click at [102, 204] on div "Branded Packaging" at bounding box center [107, 209] width 114 height 18
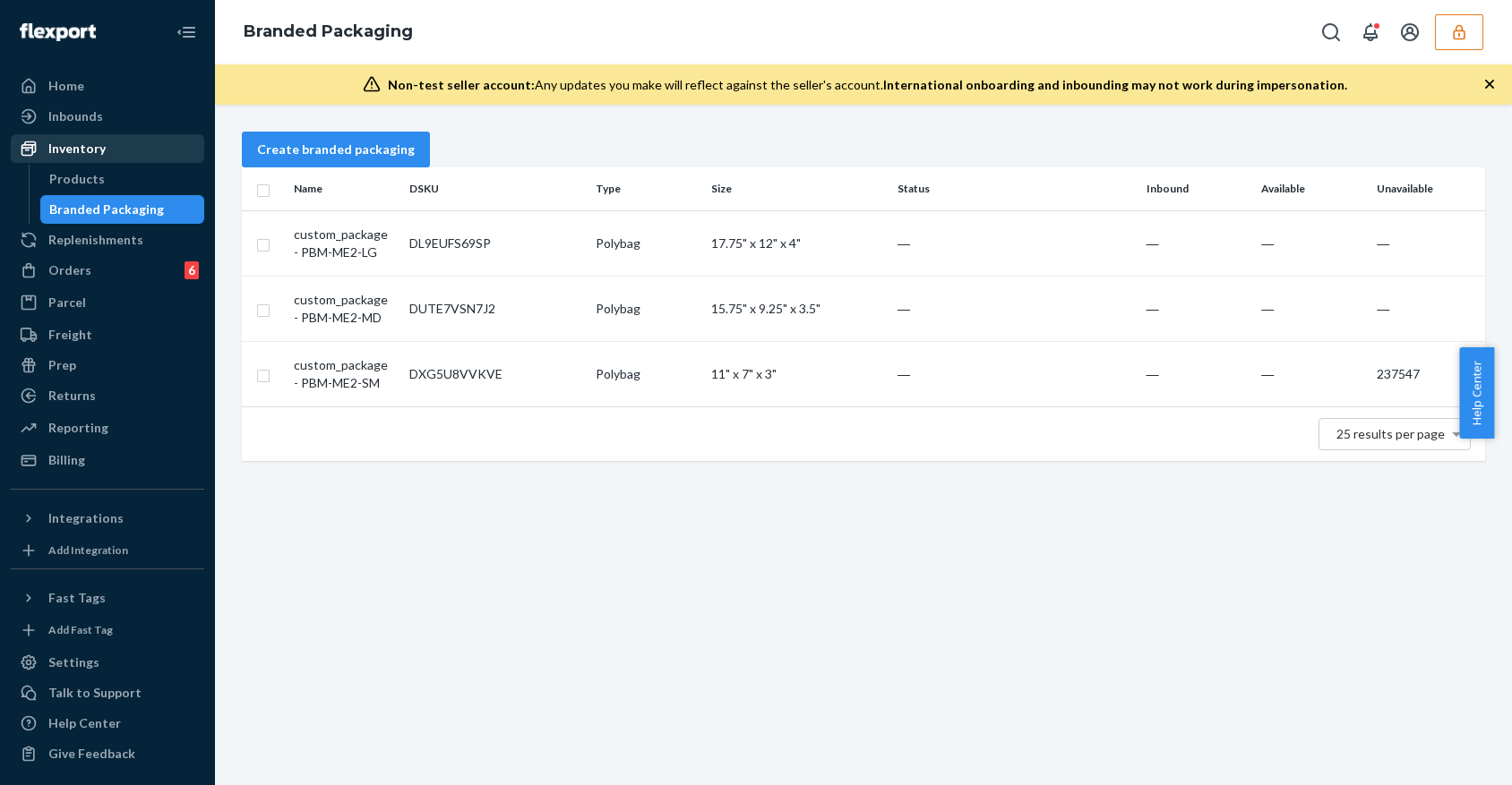
click at [116, 142] on div "Inventory" at bounding box center [108, 148] width 189 height 25
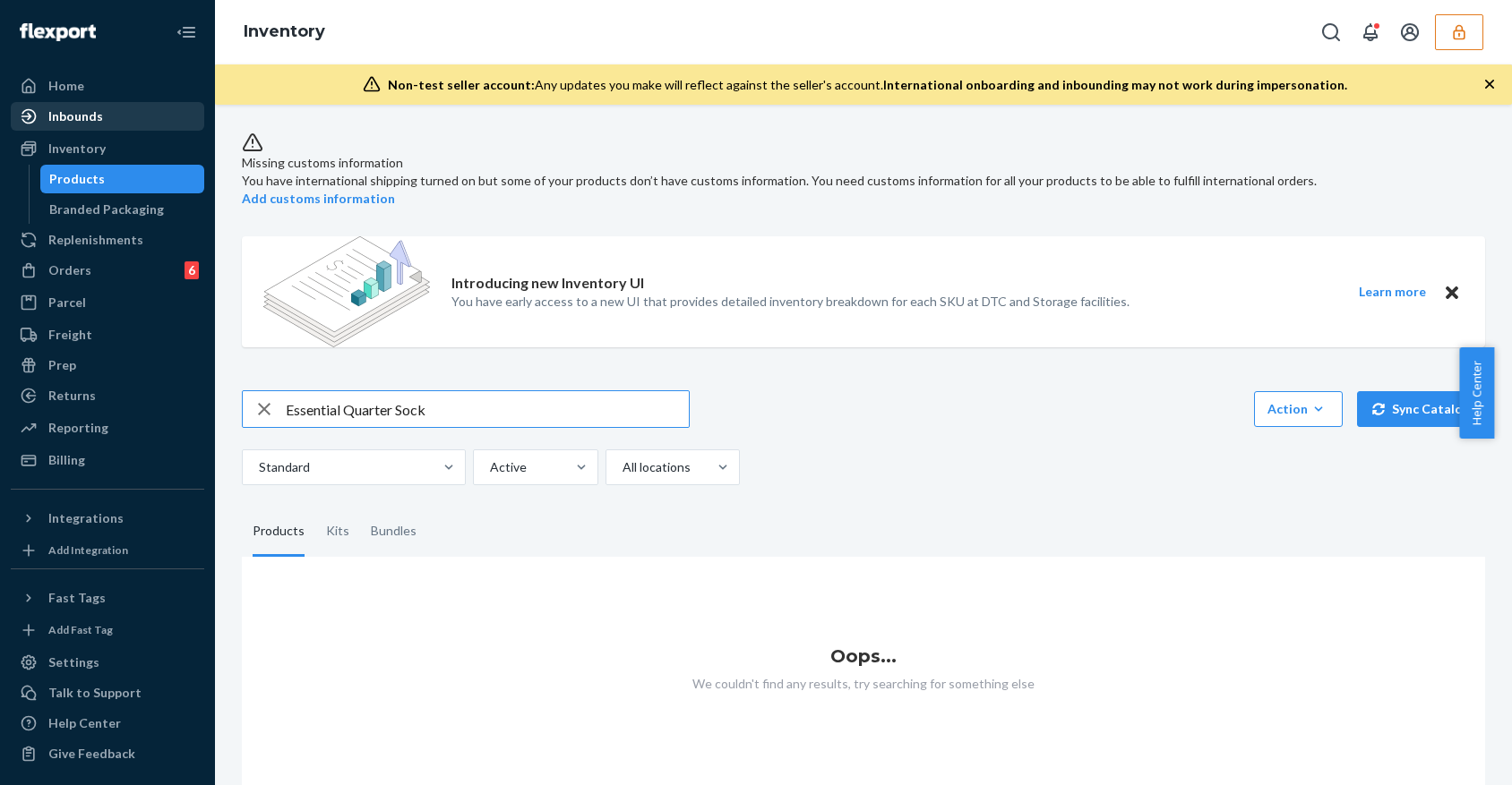
click at [107, 114] on div "Inbounds" at bounding box center [108, 115] width 189 height 25
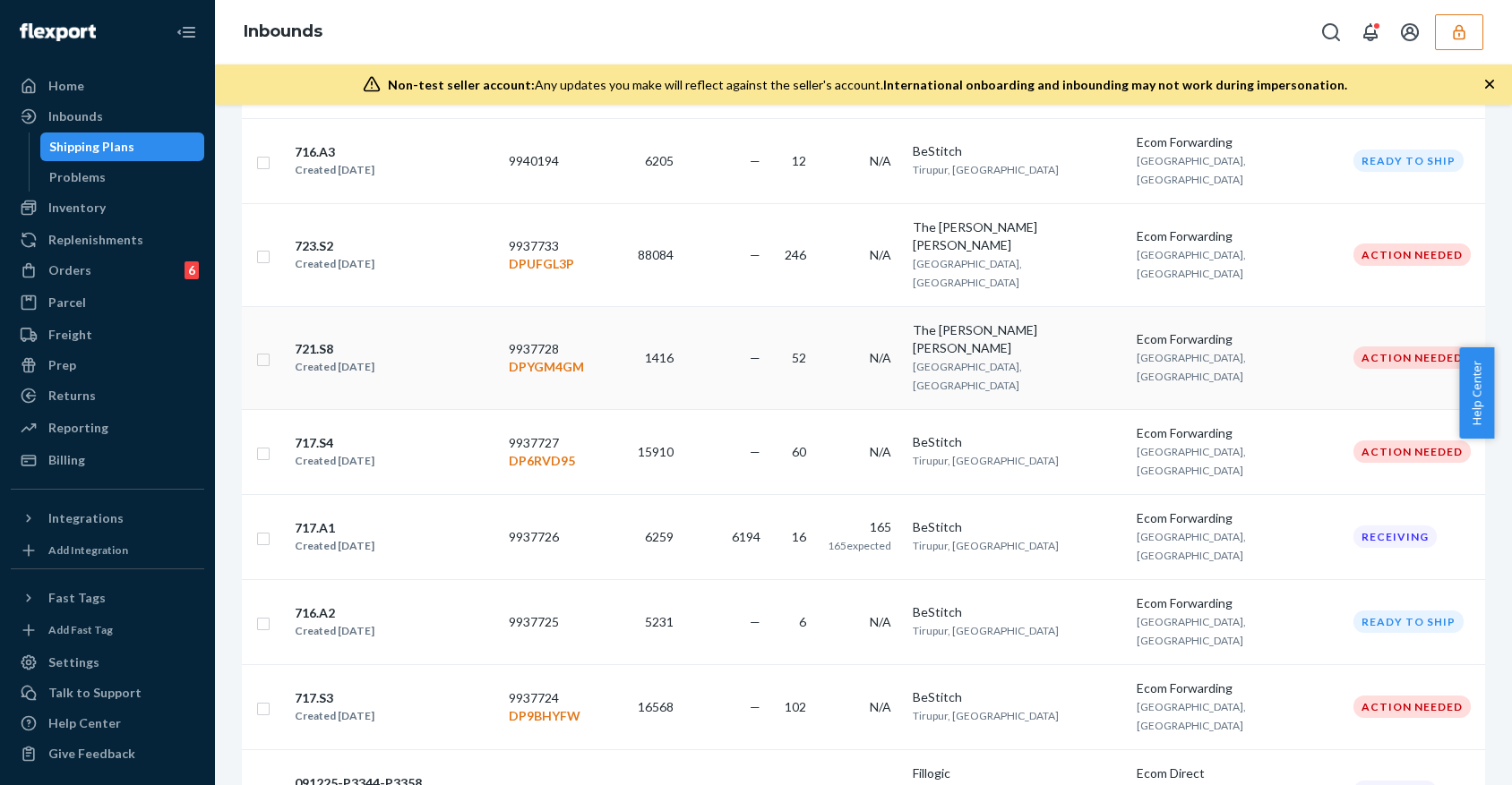
scroll to position [597, 0]
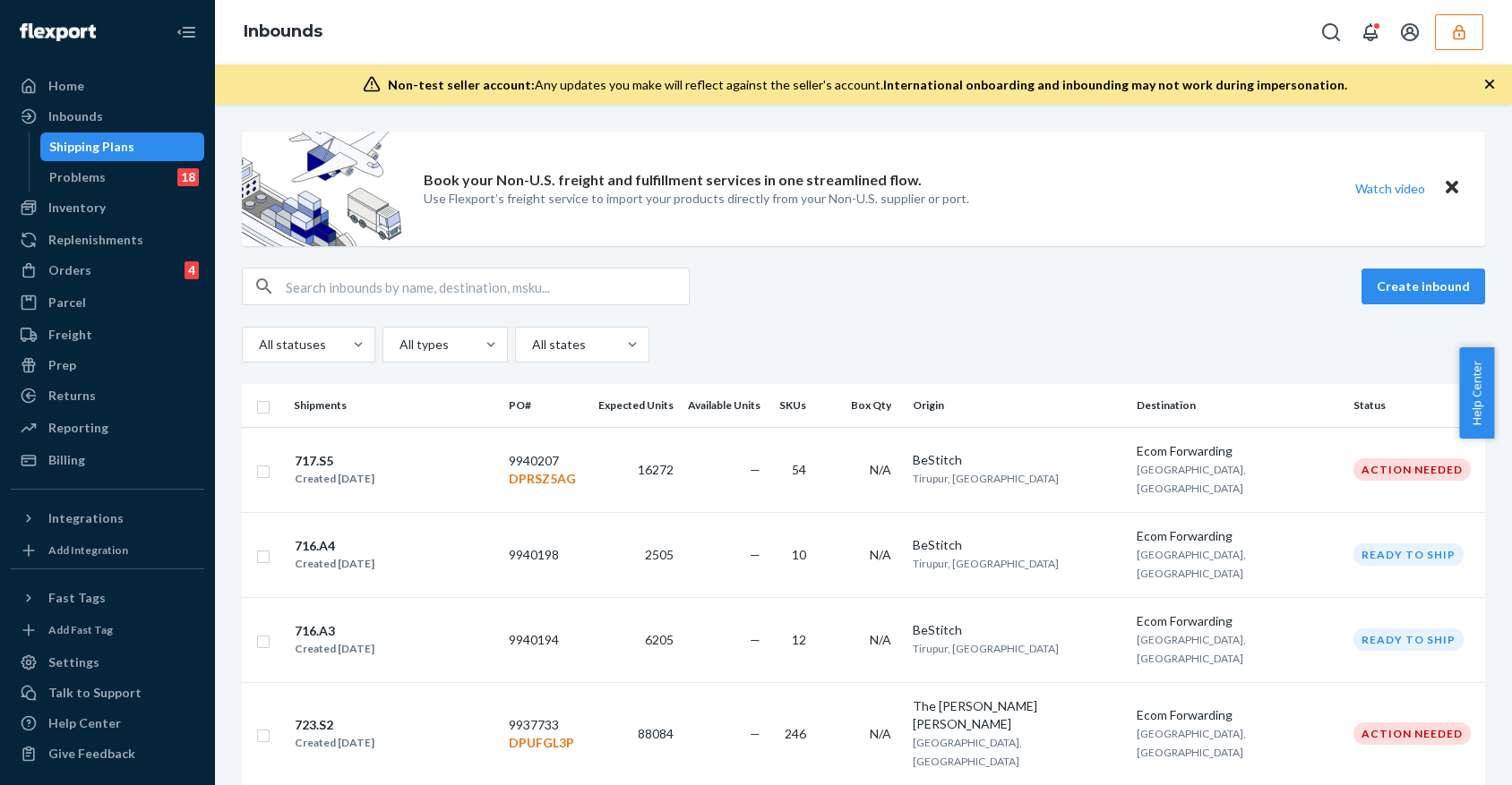
click at [1461, 35] on icon "button" at bounding box center [1459, 33] width 18 height 18
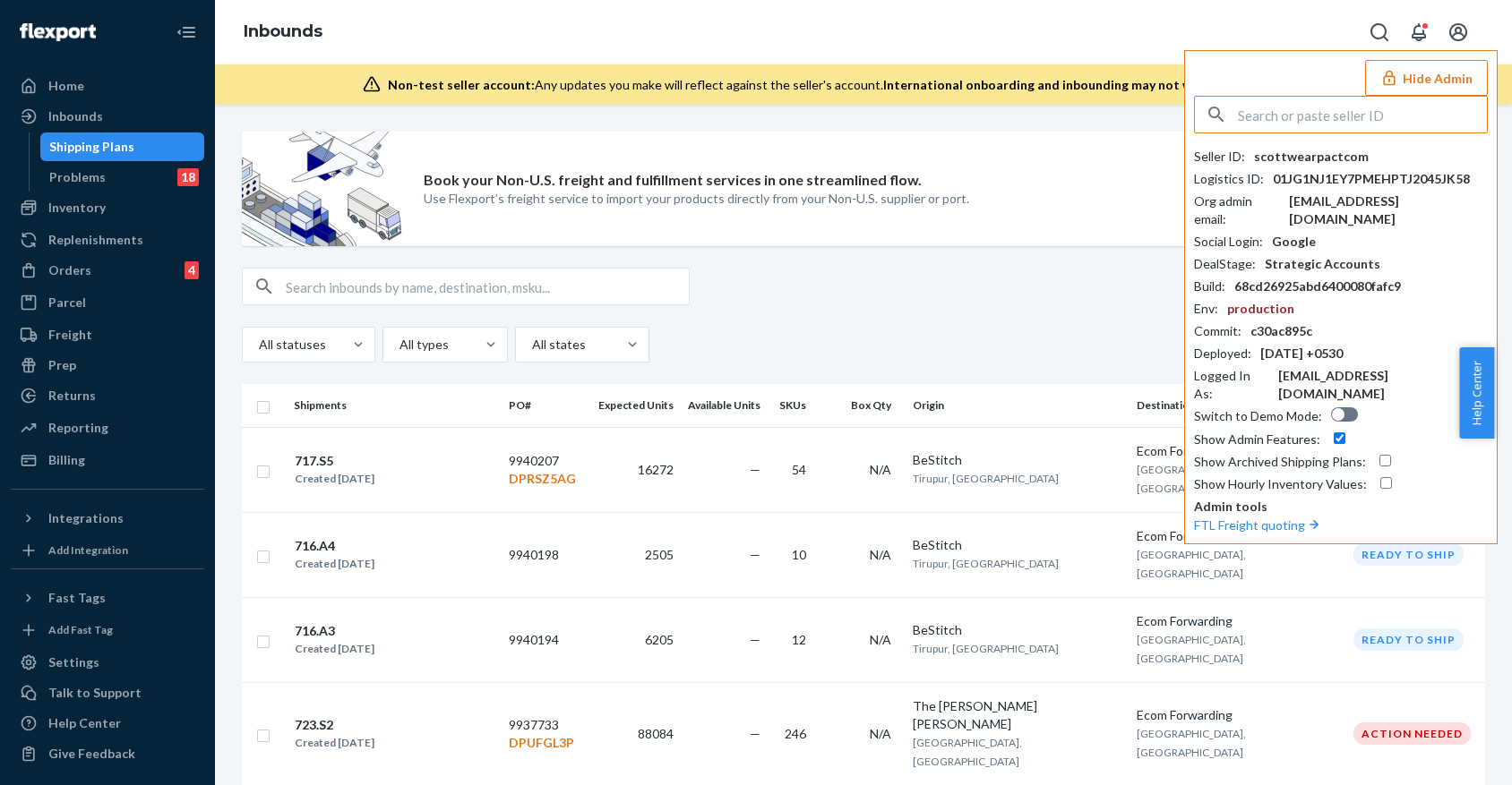
click at [973, 335] on div "All statuses All types All states" at bounding box center [863, 344] width 1243 height 36
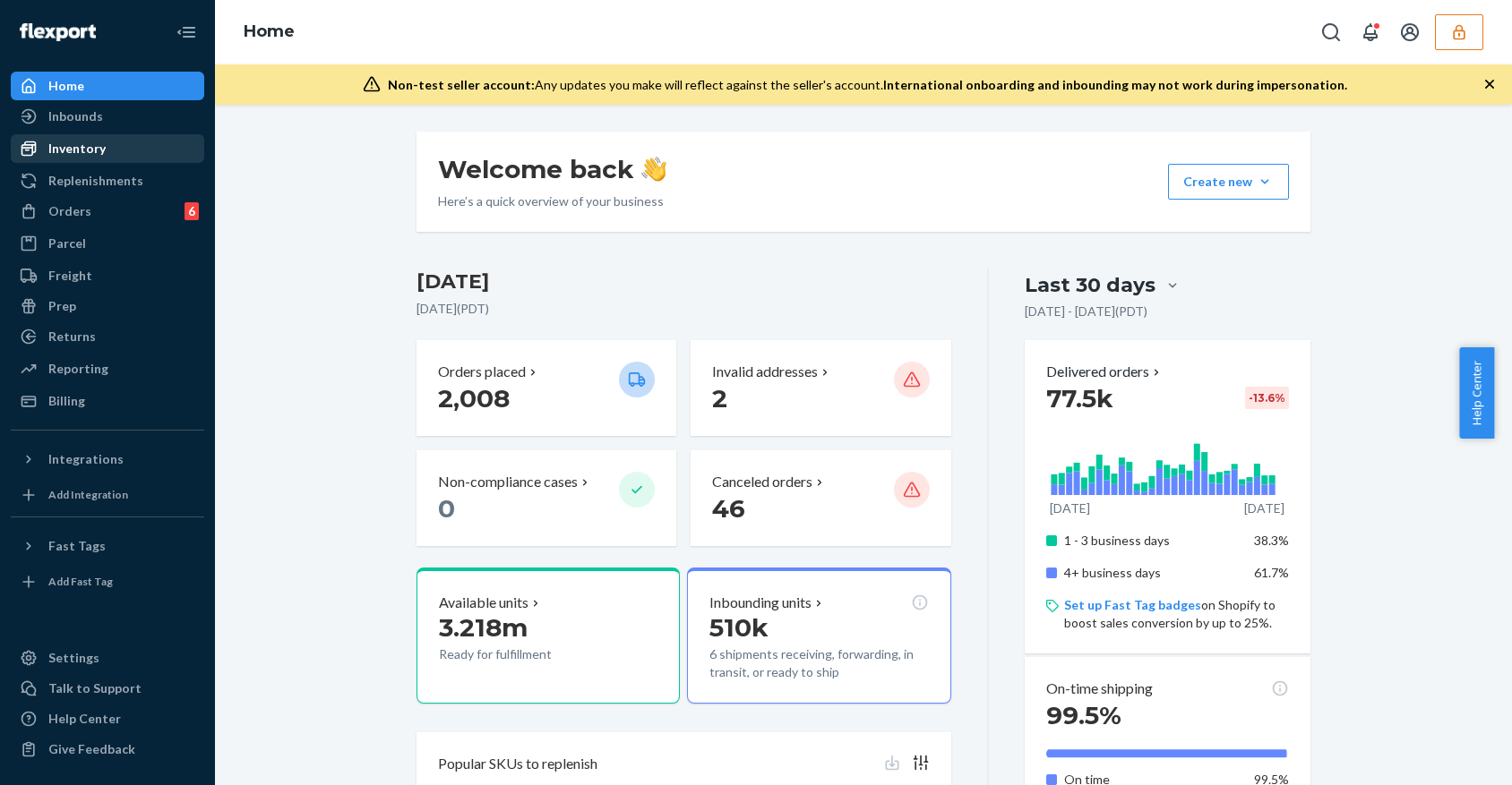
click at [119, 150] on div "Inventory" at bounding box center [108, 148] width 189 height 25
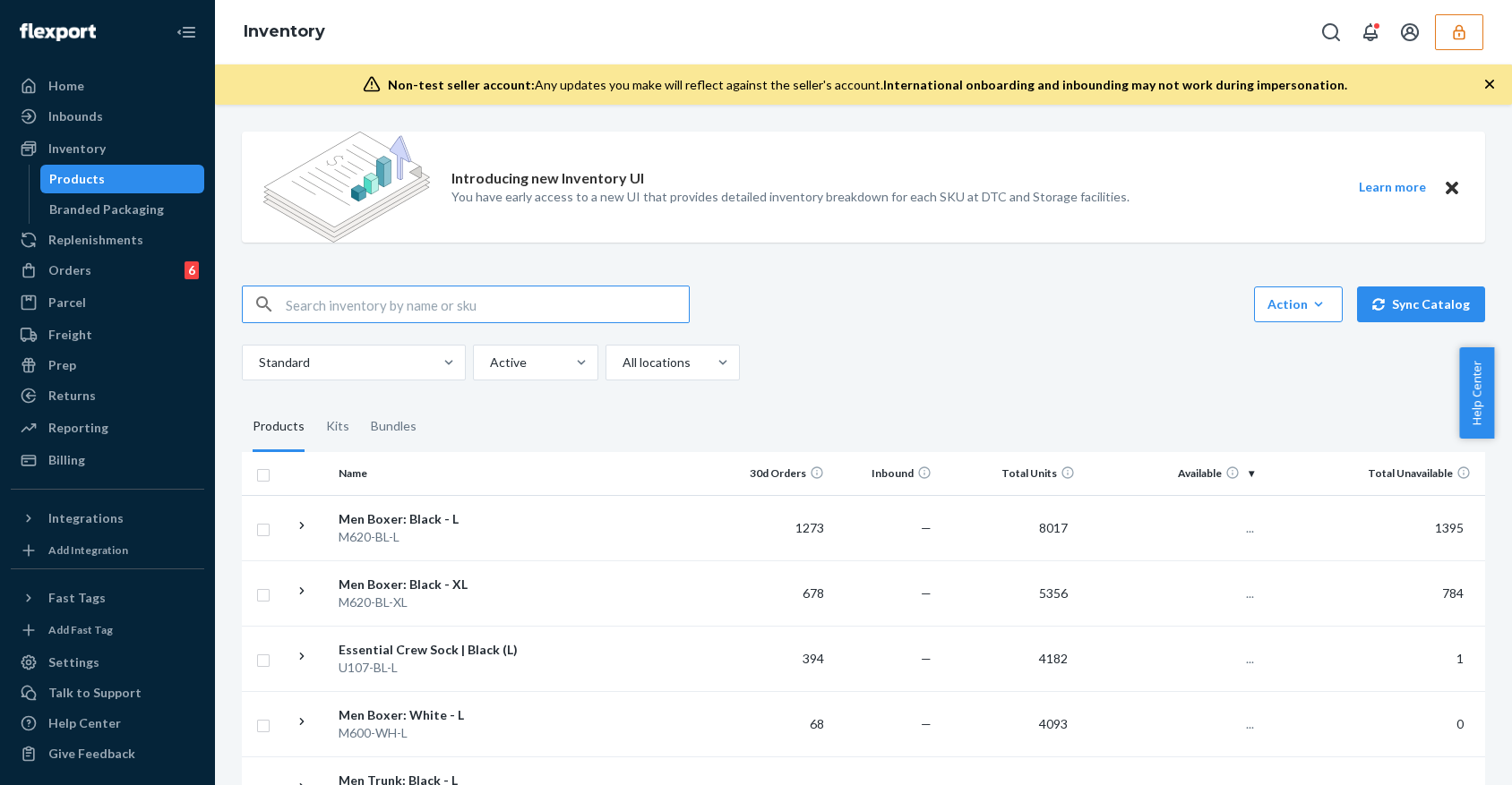
click at [360, 304] on input "text" at bounding box center [487, 305] width 403 height 36
type input "U109-SHRS-L"
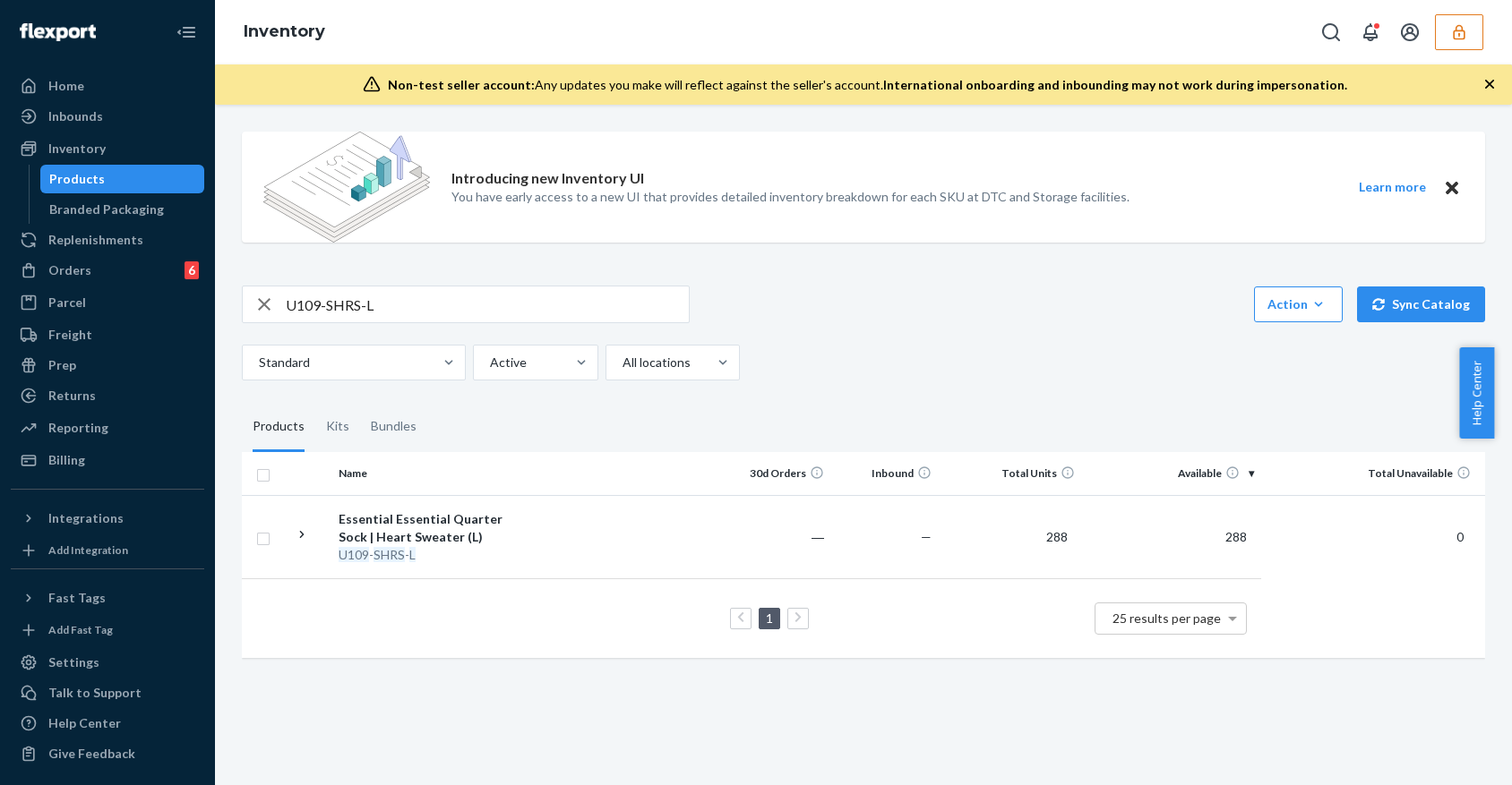
click at [316, 452] on div "Kits" at bounding box center [337, 427] width 44 height 50
click at [316, 402] on input "Kits" at bounding box center [316, 402] width 0 height 0
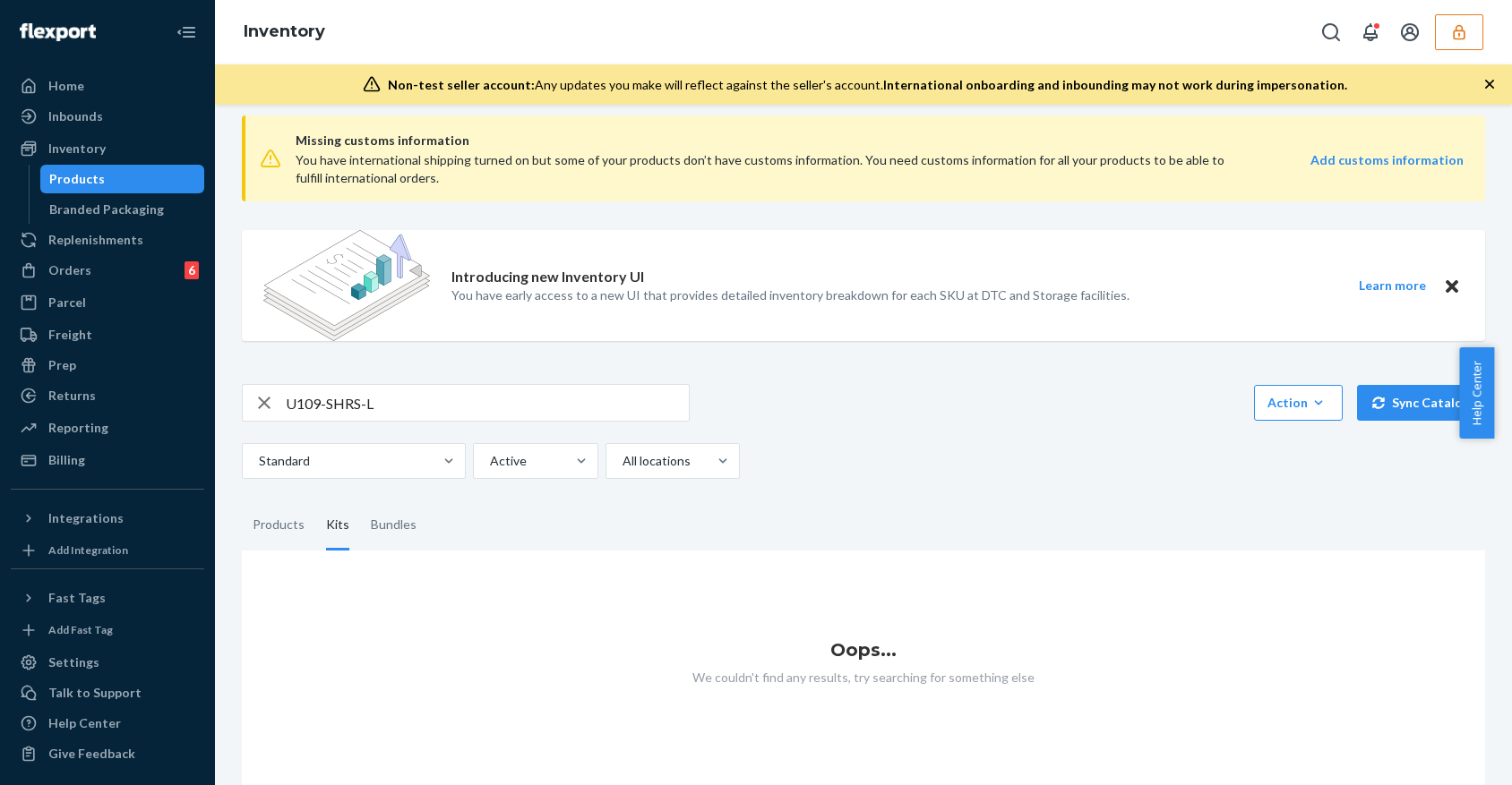
scroll to position [34, 0]
click at [298, 512] on div "Products" at bounding box center [278, 526] width 52 height 50
click at [242, 501] on input "Products" at bounding box center [242, 501] width 0 height 0
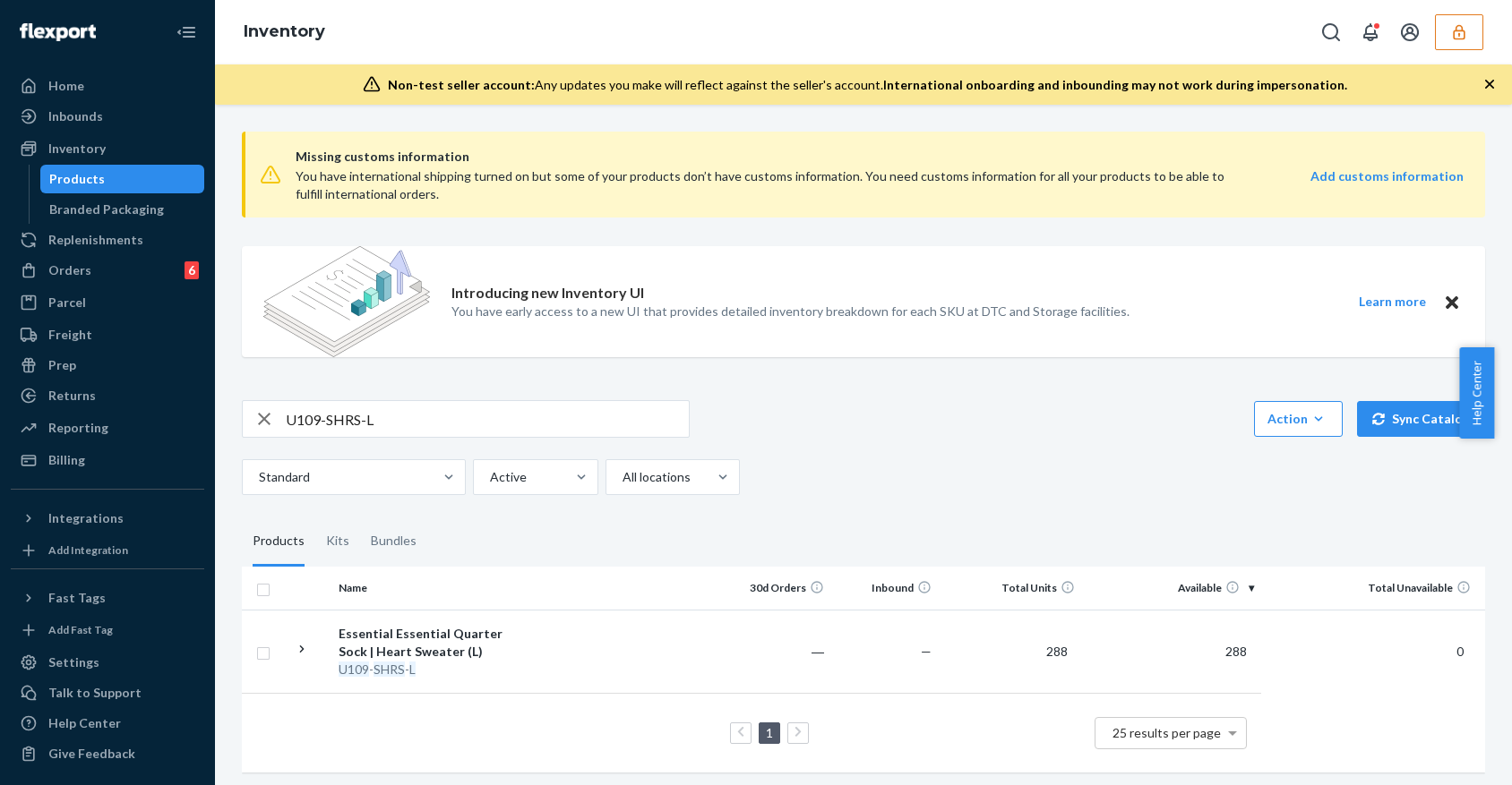
scroll to position [22, 0]
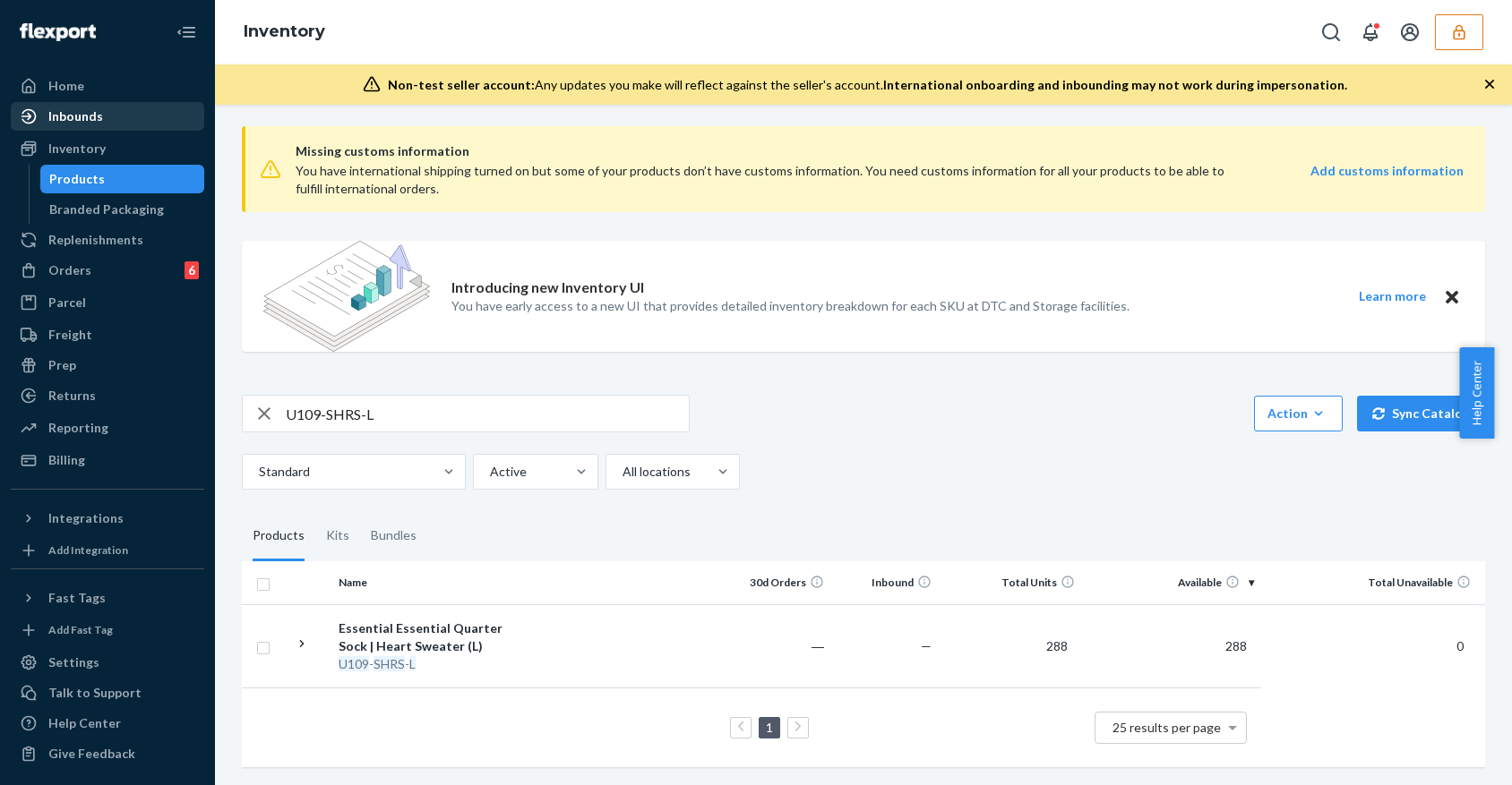
click at [121, 118] on div "Inbounds" at bounding box center [108, 115] width 189 height 25
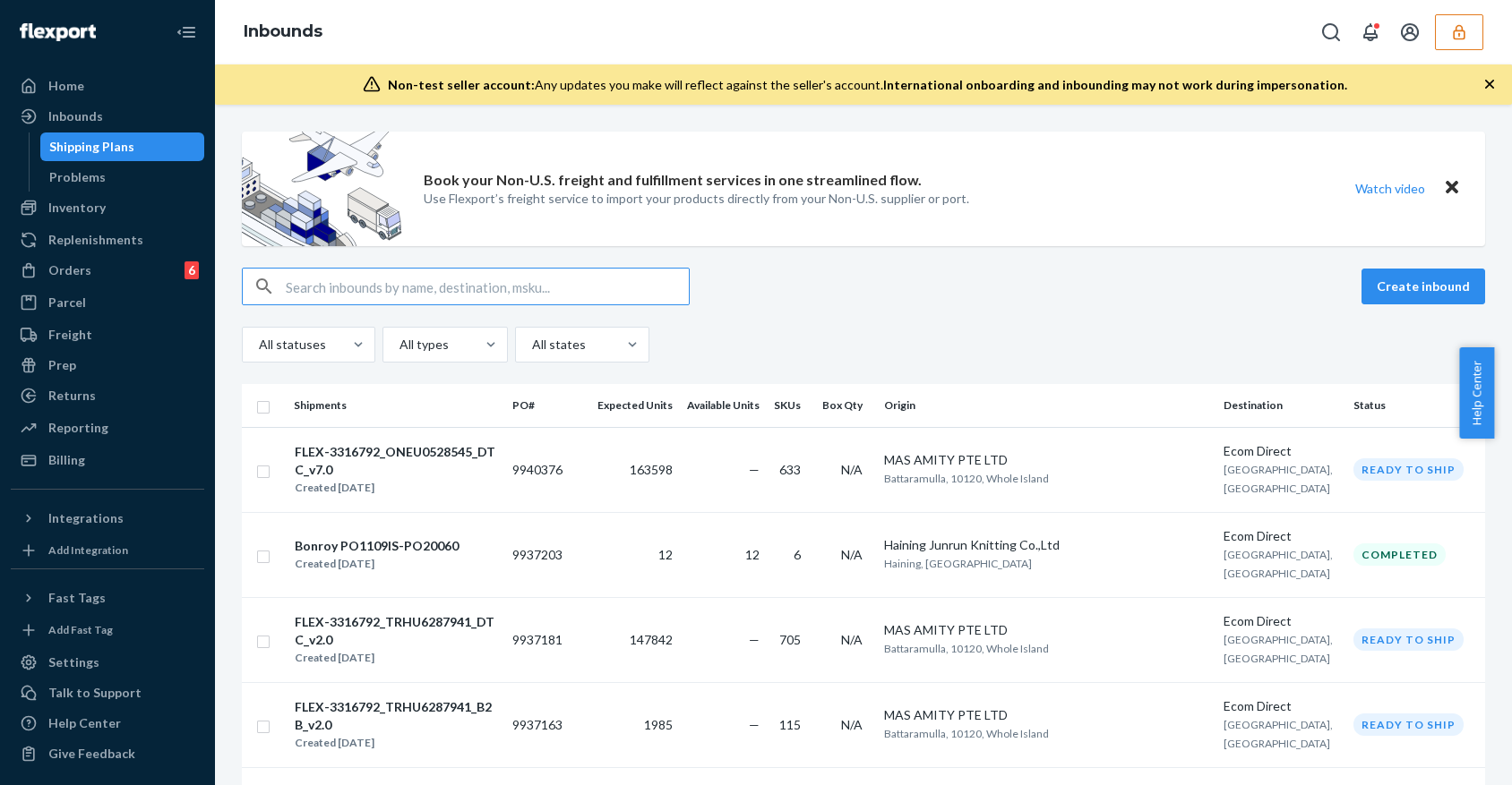
click at [595, 283] on input "text" at bounding box center [487, 286] width 403 height 36
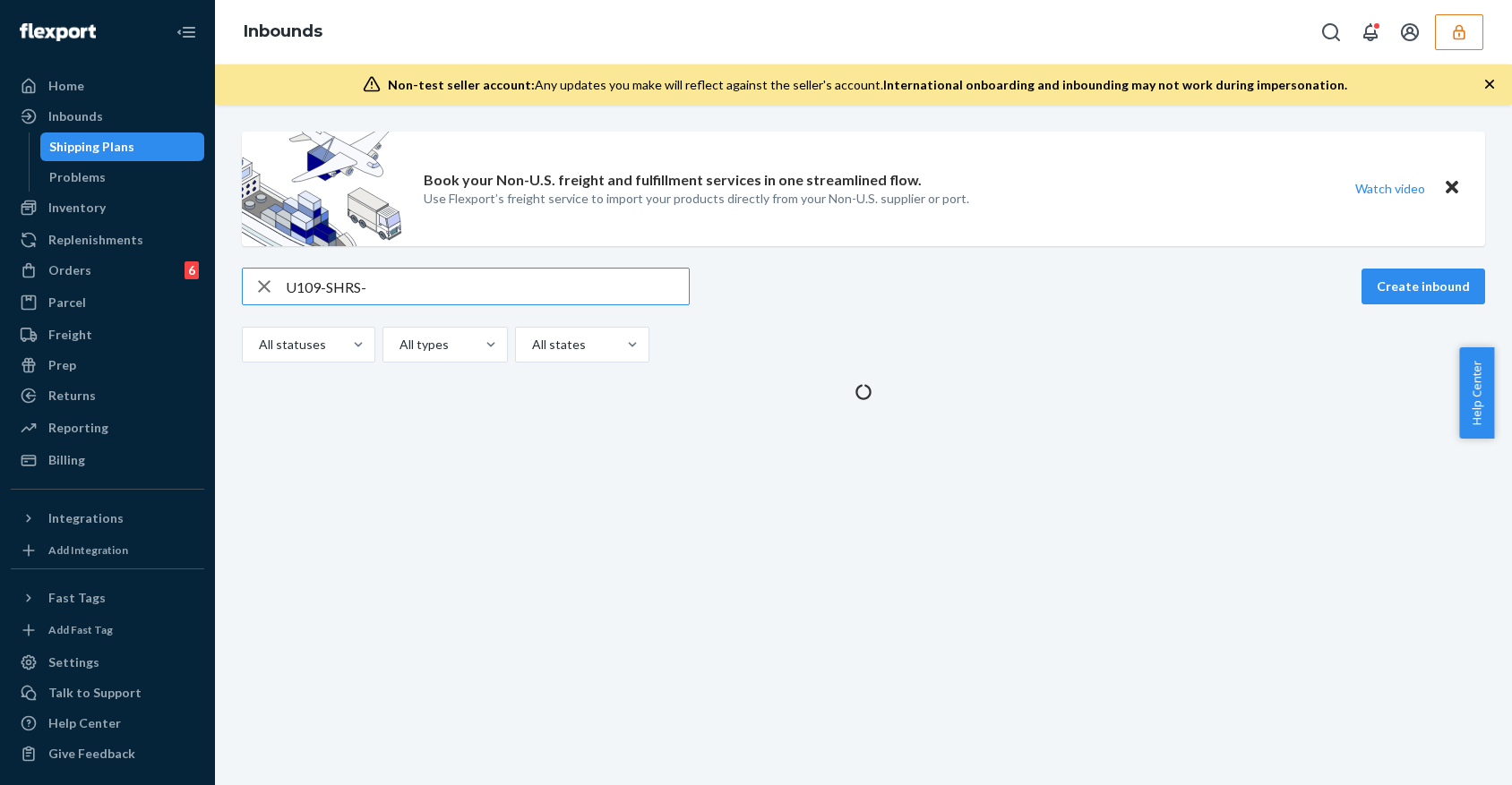
type input "U109-SHRS-L"
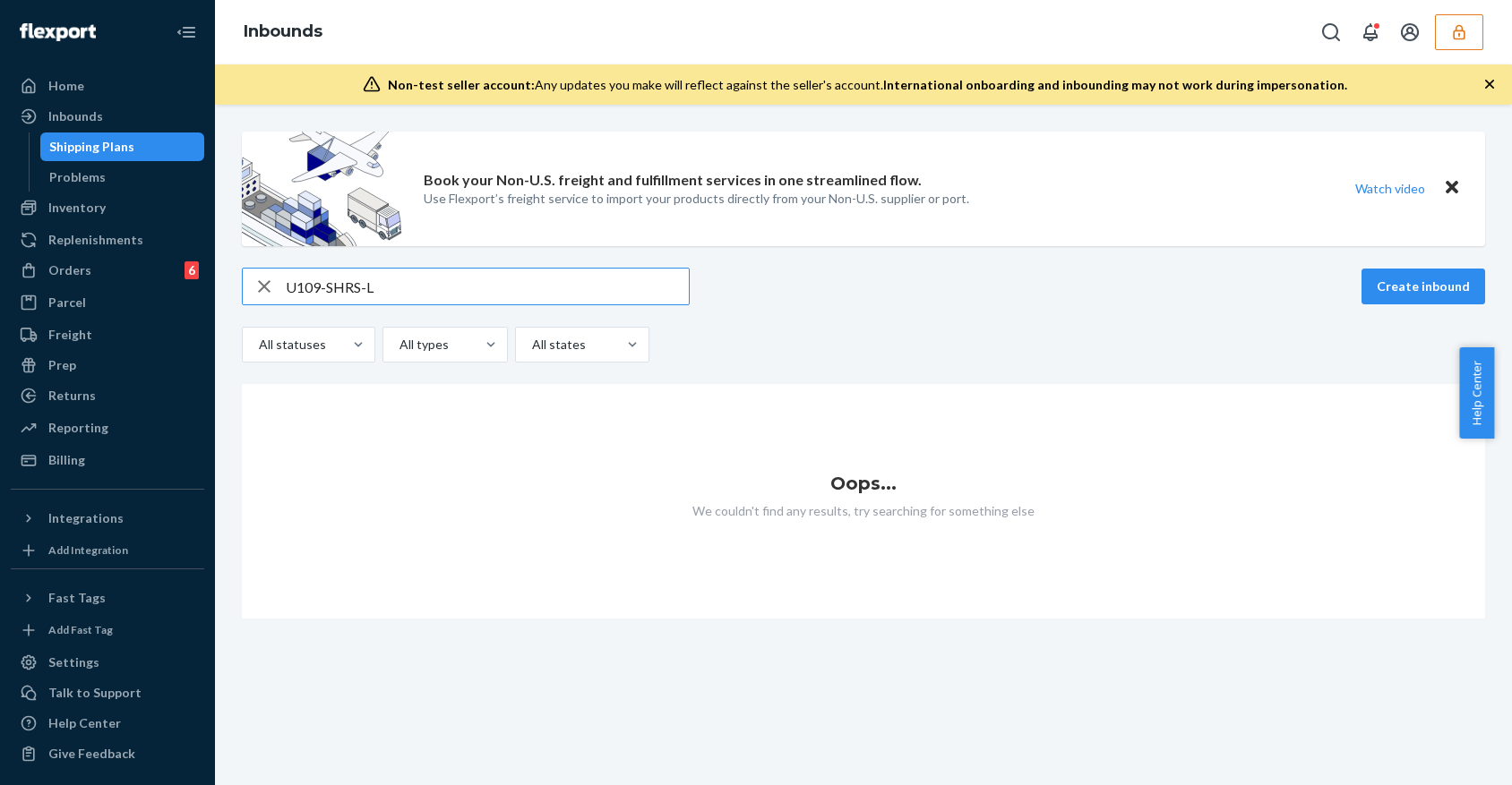
click at [595, 283] on input "U109-SHRS-L" at bounding box center [487, 286] width 403 height 36
drag, startPoint x: 595, startPoint y: 283, endPoint x: -9, endPoint y: 359, distance: 608.8
click at [0, 359] on html "Home Inbounds Shipping Plans Problems Inventory Products Branded Packaging Repl…" at bounding box center [756, 392] width 1512 height 785
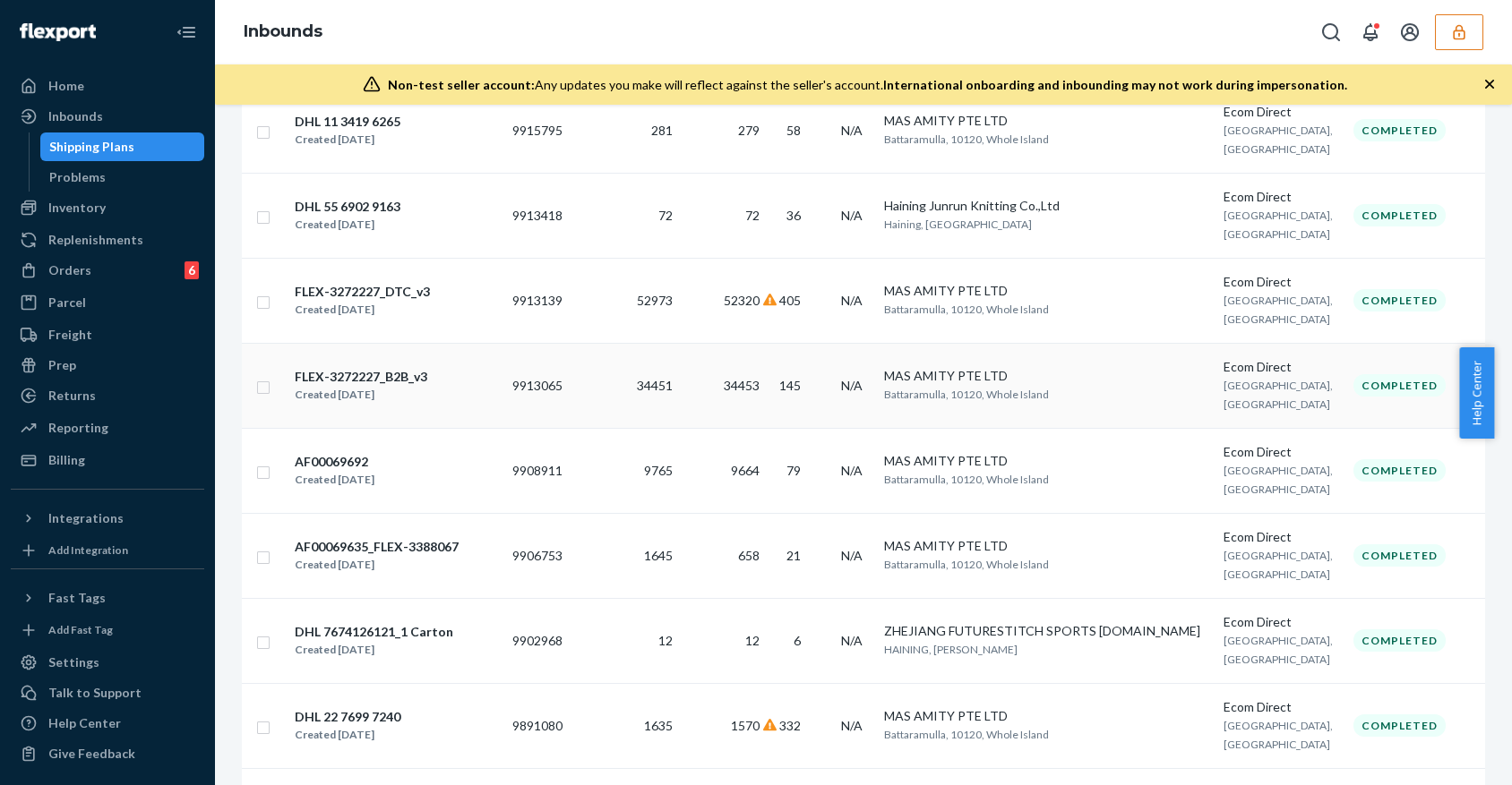
scroll to position [1313, 0]
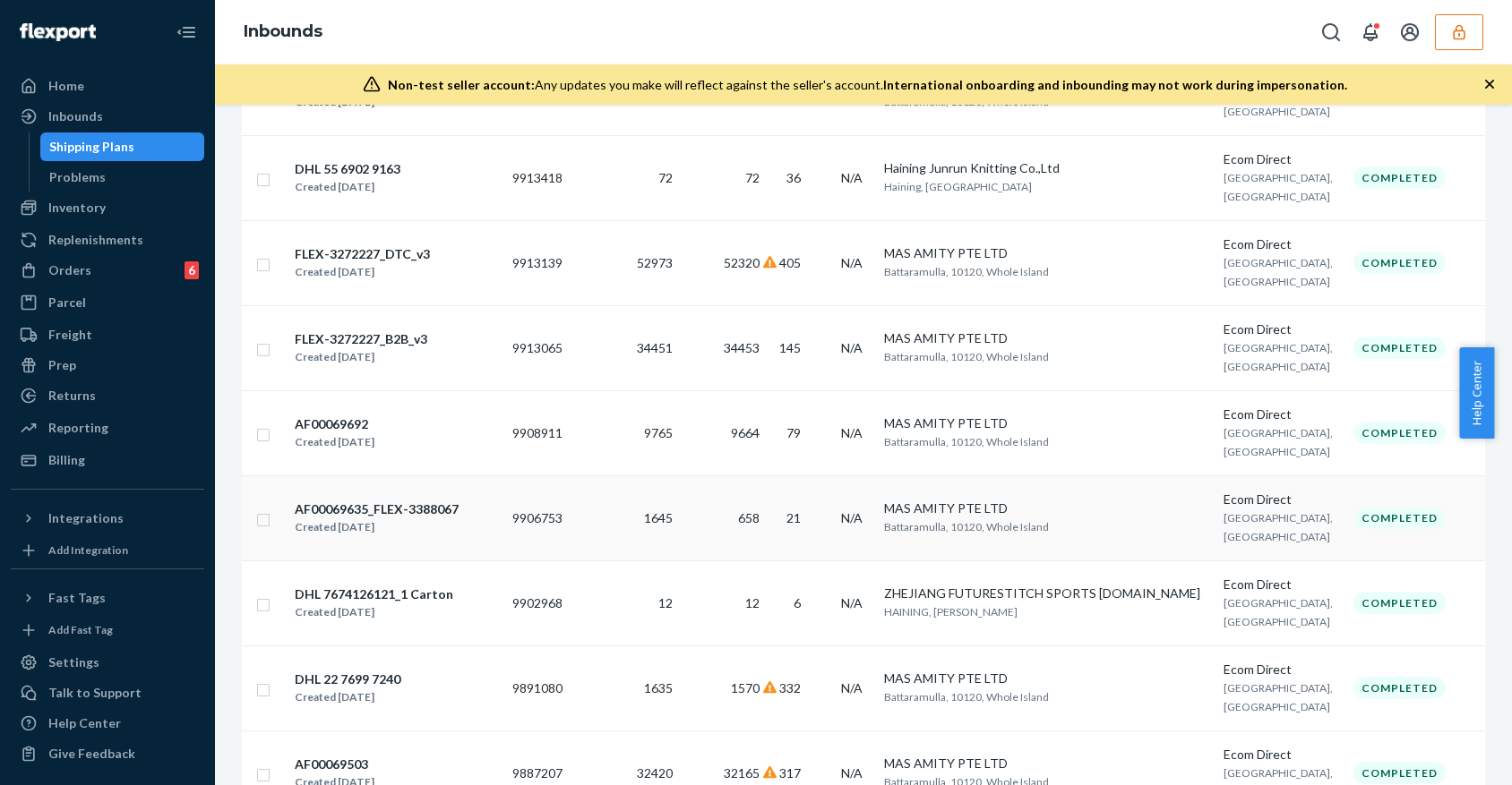
click at [728, 524] on td "658" at bounding box center [723, 518] width 87 height 85
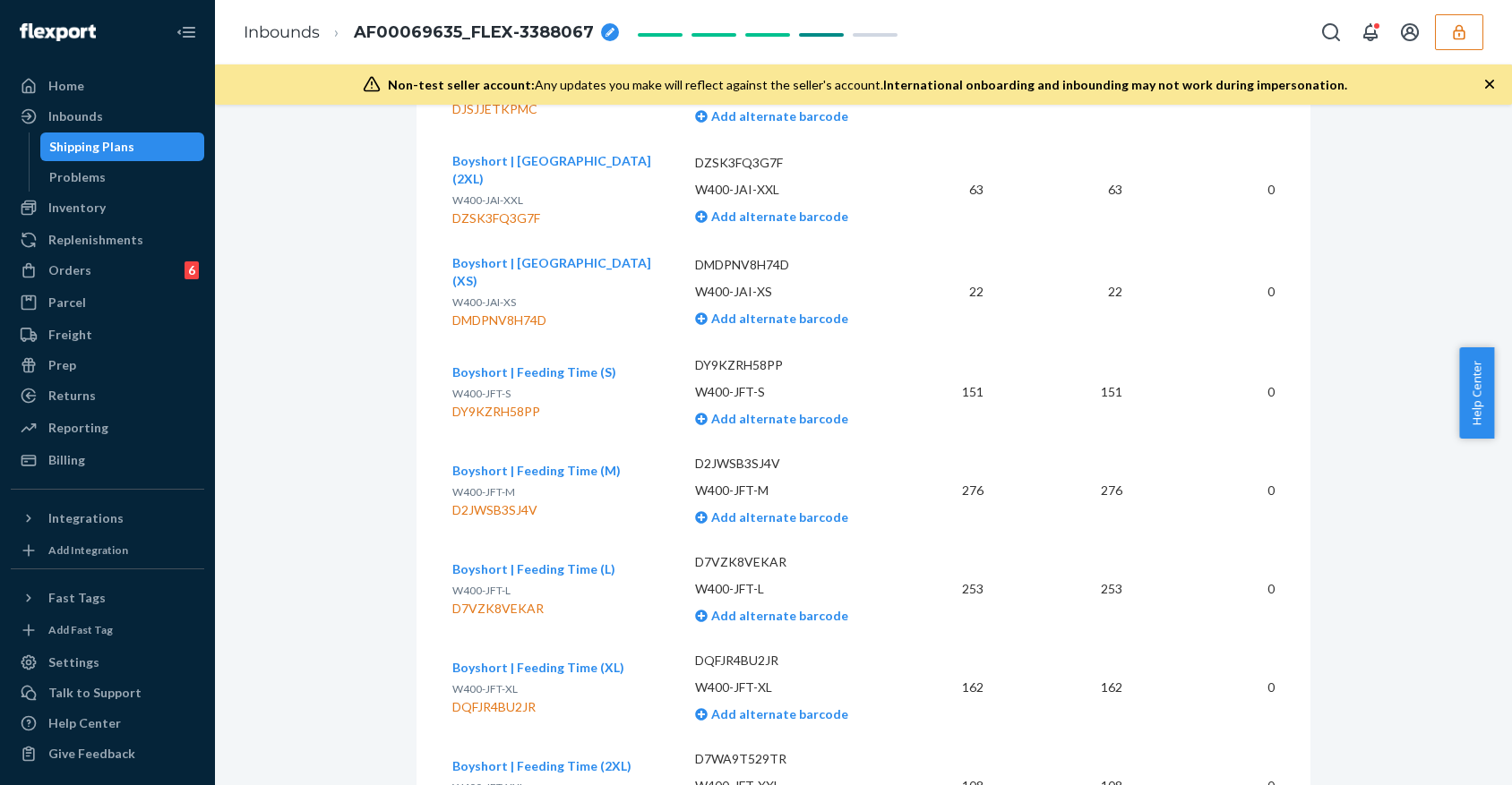
scroll to position [1910, 0]
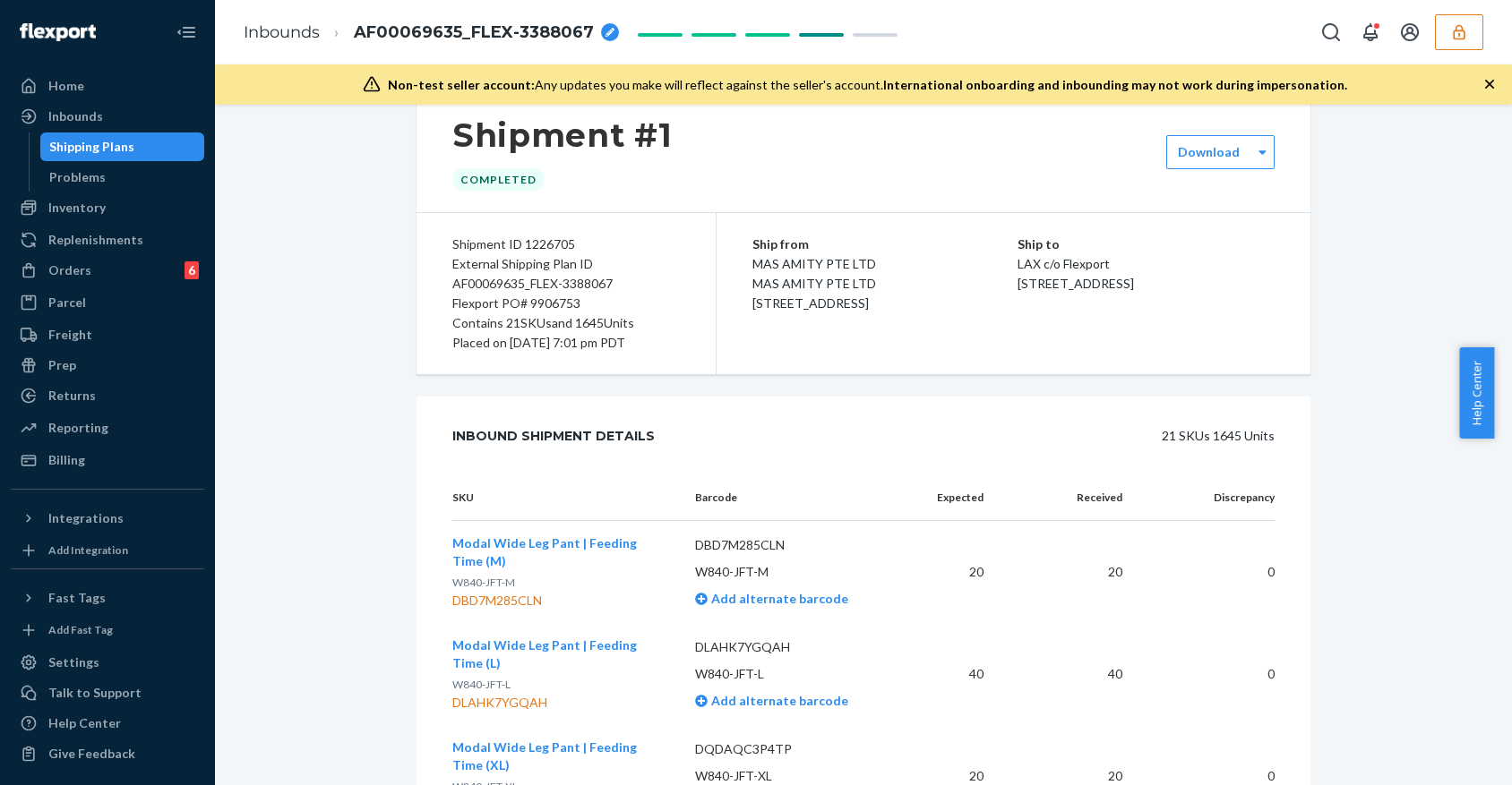
scroll to position [0, 0]
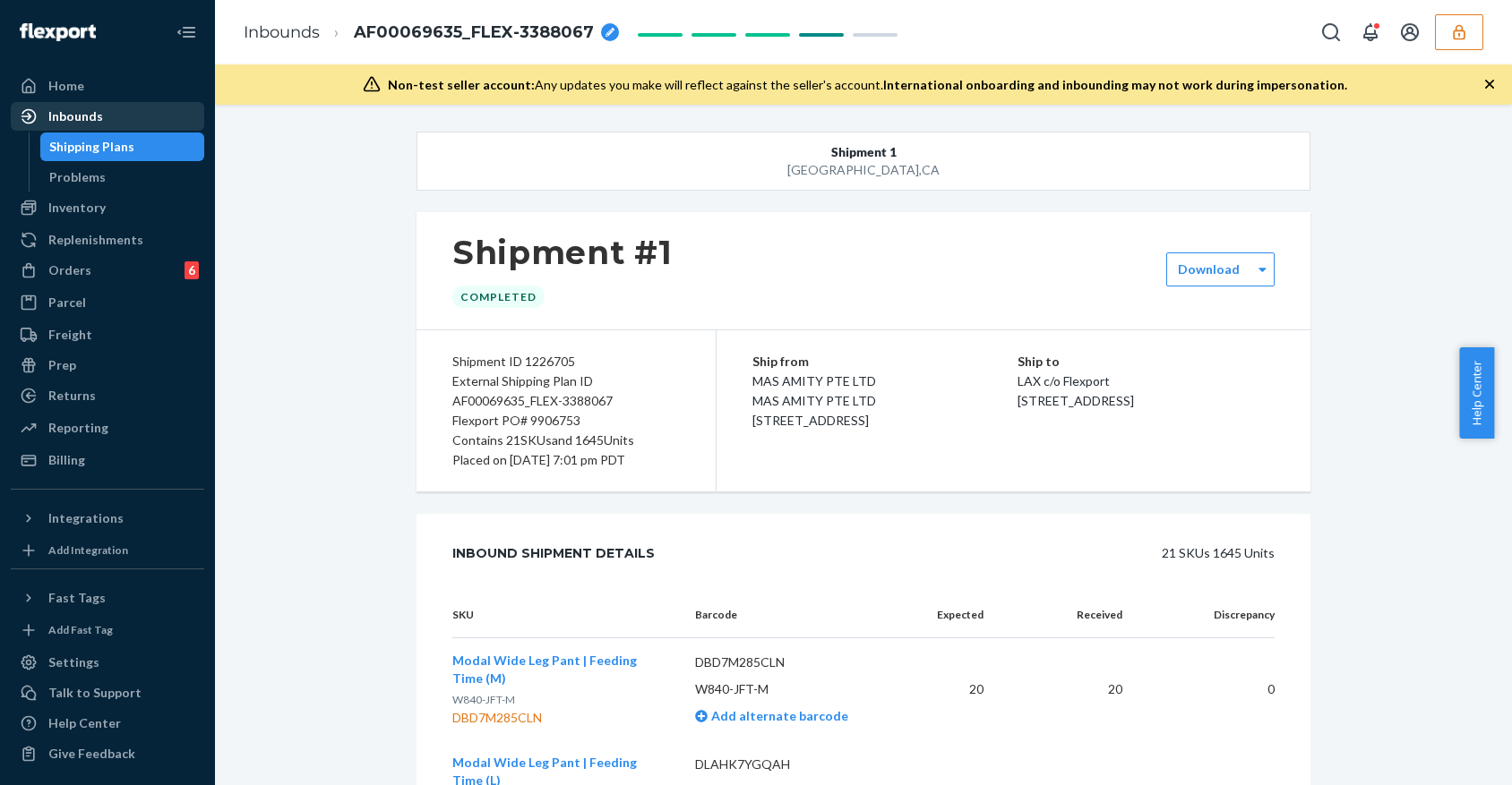
click at [90, 121] on div "Inbounds" at bounding box center [75, 116] width 54 height 18
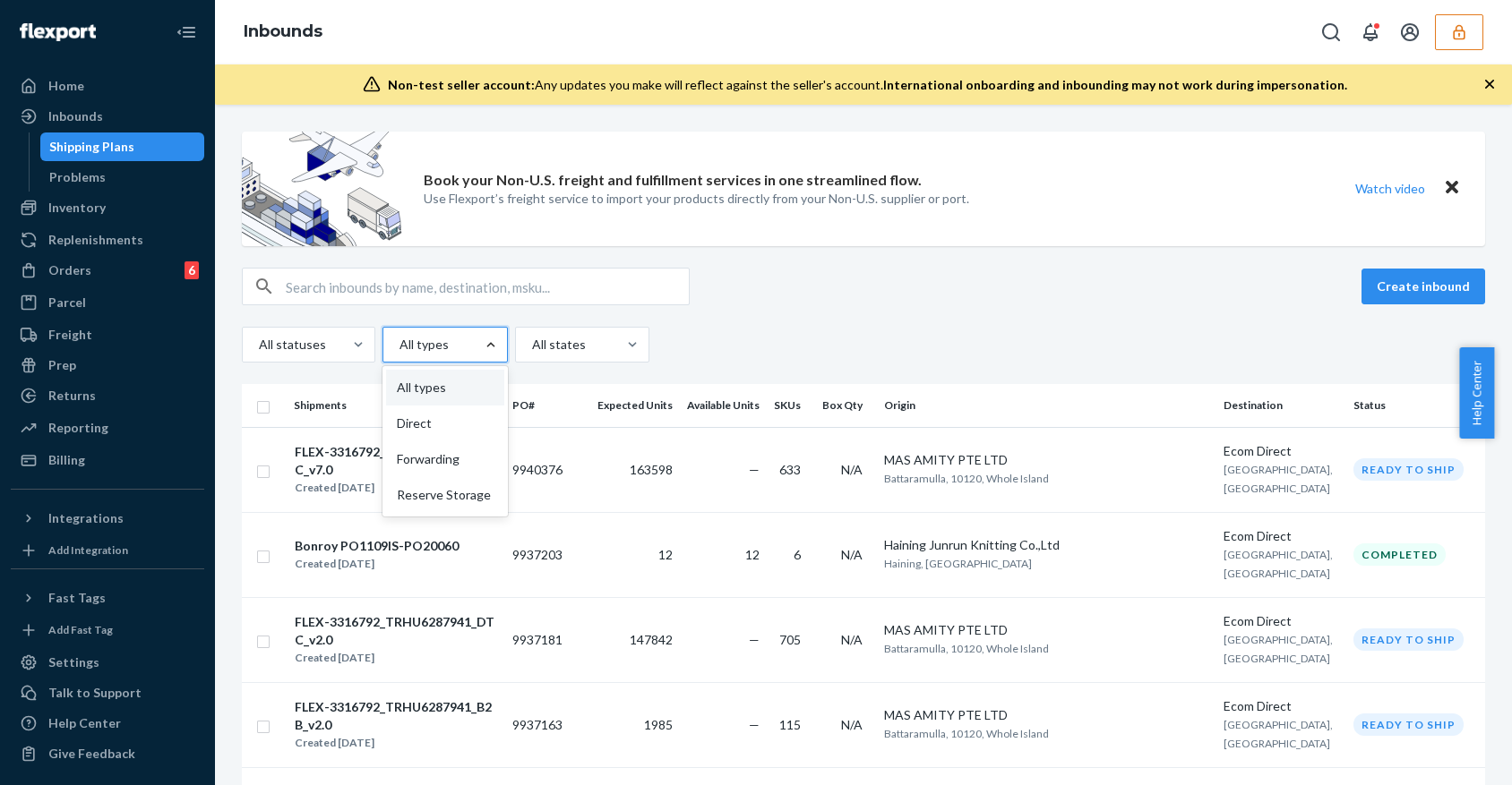
click at [799, 306] on div "Create inbound All statuses option All types focused, 0 of 4. 4 results availab…" at bounding box center [863, 315] width 1243 height 95
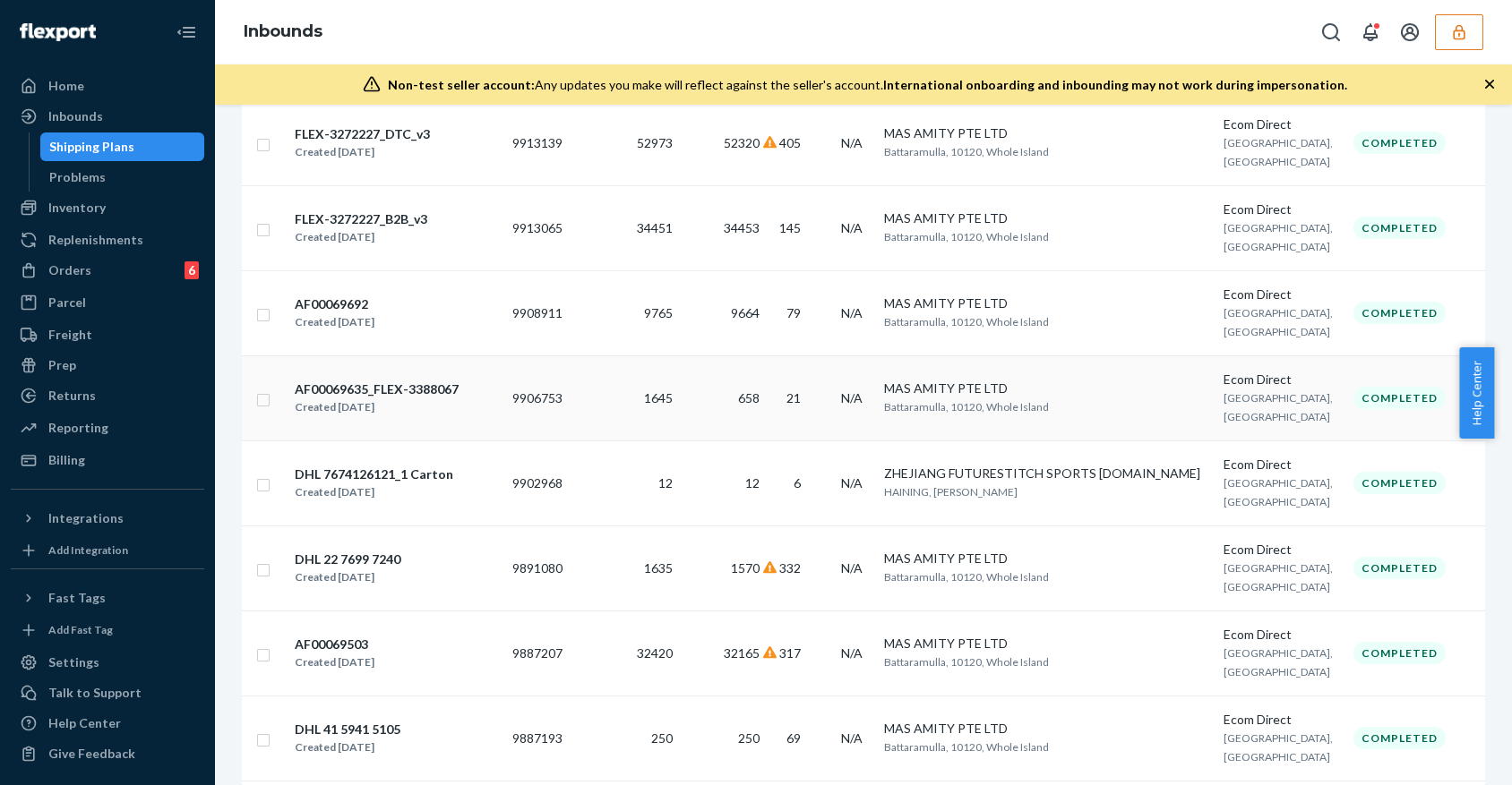
scroll to position [1313, 0]
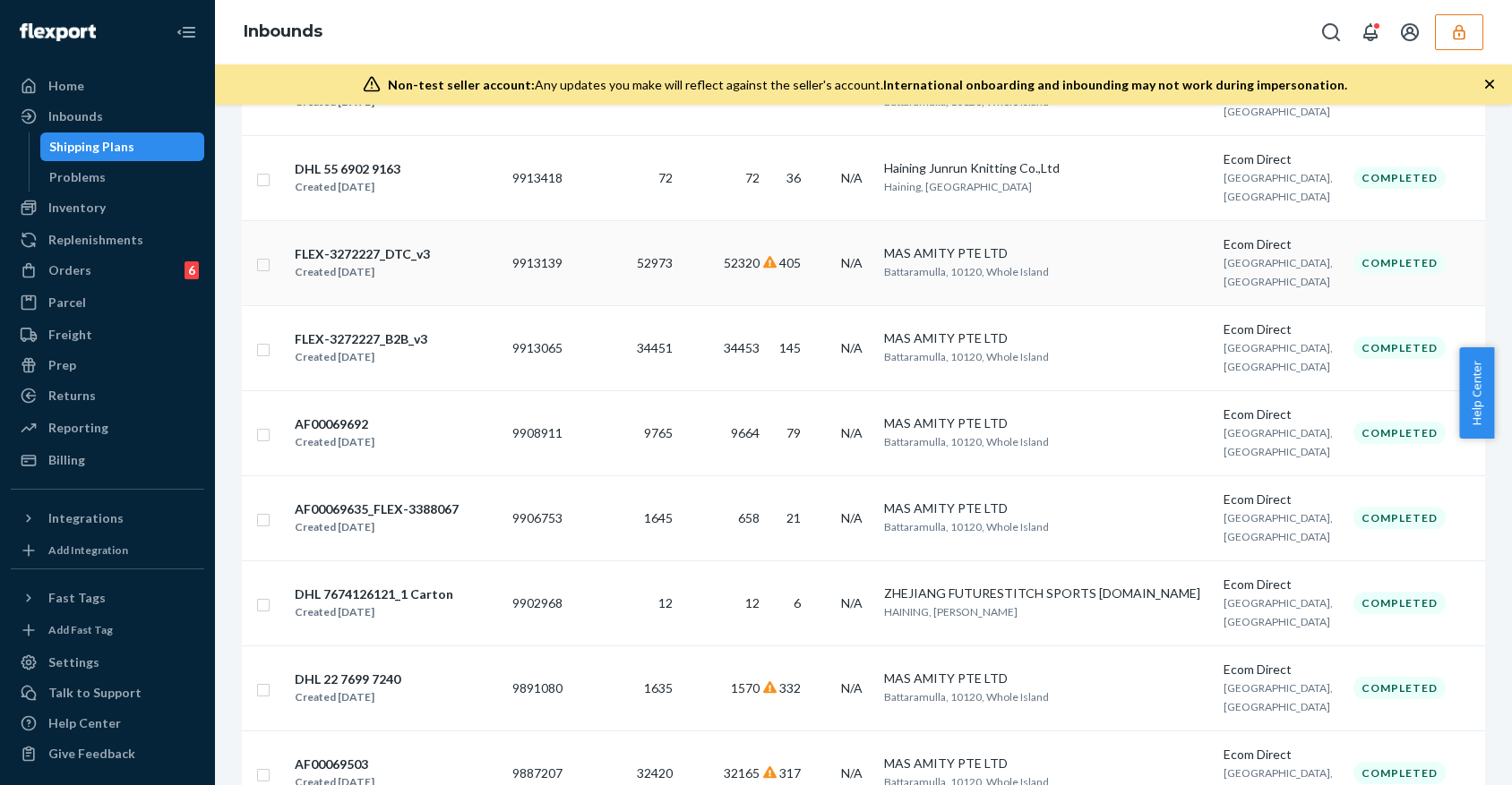
click at [727, 264] on td "52320" at bounding box center [723, 262] width 87 height 85
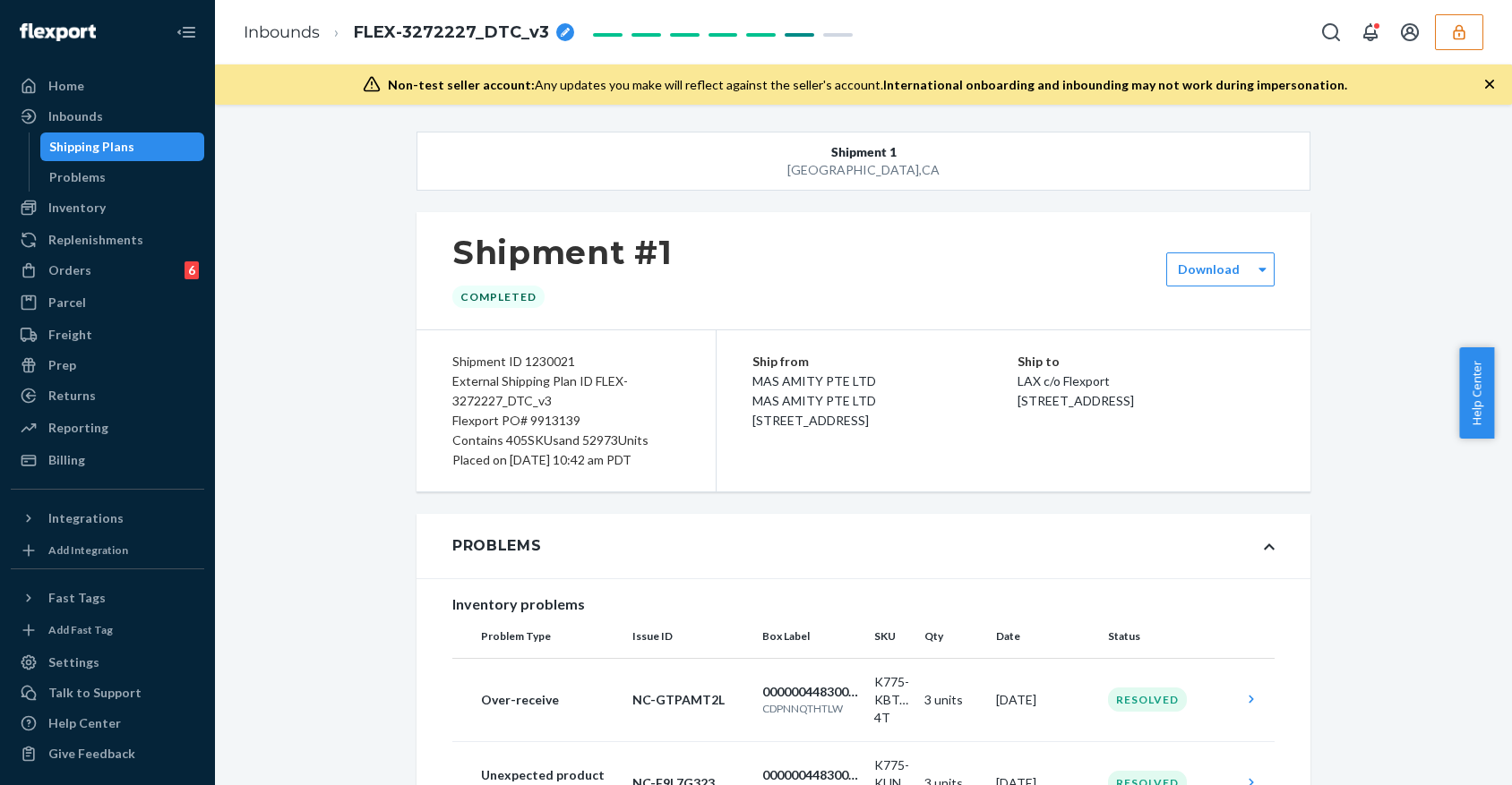
click at [1003, 349] on div "Ship from MAS AMITY PTE LTD MAS AMITY PTE LTD [STREET_ADDRESS] Ship to LAX c/o …" at bounding box center [1013, 410] width 594 height 161
click at [1101, 240] on div "Shipment #1 Completed" at bounding box center [863, 270] width 894 height 117
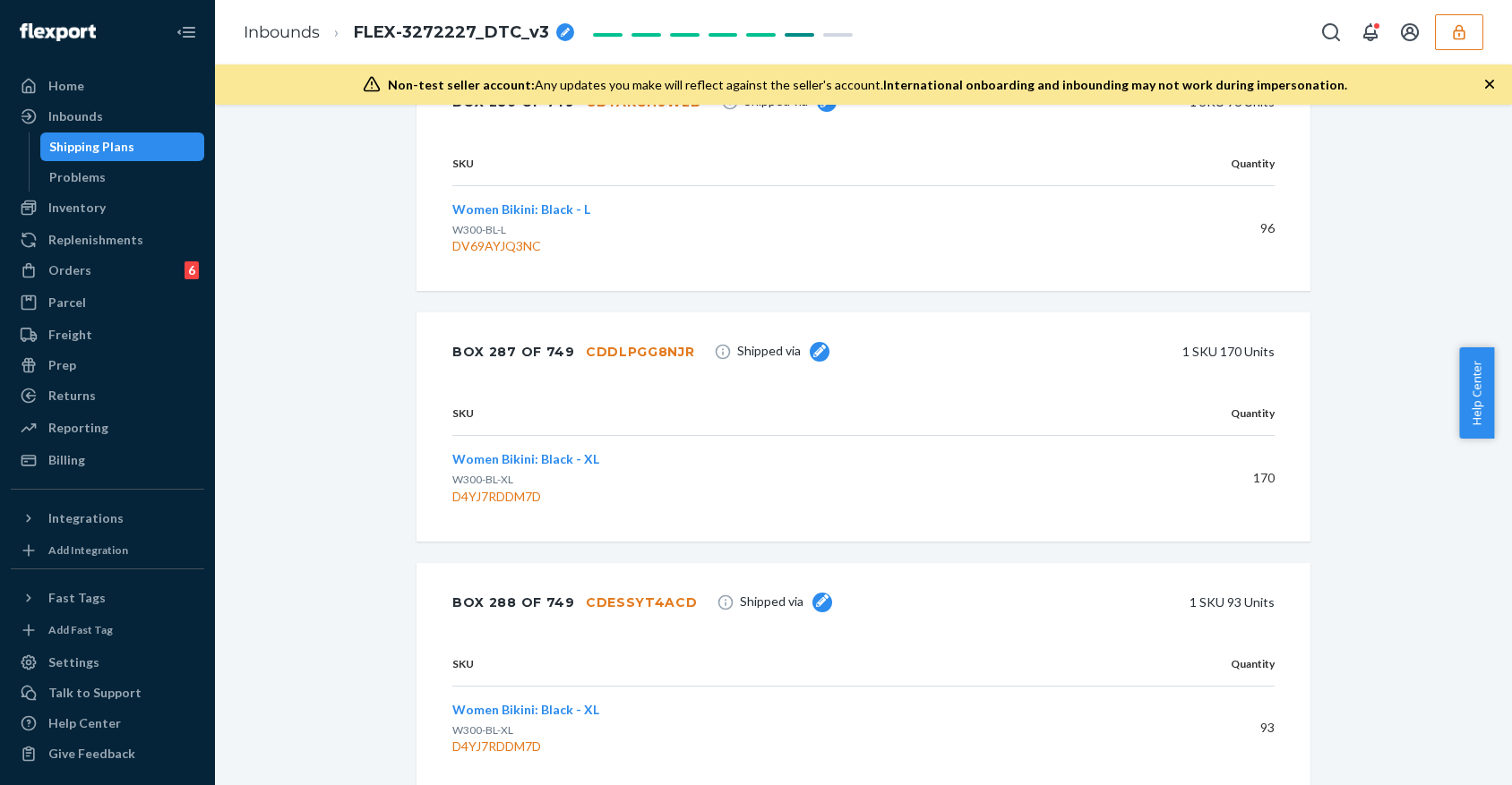
drag, startPoint x: 971, startPoint y: 182, endPoint x: 974, endPoint y: 235, distance: 53.1
click at [971, 334] on div "1 SKU 170 Units" at bounding box center [1065, 352] width 418 height 36
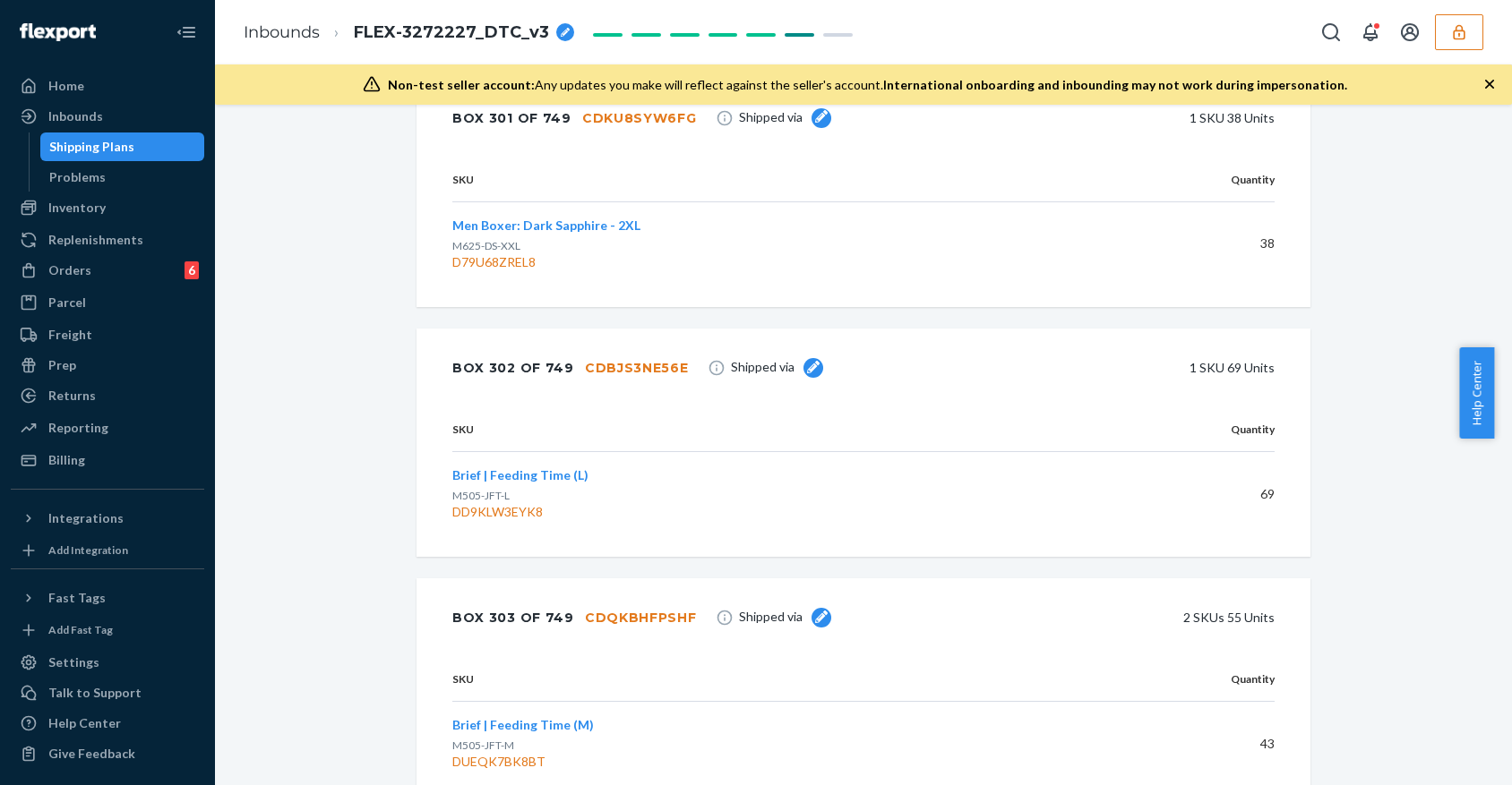
scroll to position [126104, 0]
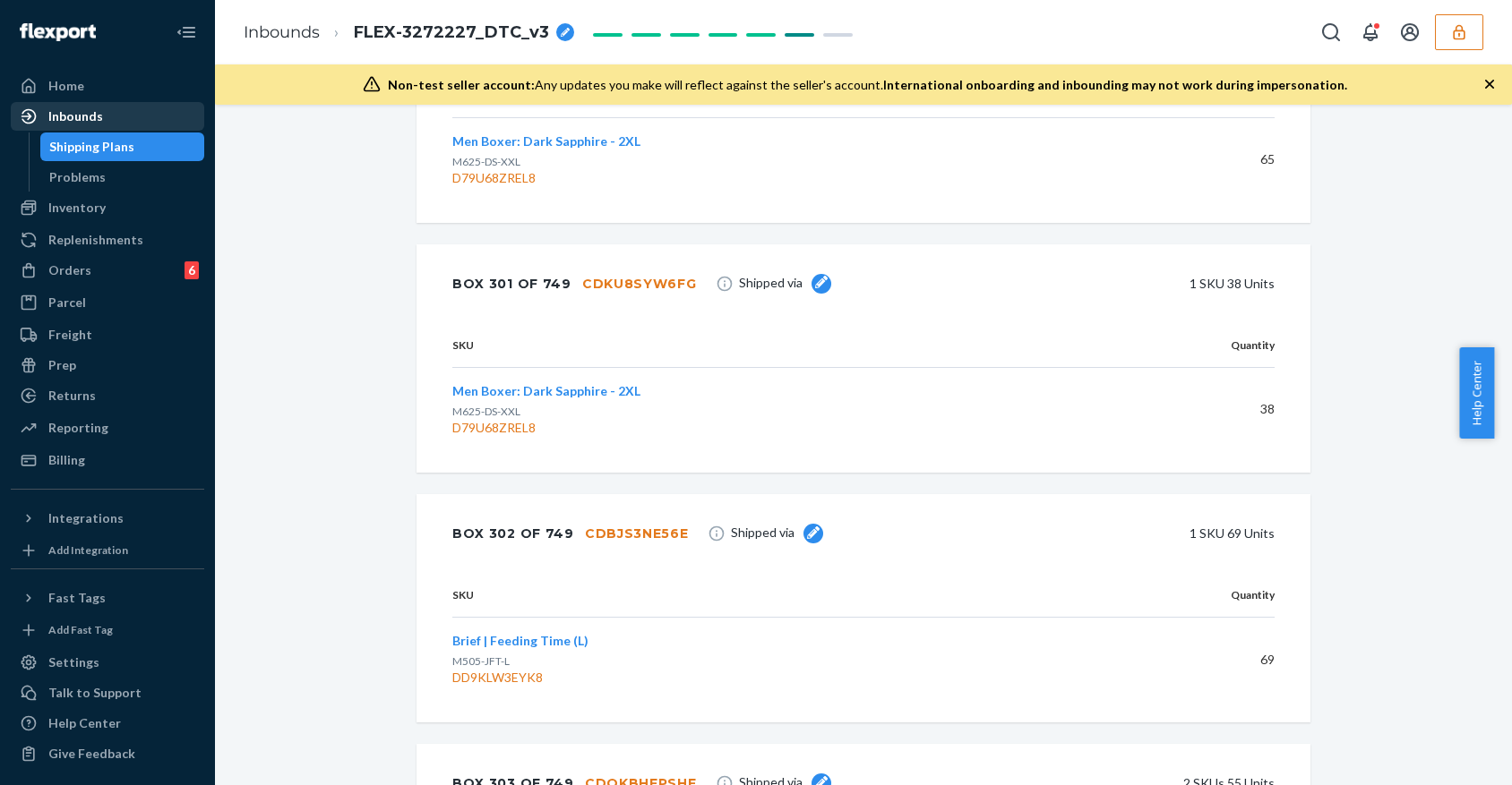
click at [105, 115] on div "Inbounds" at bounding box center [108, 115] width 189 height 25
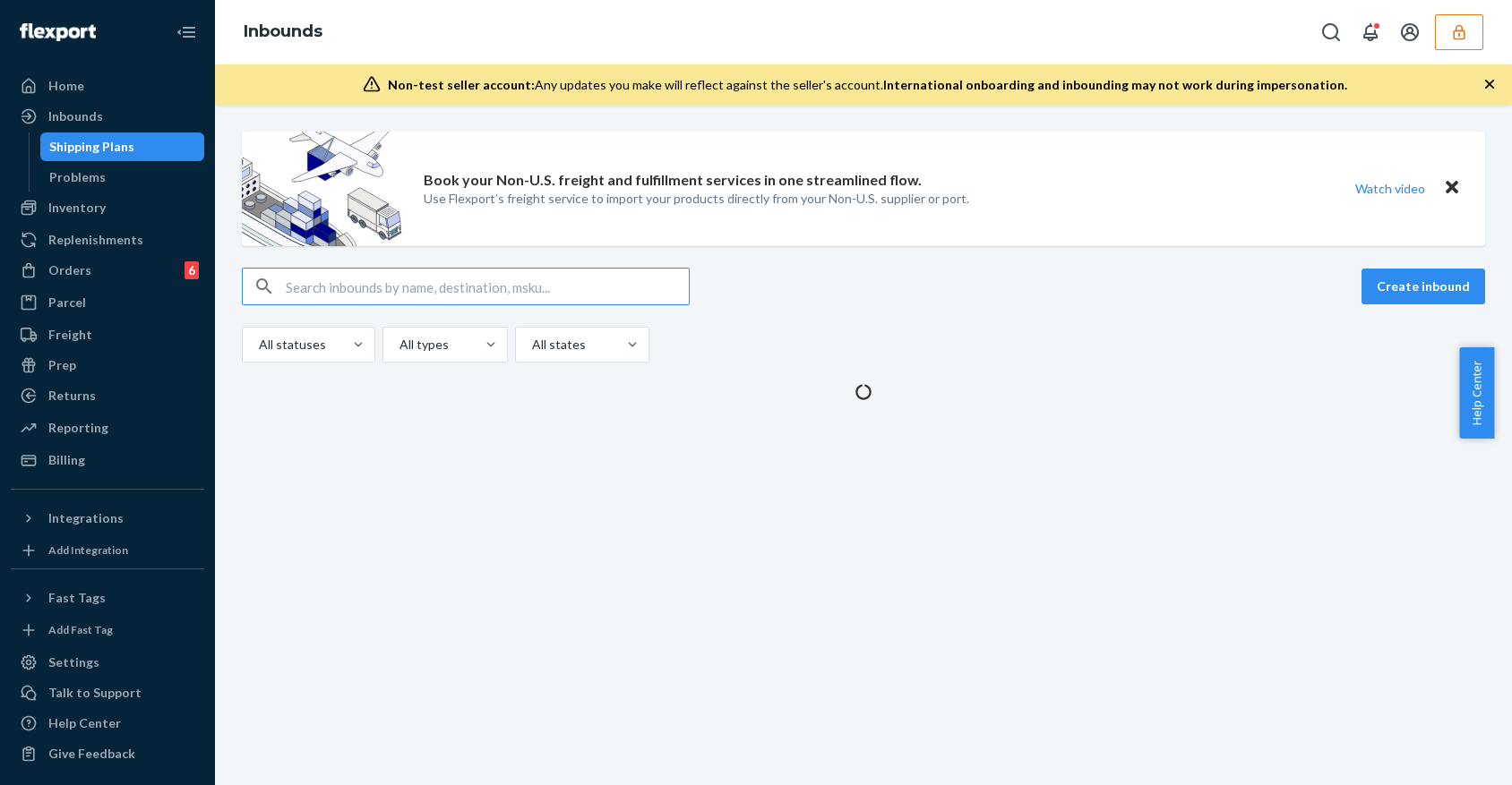
click at [502, 277] on input "text" at bounding box center [487, 286] width 403 height 36
type input "9940376"
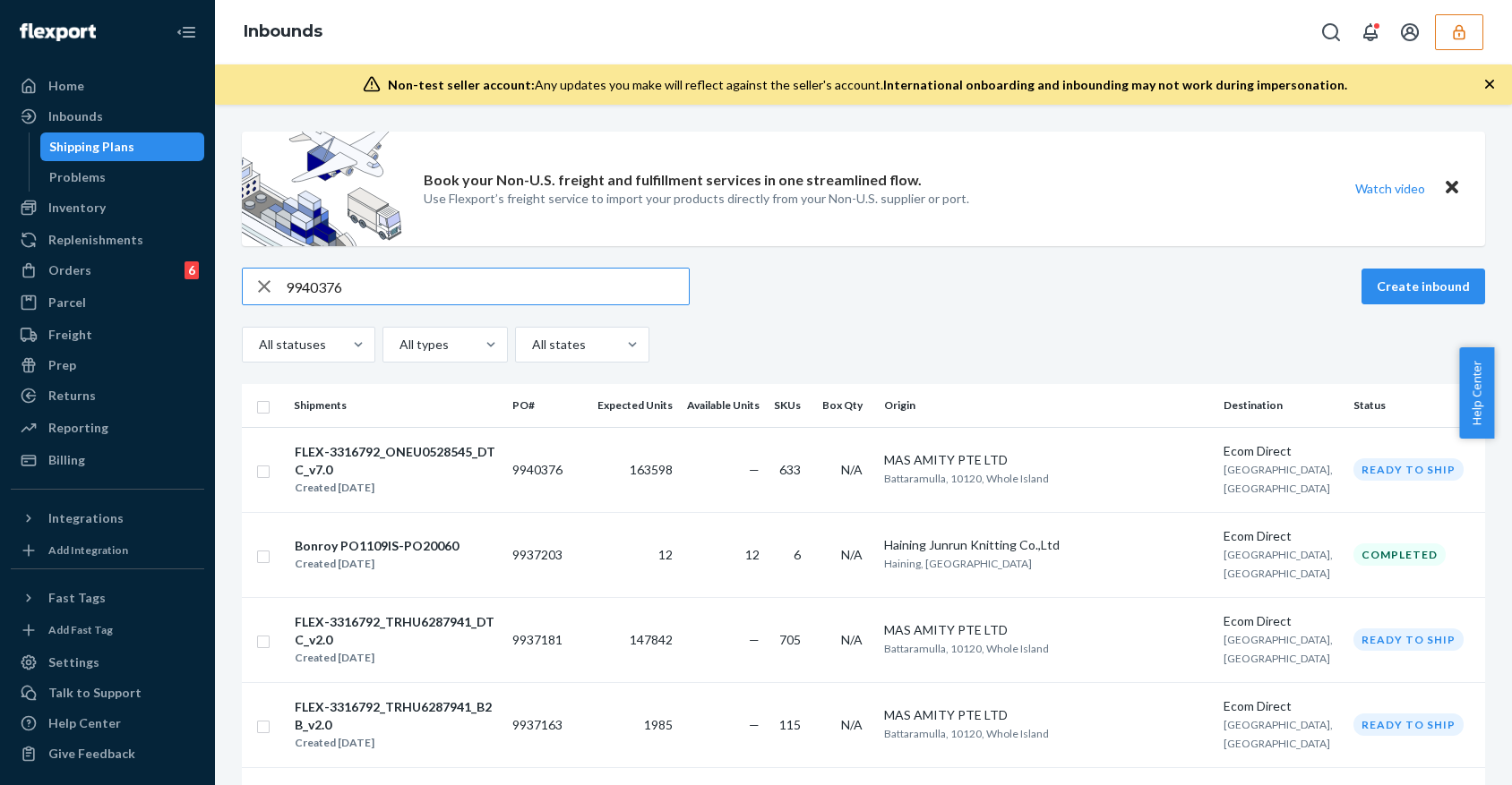
click at [472, 291] on input "9940376" at bounding box center [487, 286] width 403 height 36
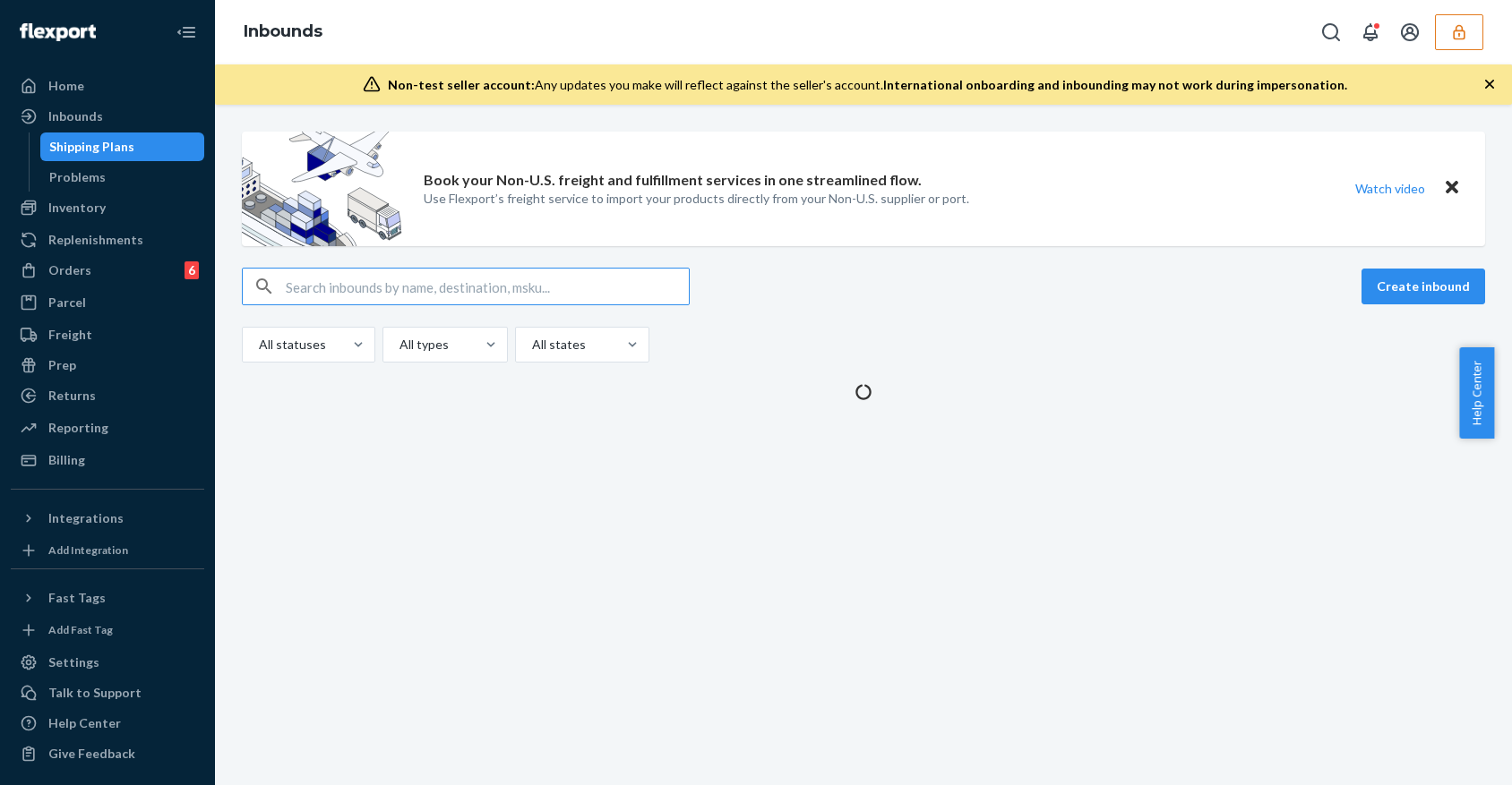
click at [572, 295] on input "text" at bounding box center [487, 286] width 403 height 36
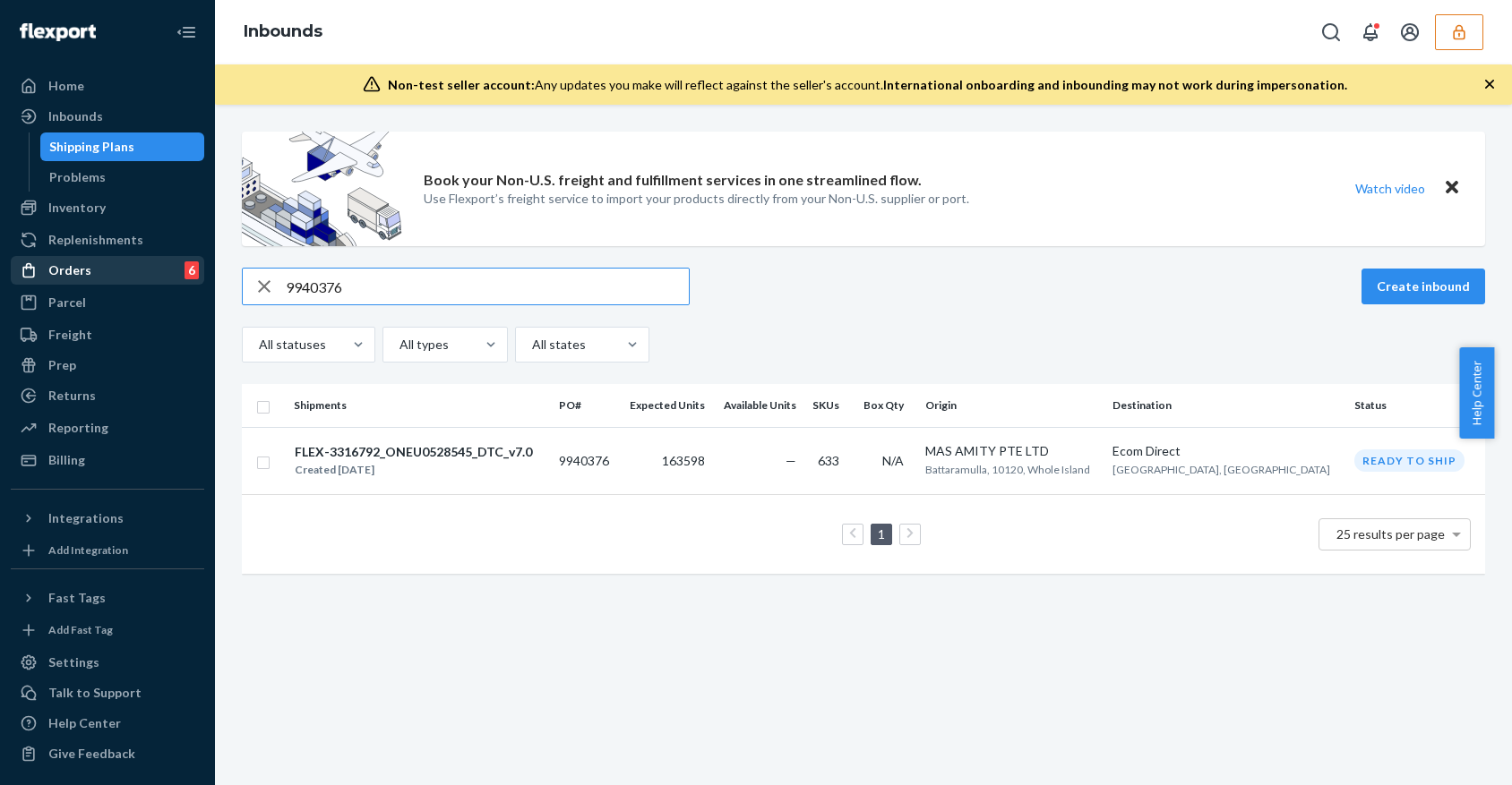
drag, startPoint x: 411, startPoint y: 289, endPoint x: 82, endPoint y: 260, distance: 330.3
click at [82, 260] on div "Home Inbounds Shipping Plans Problems Inventory Products Branded Packaging Repl…" at bounding box center [756, 392] width 1512 height 785
paste input "37181"
type input "9937181"
drag, startPoint x: 115, startPoint y: 204, endPoint x: 126, endPoint y: 219, distance: 18.6
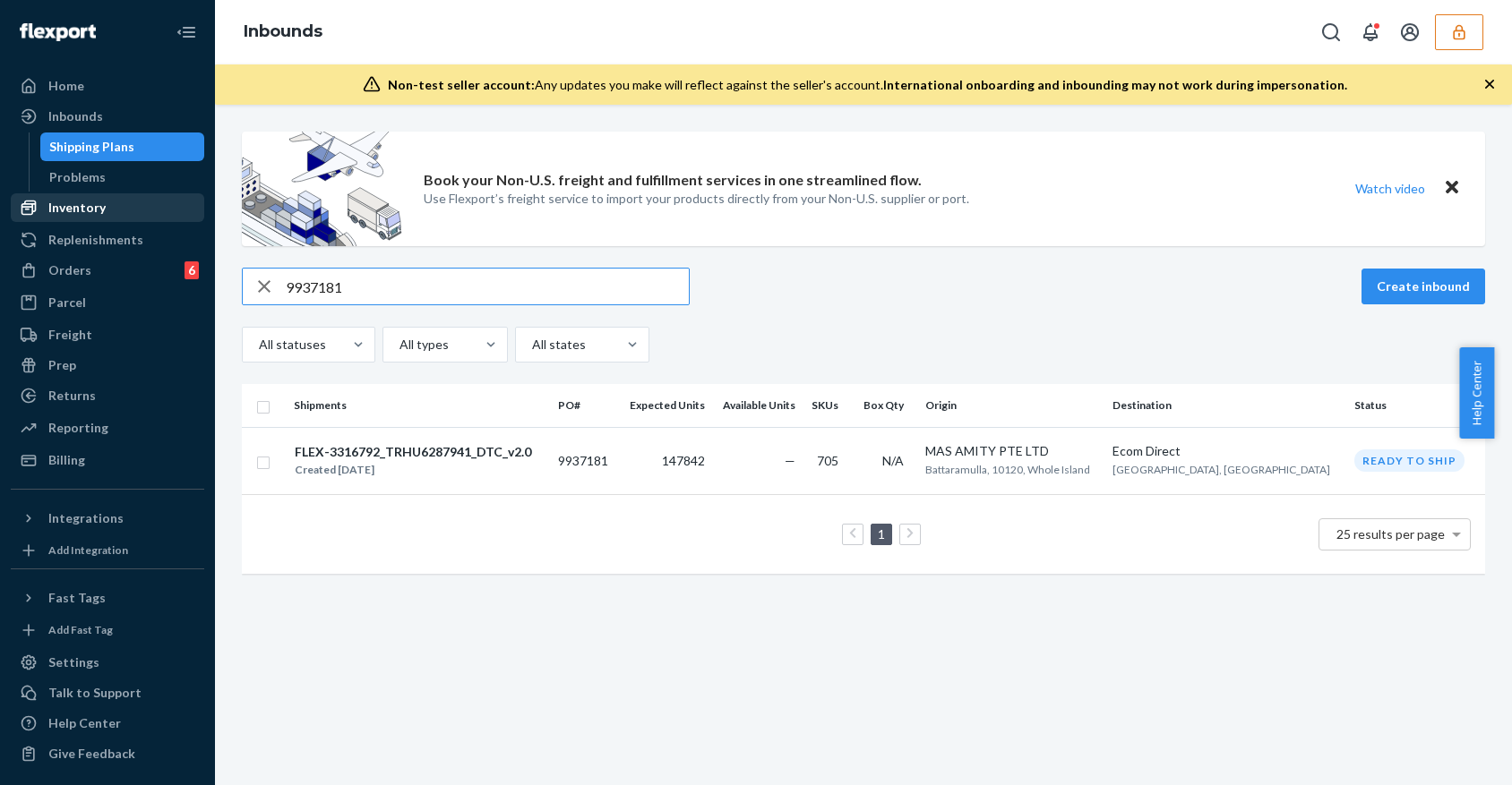
click at [115, 204] on div "Inventory" at bounding box center [108, 207] width 189 height 25
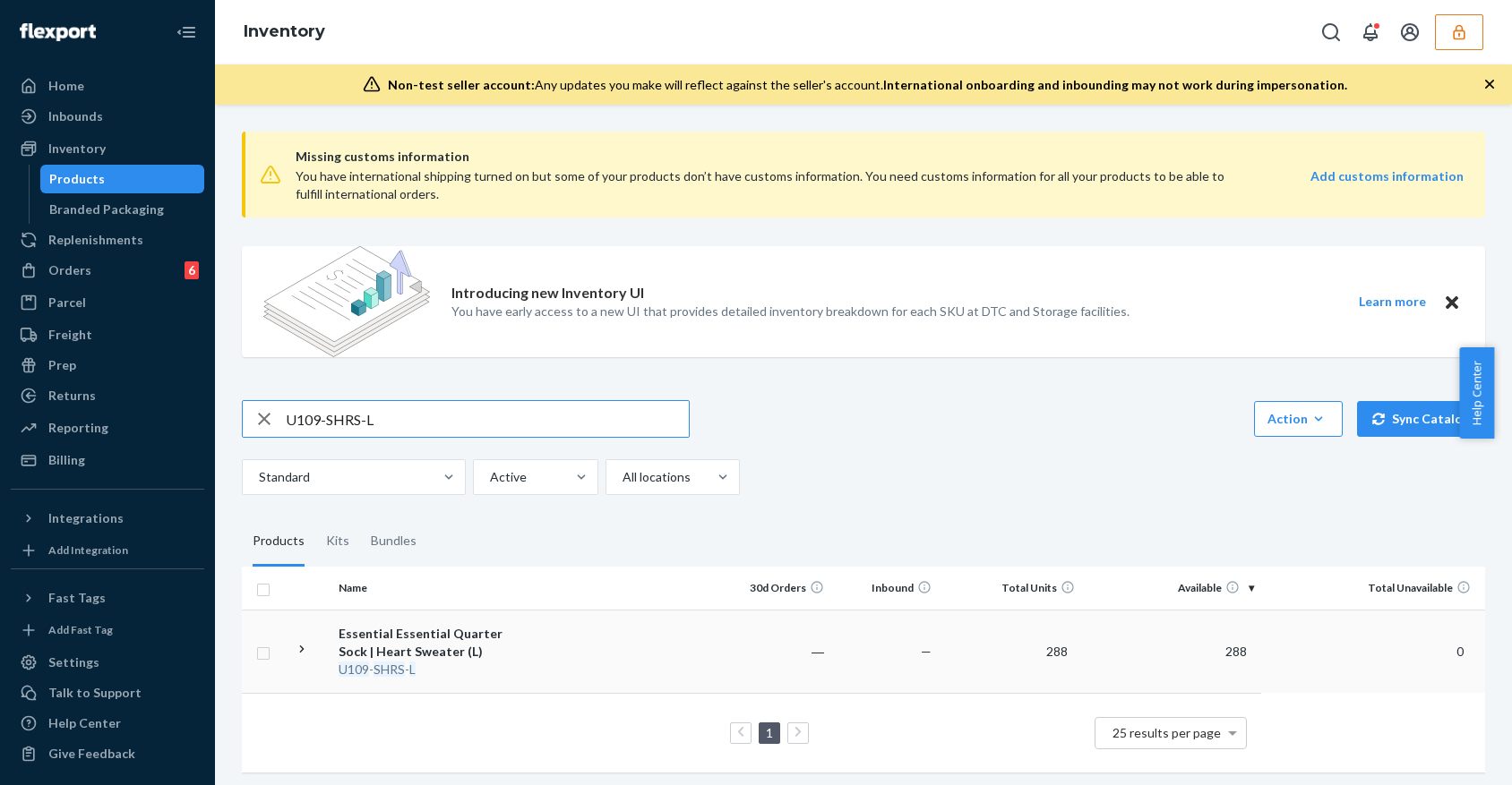
click at [271, 647] on td at bounding box center [263, 651] width 44 height 83
click at [518, 648] on div "Essential Essential Quarter Sock | Heart Sweater (L)" at bounding box center [432, 643] width 187 height 36
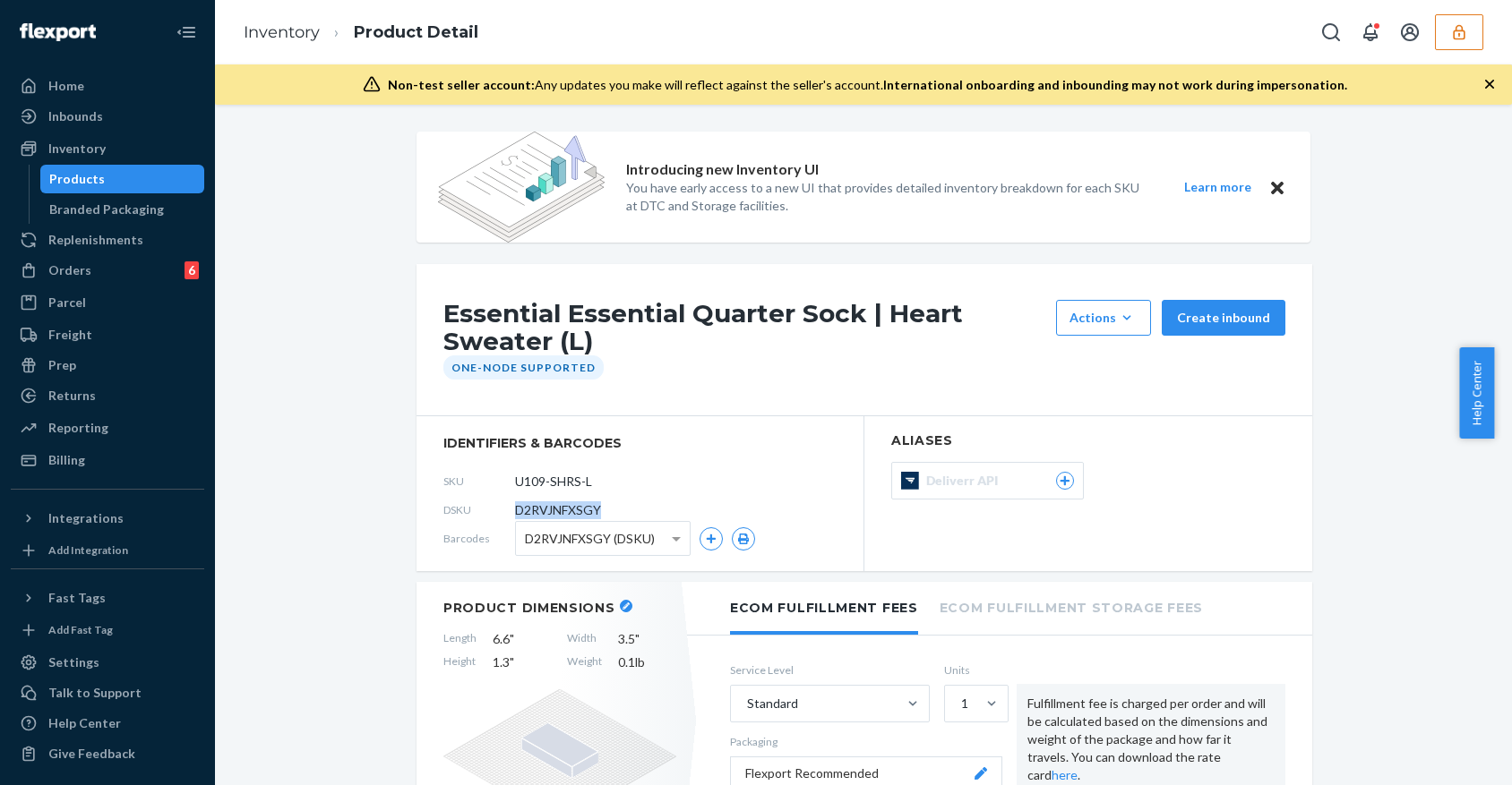
drag, startPoint x: 503, startPoint y: 509, endPoint x: 596, endPoint y: 499, distance: 93.5
click at [596, 499] on div "DSKU D2RVJNFXSGY" at bounding box center [639, 510] width 394 height 29
copy div "D2RVJNFXSGY"
click at [90, 159] on div "Inventory" at bounding box center [108, 148] width 189 height 25
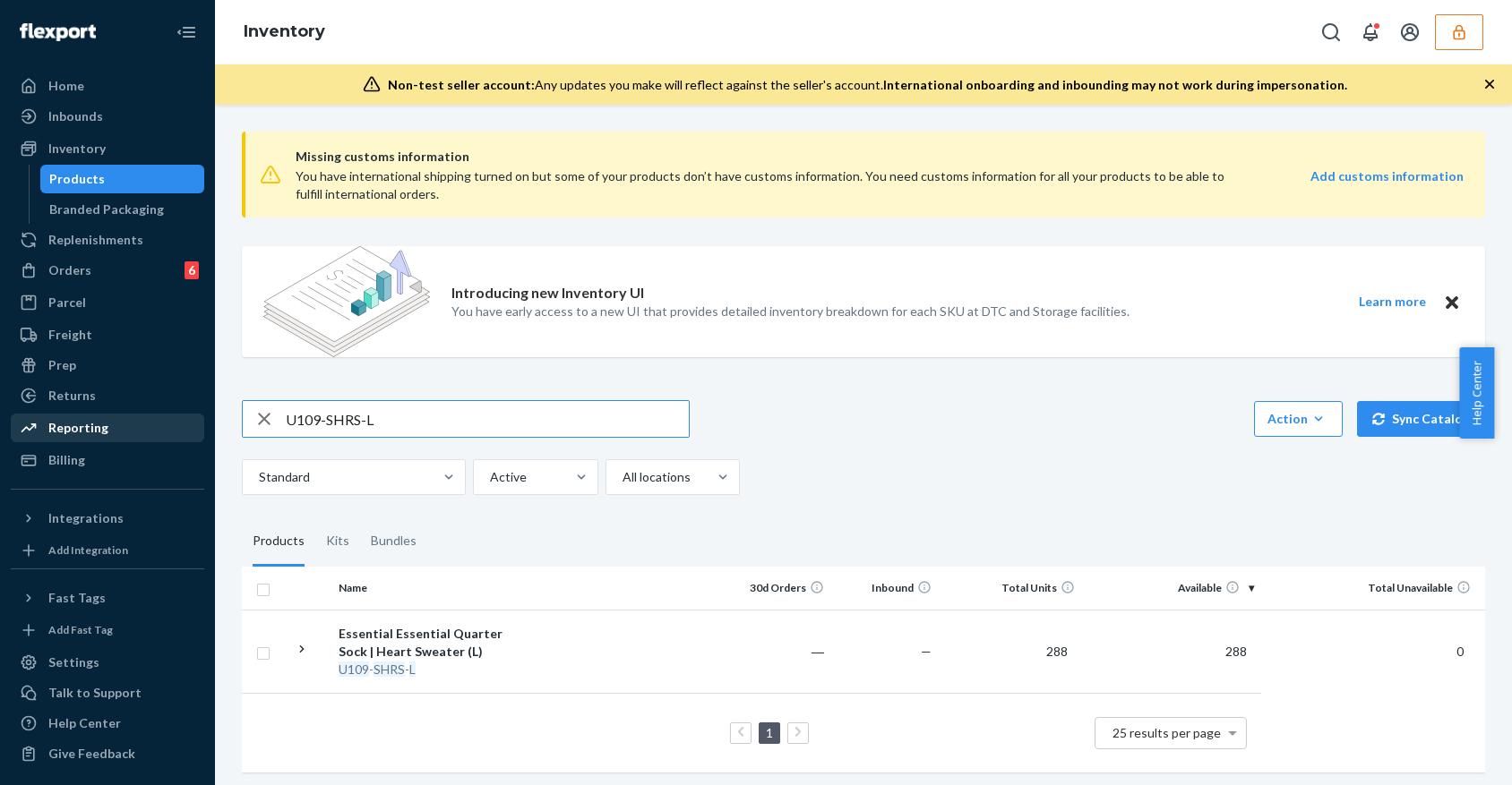
drag, startPoint x: 430, startPoint y: 403, endPoint x: 120, endPoint y: 420, distance: 310.5
click at [120, 422] on div "Home Inbounds Shipping Plans Problems Inventory Products Branded Packaging Repl…" at bounding box center [756, 392] width 1512 height 785
click at [480, 424] on input "D2RVJNFXSGY" at bounding box center [487, 419] width 403 height 36
type input "D2RVJNFXSGY"
click at [258, 418] on icon "button" at bounding box center [264, 419] width 22 height 36
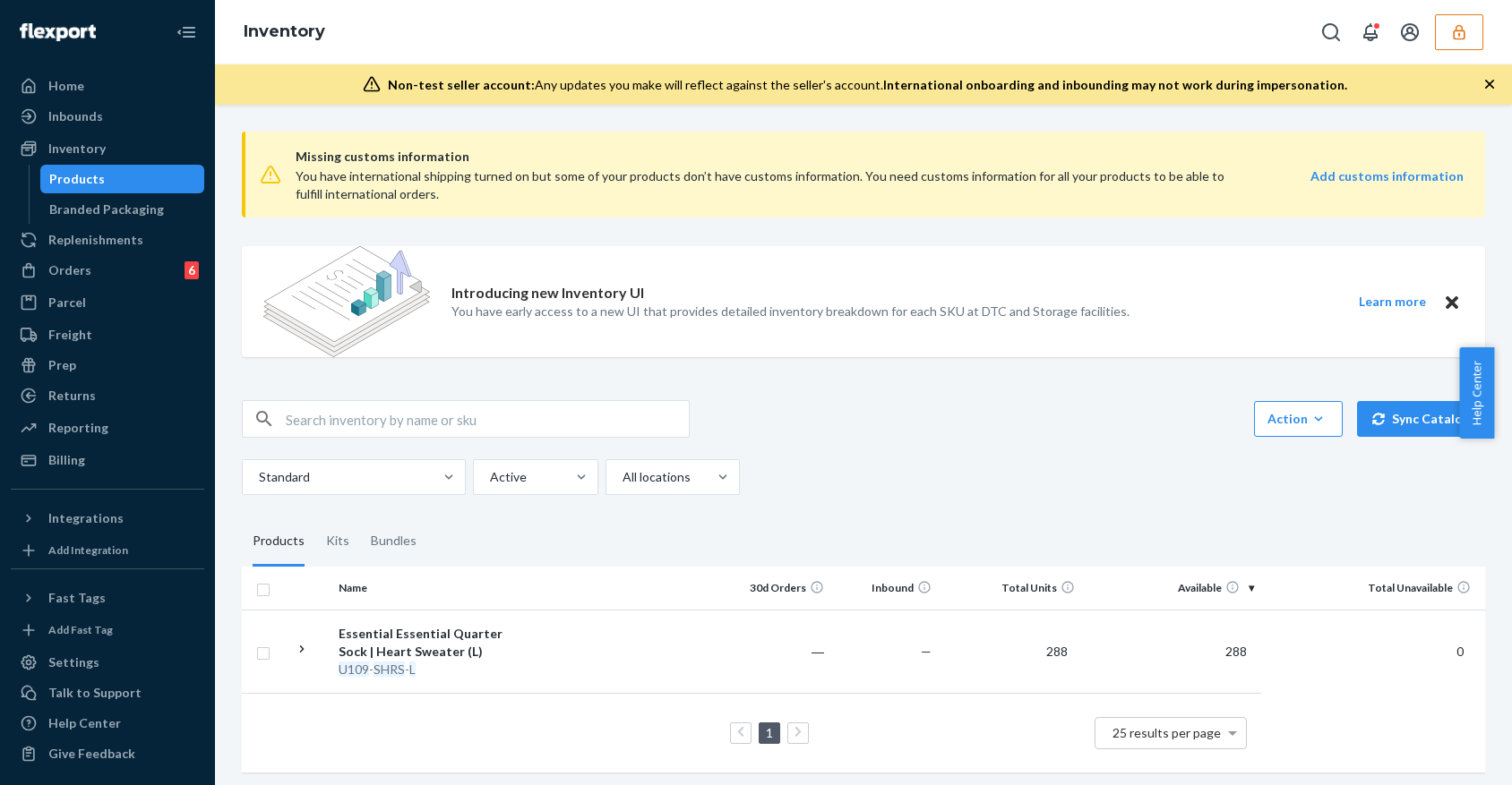
click at [1363, 496] on div "Missing customs information You have international shipping turned on but some …" at bounding box center [863, 454] width 1269 height 674
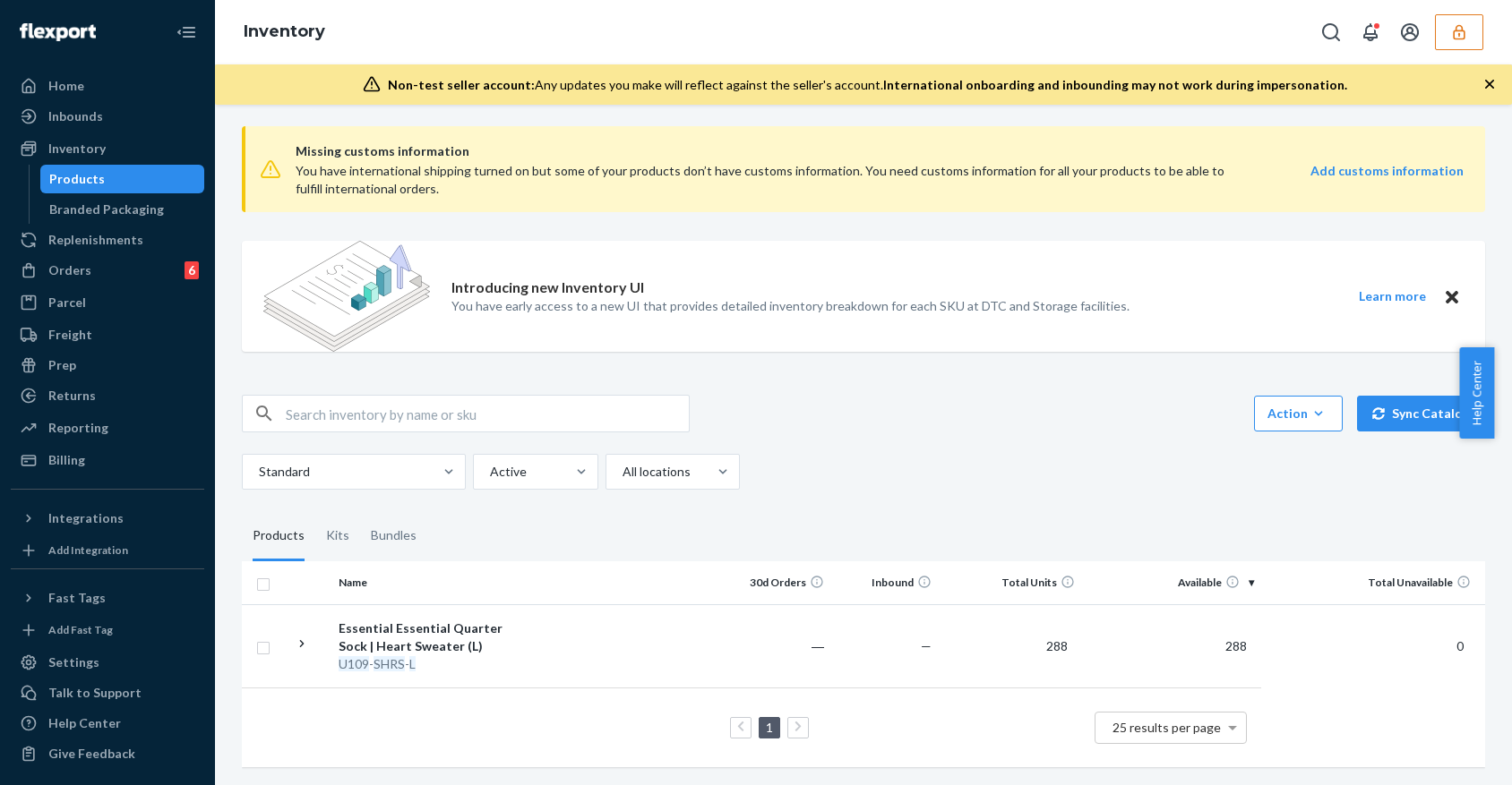
scroll to position [22, 0]
click at [108, 149] on div "Inventory" at bounding box center [108, 148] width 189 height 25
click at [113, 104] on div "Inbounds" at bounding box center [108, 115] width 189 height 25
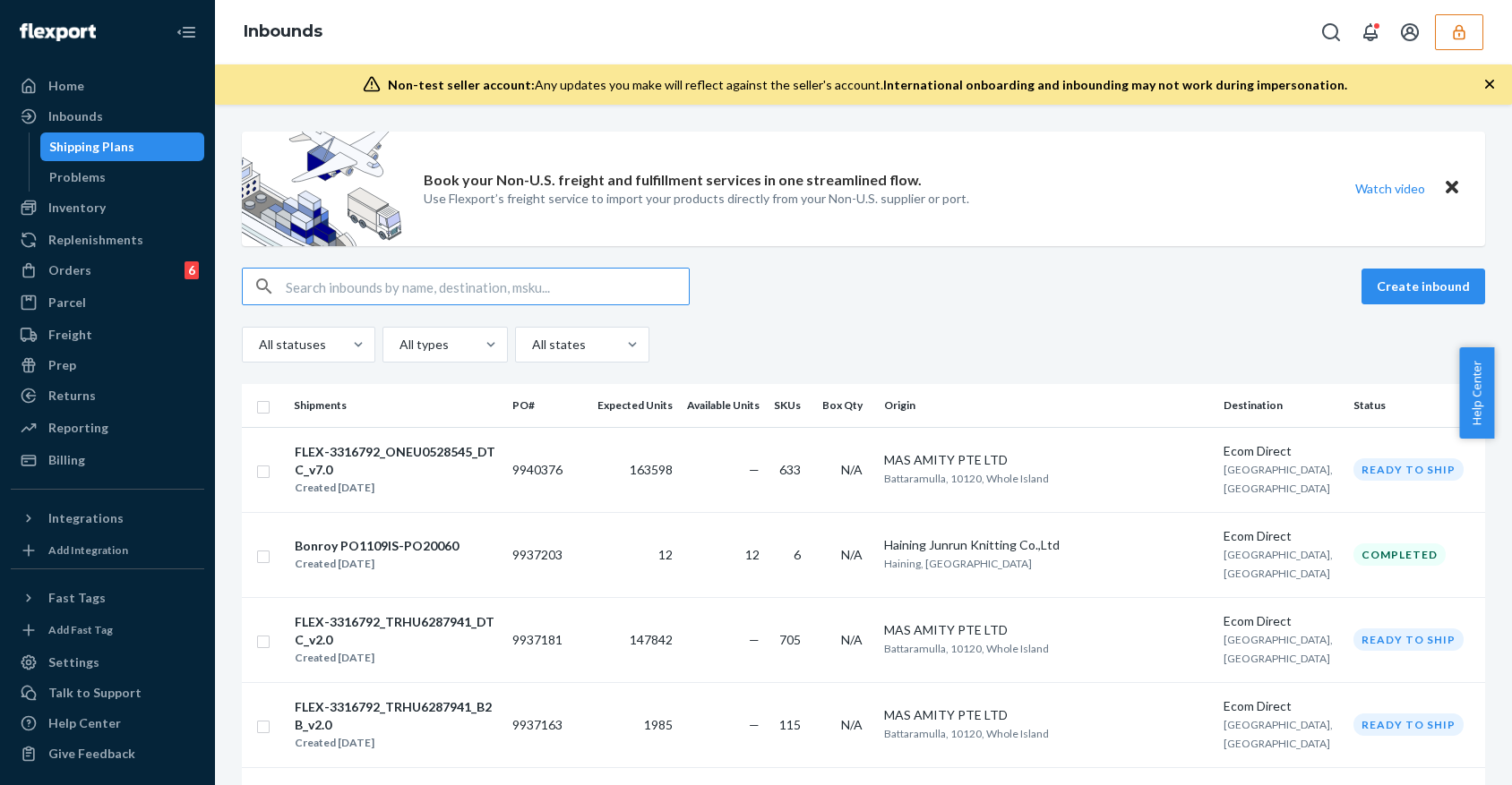
click at [472, 283] on input "text" at bounding box center [487, 286] width 403 height 36
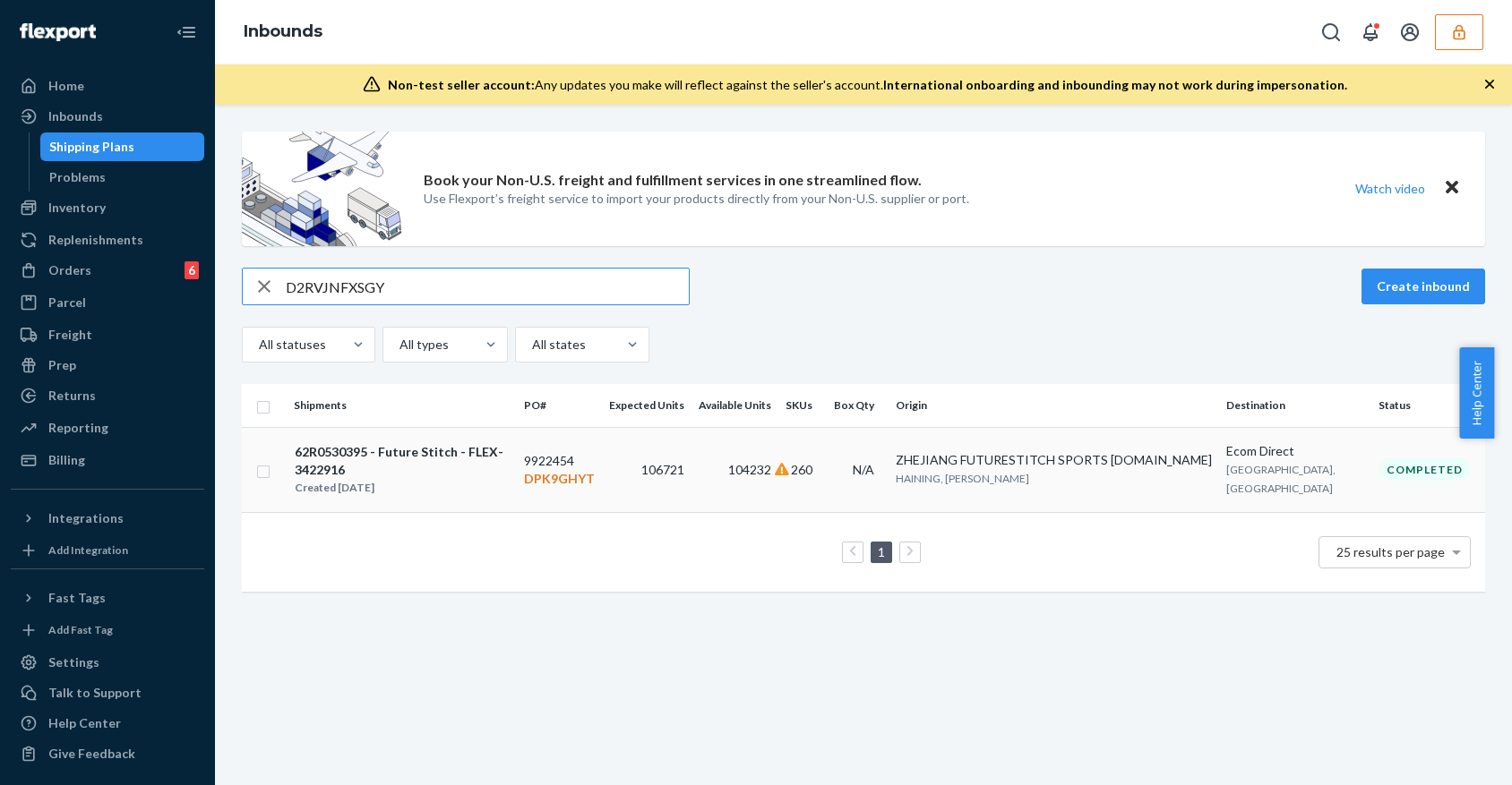
type input "D2RVJNFXSGY"
click at [691, 471] on td "106721" at bounding box center [646, 469] width 90 height 85
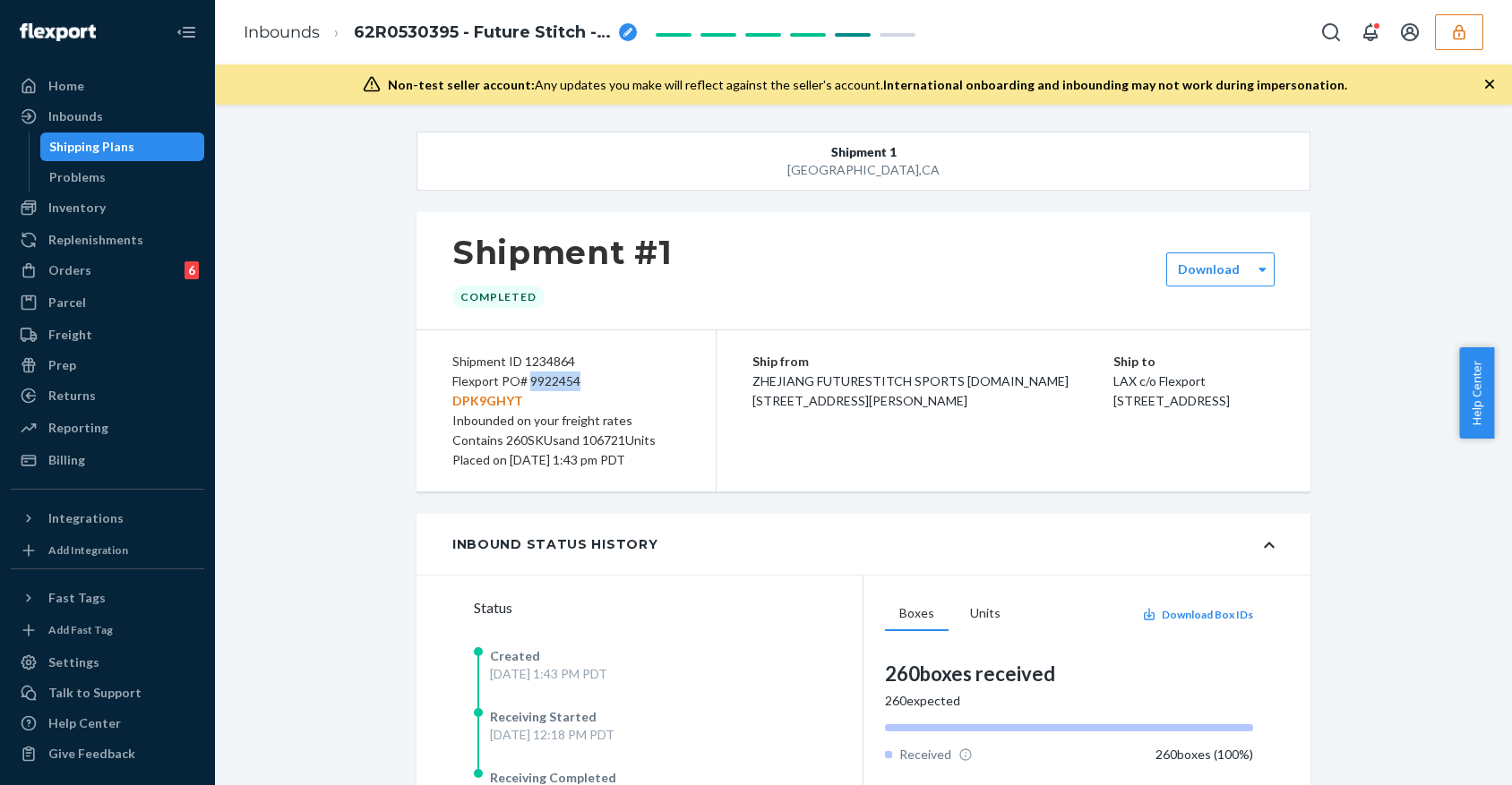
drag, startPoint x: 584, startPoint y: 383, endPoint x: 518, endPoint y: 382, distance: 66.0
click at [518, 382] on div "Flexport PO# 9922454 DPK9GHYT" at bounding box center [565, 392] width 228 height 39
copy div "9922454"
click at [93, 119] on div "Inbounds" at bounding box center [75, 116] width 54 height 18
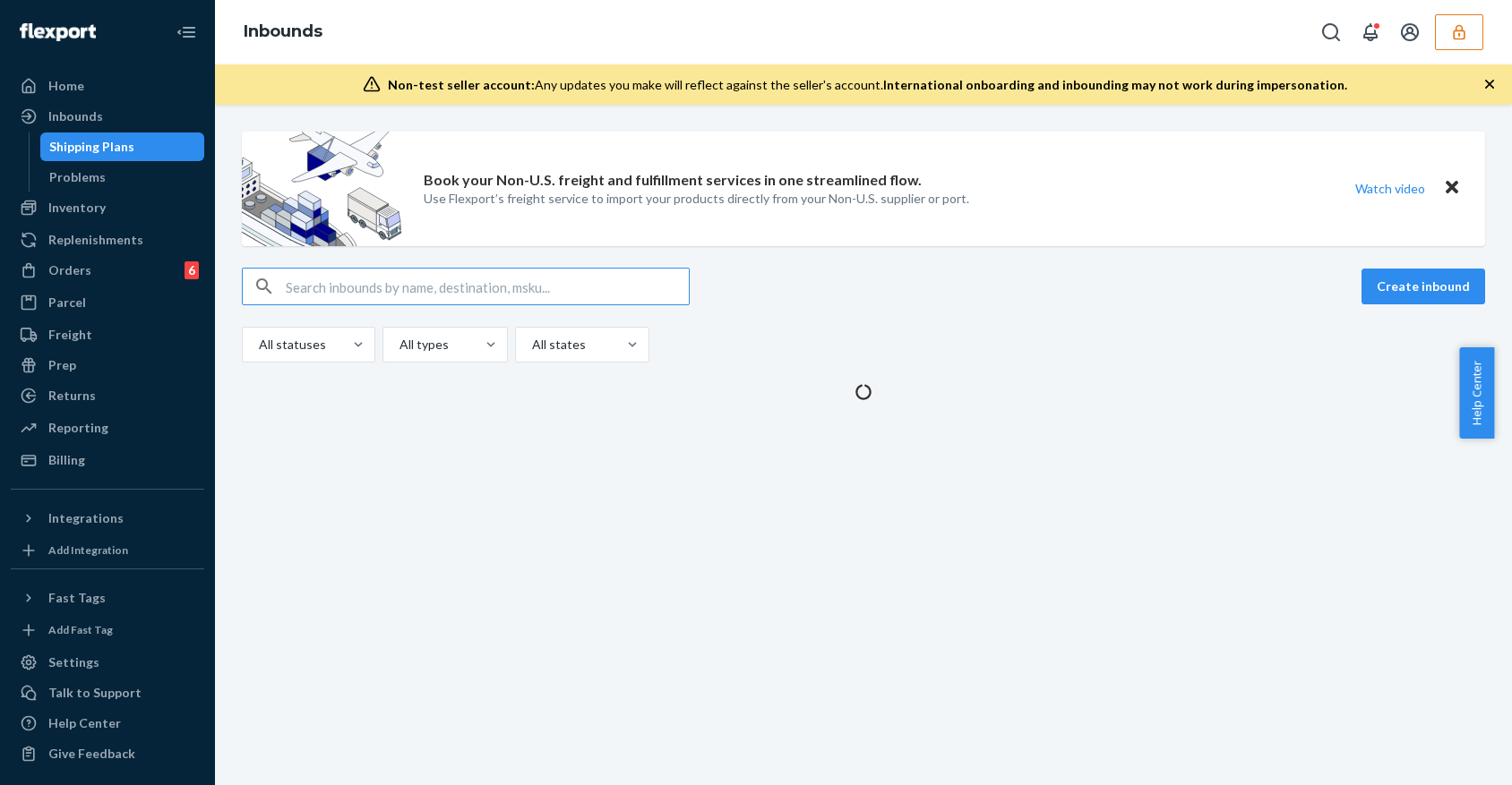
click at [475, 280] on input "text" at bounding box center [487, 286] width 403 height 36
type input "9922454"
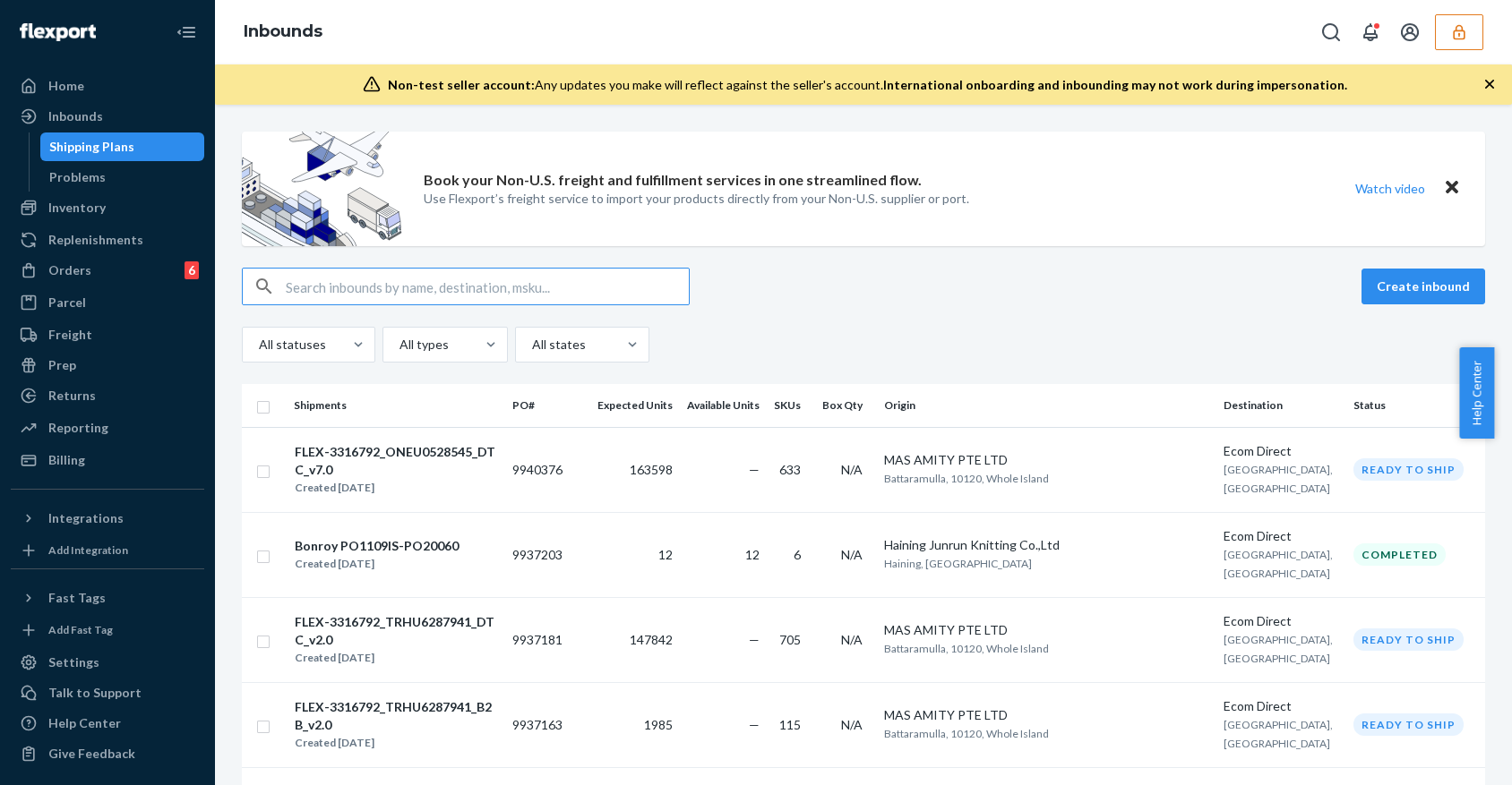
click at [454, 285] on input "text" at bounding box center [487, 286] width 403 height 36
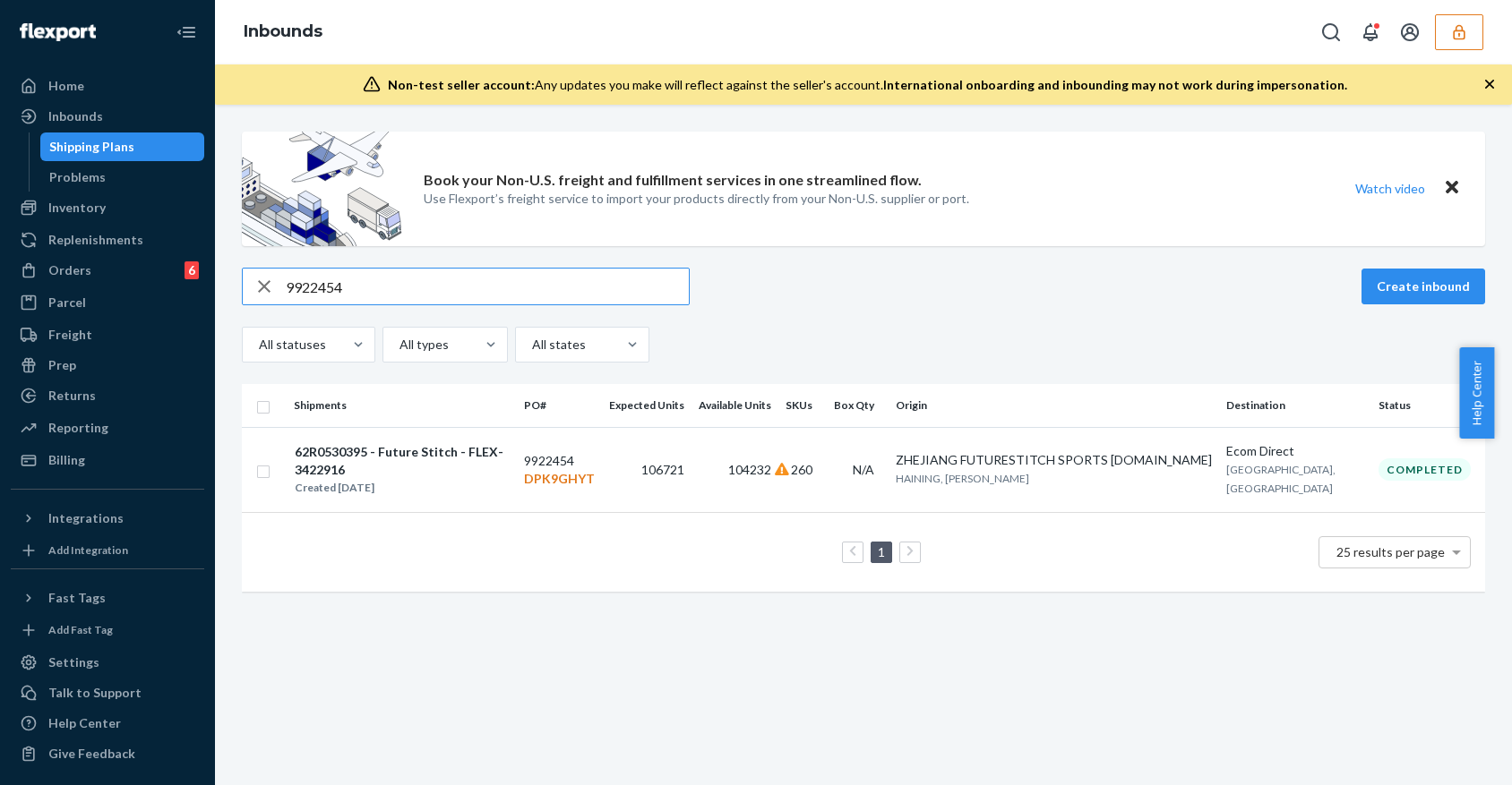
type input "9922454"
